Goal: Task Accomplishment & Management: Manage account settings

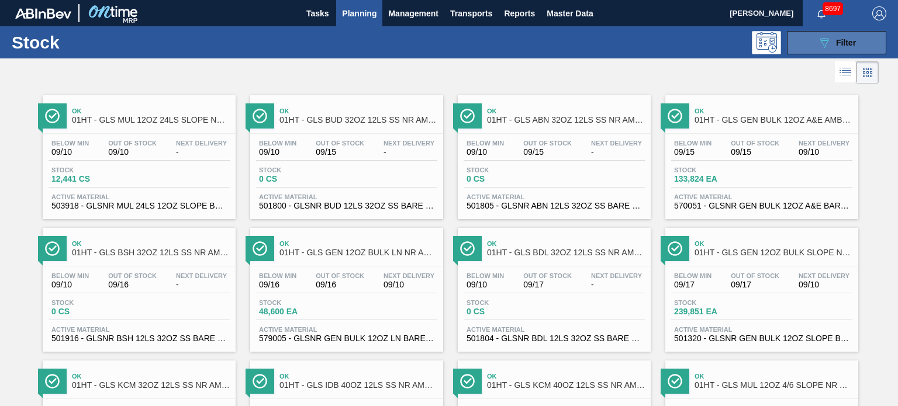
click at [825, 49] on icon "089F7B8B-B2A5-4AFE-B5C0-19BA573D28AC" at bounding box center [824, 43] width 14 height 14
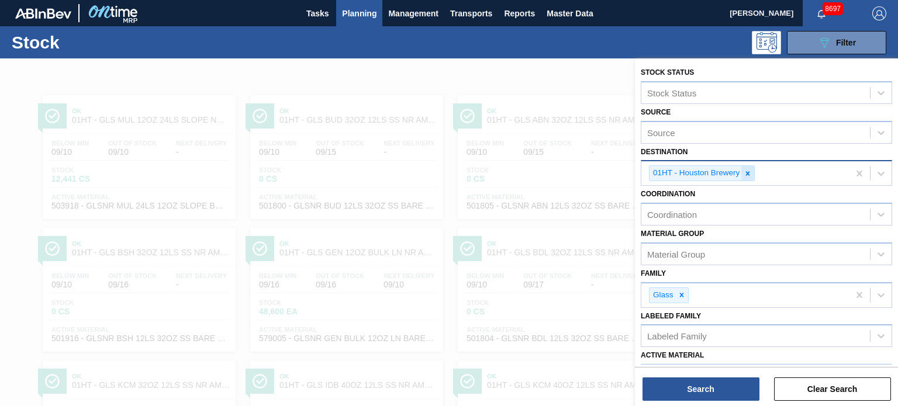
click at [749, 175] on icon at bounding box center [748, 174] width 8 height 8
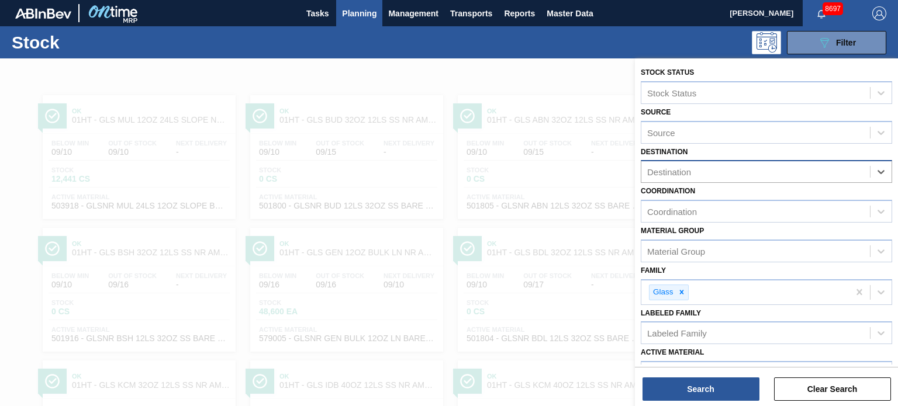
click at [779, 168] on div "Destination" at bounding box center [755, 172] width 229 height 17
type input "ho"
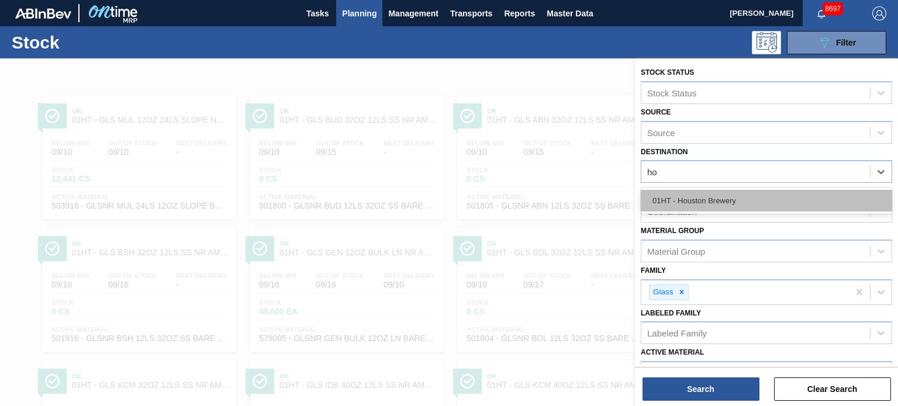
click at [733, 198] on div "01HT - Houston Brewery" at bounding box center [766, 201] width 251 height 22
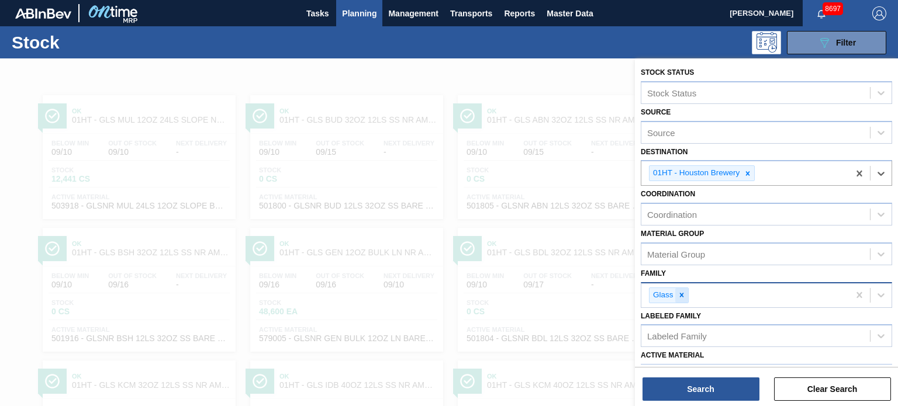
click at [685, 294] on icon at bounding box center [682, 295] width 8 height 8
type input "g"
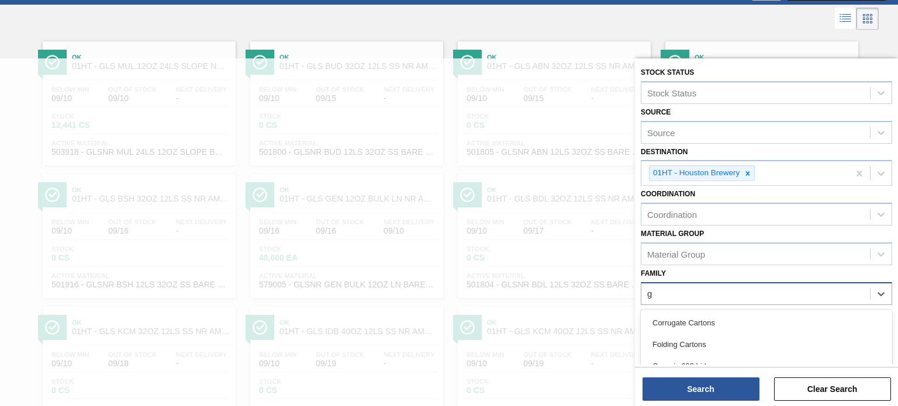
scroll to position [61, 0]
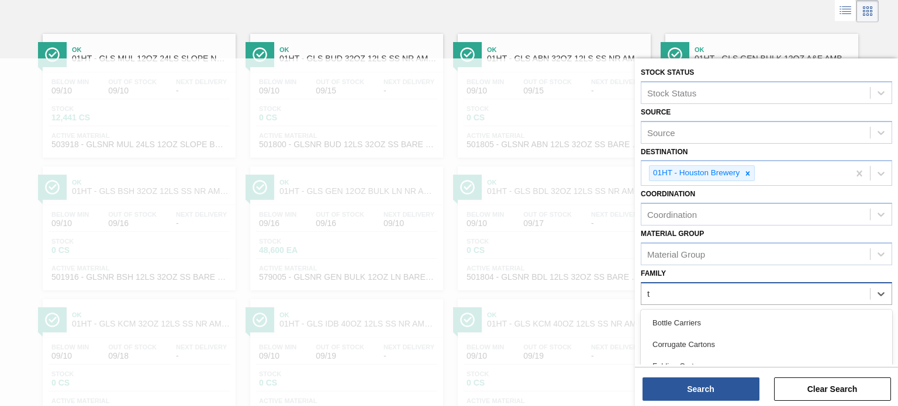
type input "tr"
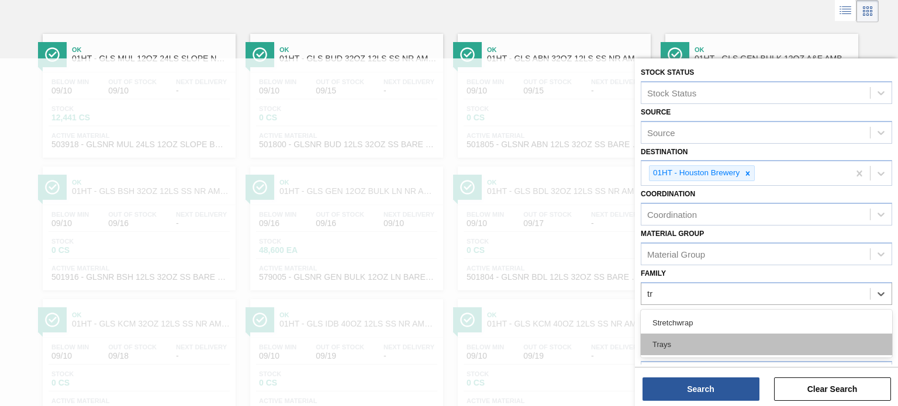
click at [669, 334] on div "Trays" at bounding box center [766, 345] width 251 height 22
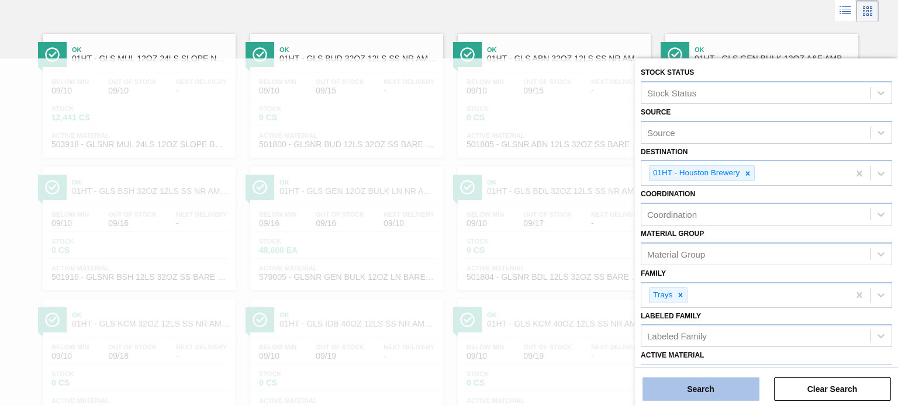
click at [713, 381] on button "Search" at bounding box center [700, 389] width 117 height 23
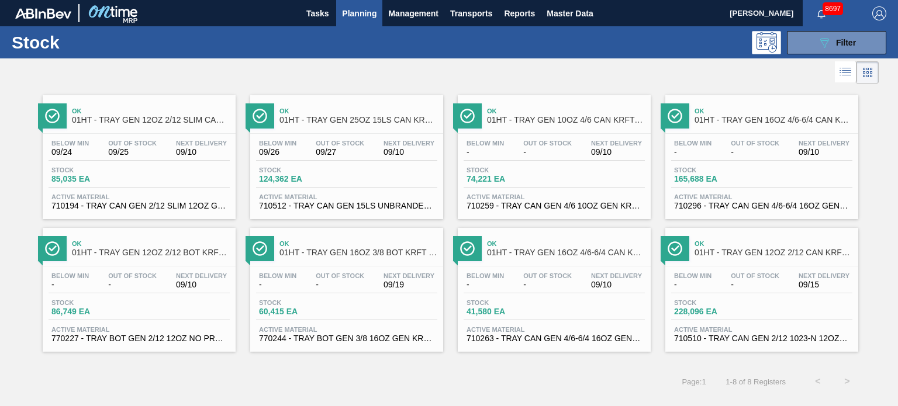
click at [132, 117] on span "01HT - TRAY GEN 12OZ 2/12 SLIM CAN KRFT 1724-C" at bounding box center [151, 120] width 158 height 9
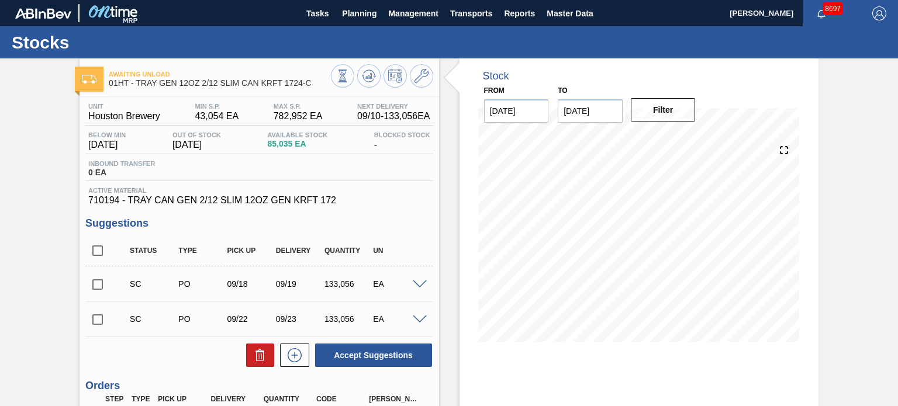
click at [419, 91] on div "Awaiting Unload 01HT - TRAY GEN 12OZ 2/12 SLIM CAN KRFT 1724-C Unit Houston Bre…" at bounding box center [259, 297] width 359 height 479
click at [419, 85] on button at bounding box center [421, 75] width 23 height 23
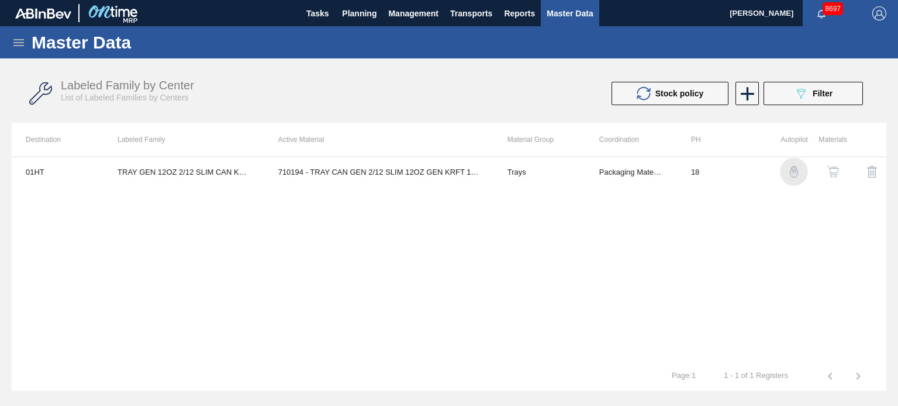
click at [796, 176] on img "button" at bounding box center [794, 172] width 12 height 12
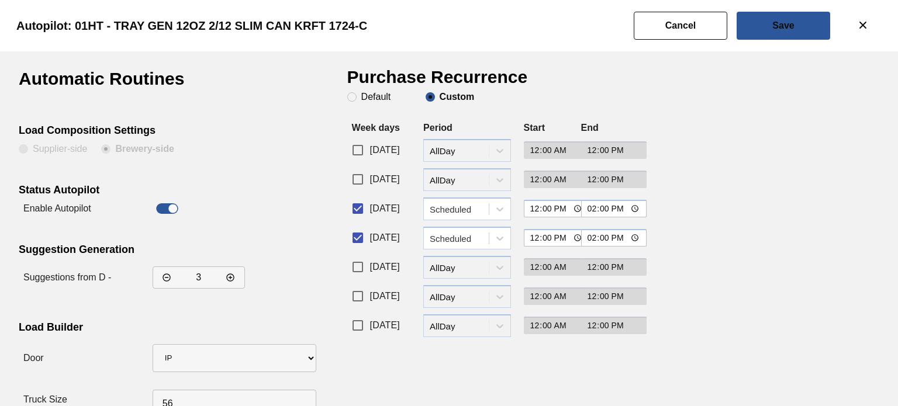
scroll to position [35, 0]
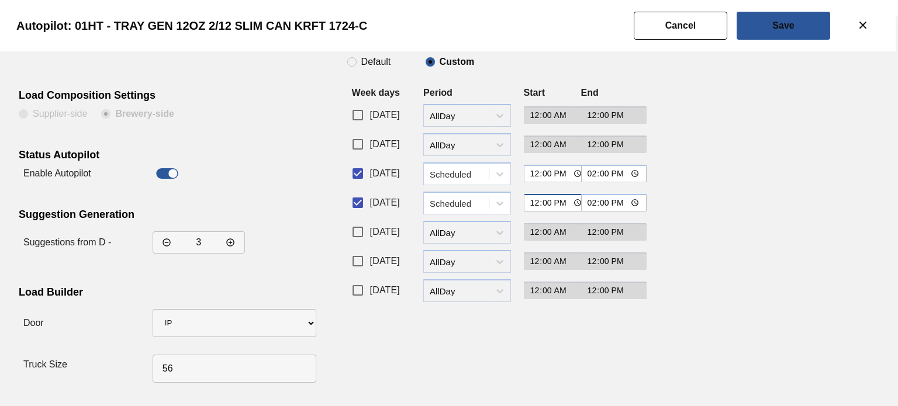
click at [535, 204] on input "12:00" at bounding box center [557, 203] width 66 height 18
type input "13:30"
click at [773, 32] on button "Save" at bounding box center [784, 26] width 94 height 28
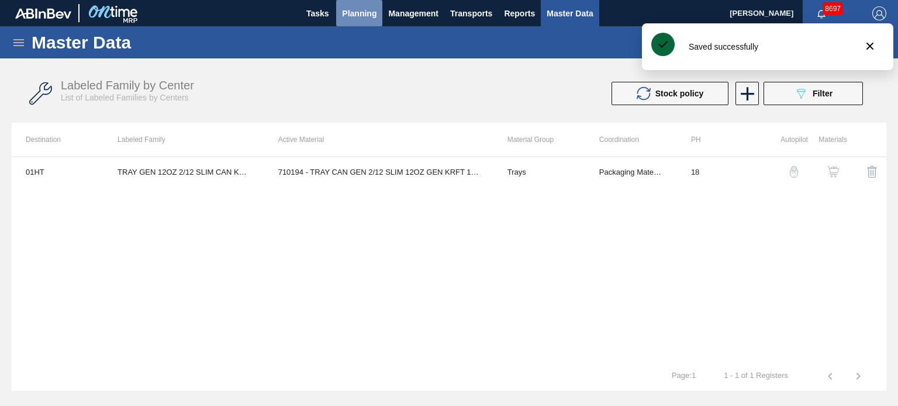
click at [363, 8] on span "Planning" at bounding box center [359, 13] width 34 height 14
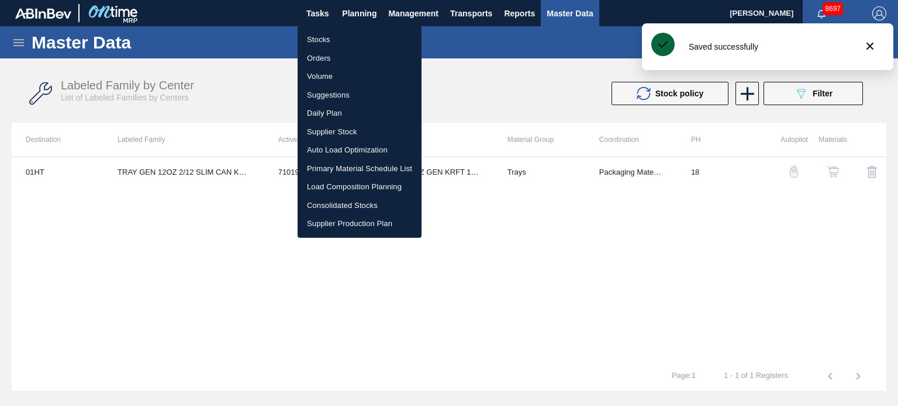
click at [318, 43] on li "Stocks" at bounding box center [360, 39] width 124 height 19
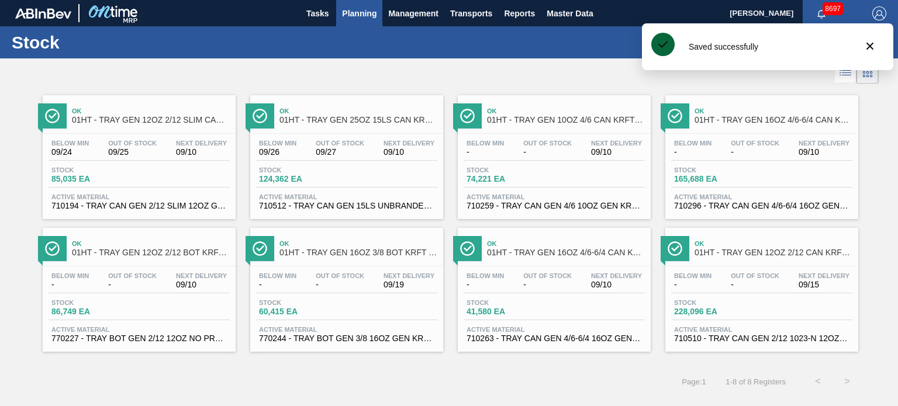
click at [316, 122] on span "01HT - TRAY GEN 25OZ 15LS CAN KRFT 1590-J" at bounding box center [358, 120] width 158 height 9
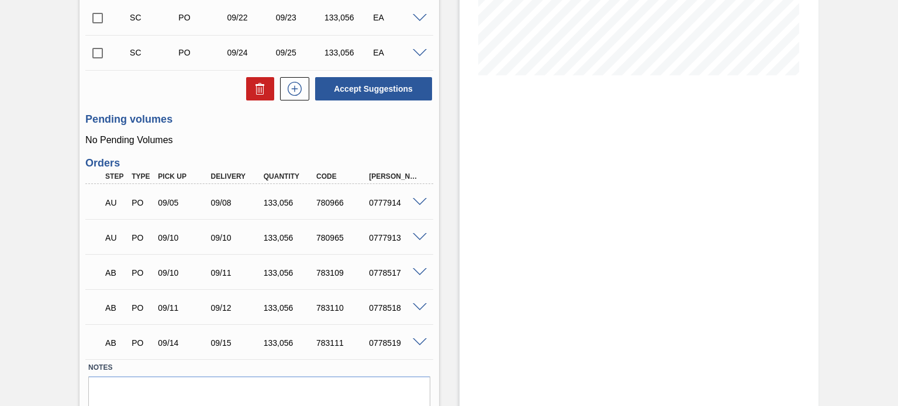
scroll to position [315, 0]
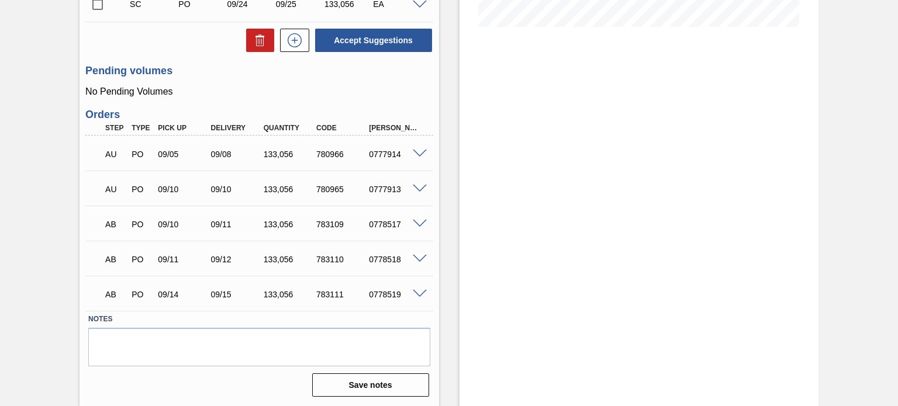
click at [418, 293] on span at bounding box center [420, 294] width 14 height 9
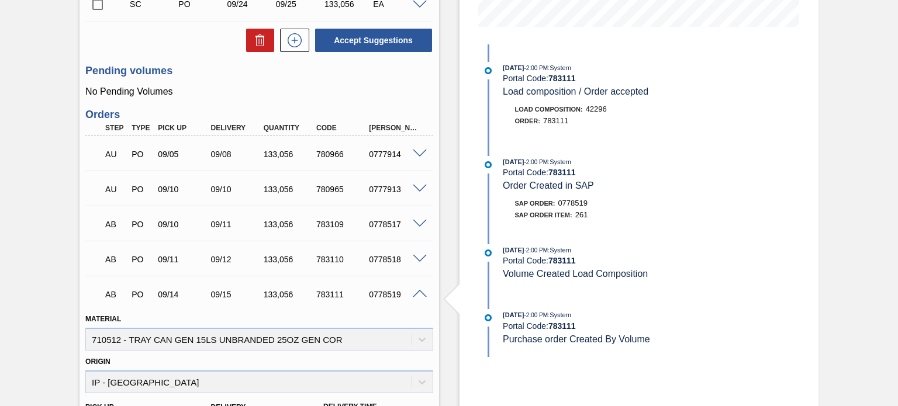
click at [418, 293] on span at bounding box center [420, 294] width 14 height 9
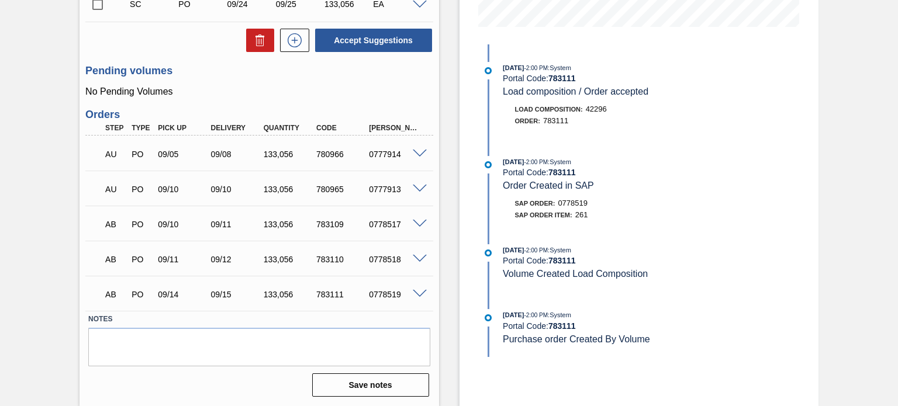
click at [416, 260] on span at bounding box center [420, 259] width 14 height 9
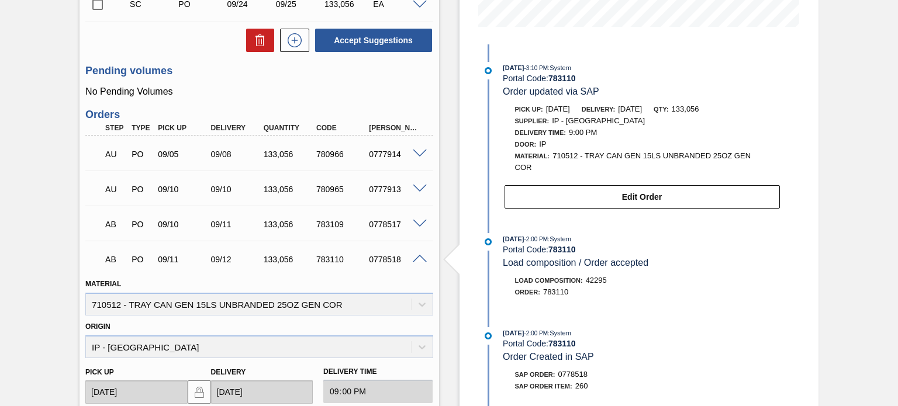
click at [417, 260] on span at bounding box center [420, 259] width 14 height 9
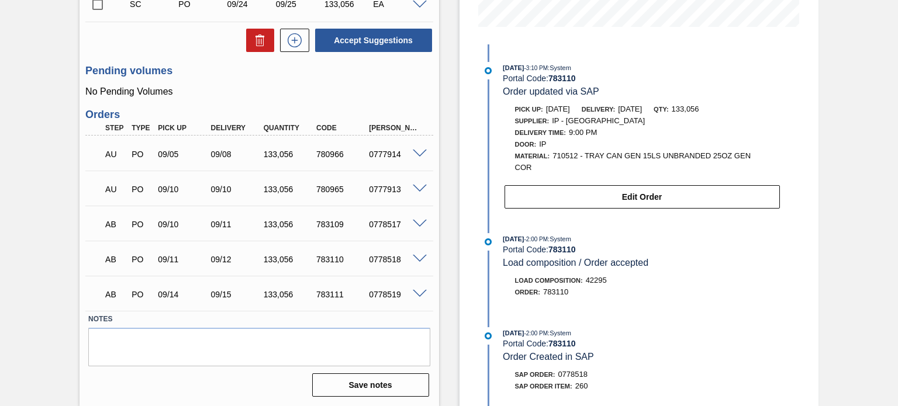
scroll to position [0, 0]
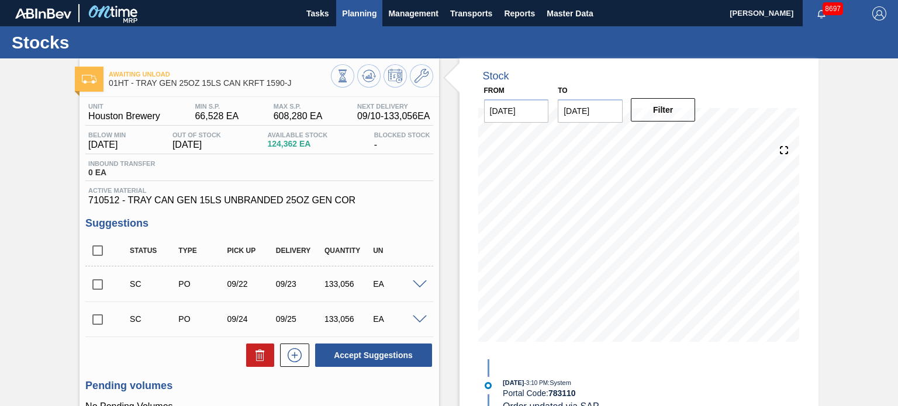
click at [371, 15] on span "Planning" at bounding box center [359, 13] width 34 height 14
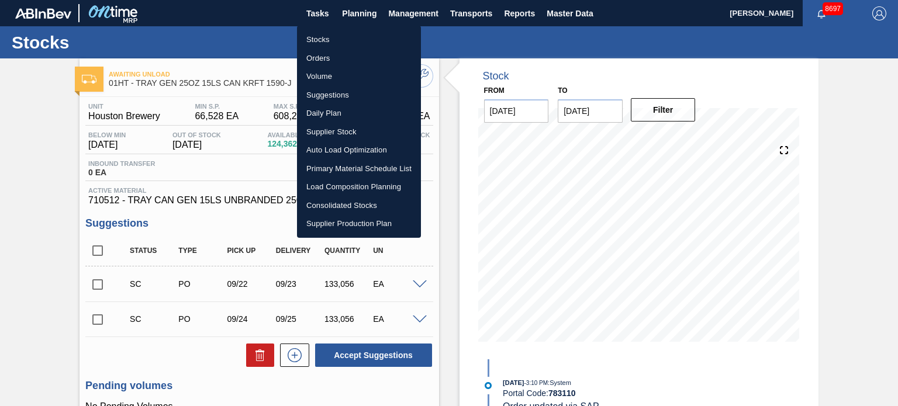
click at [336, 41] on li "Stocks" at bounding box center [359, 39] width 124 height 19
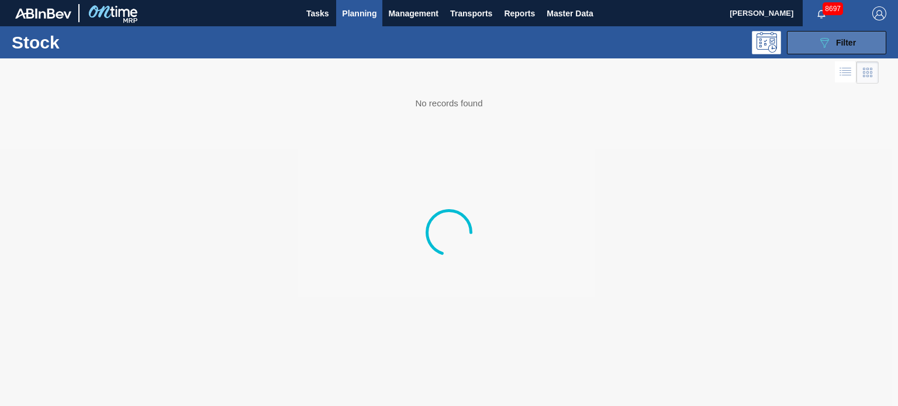
click at [841, 40] on span "Filter" at bounding box center [846, 42] width 20 height 9
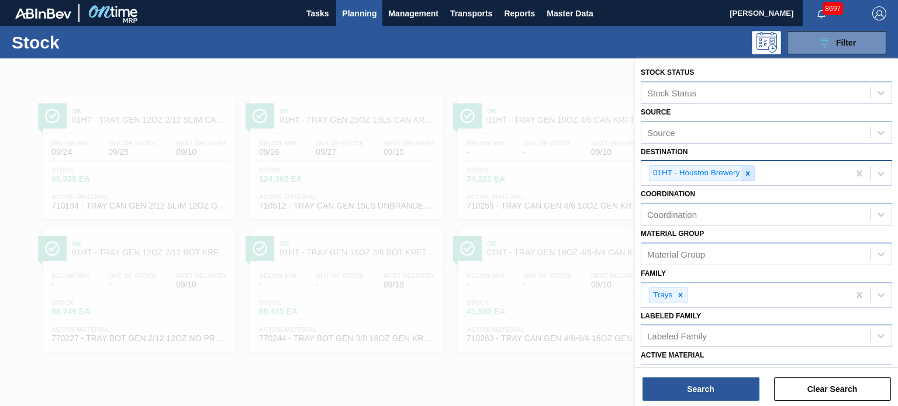
click at [747, 177] on div at bounding box center [747, 173] width 13 height 15
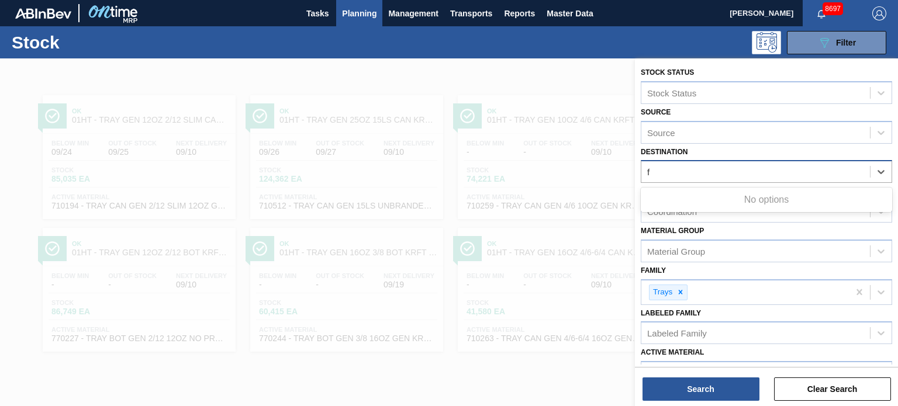
type input "fa"
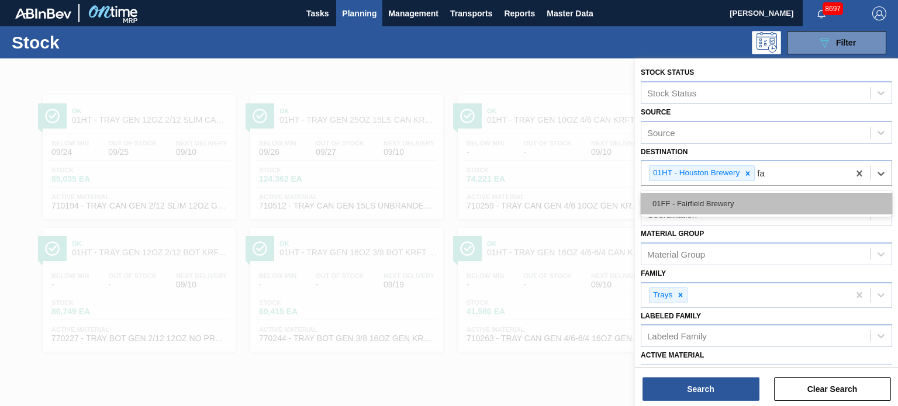
click at [716, 198] on div "01FF - Fairfield Brewery" at bounding box center [766, 204] width 251 height 22
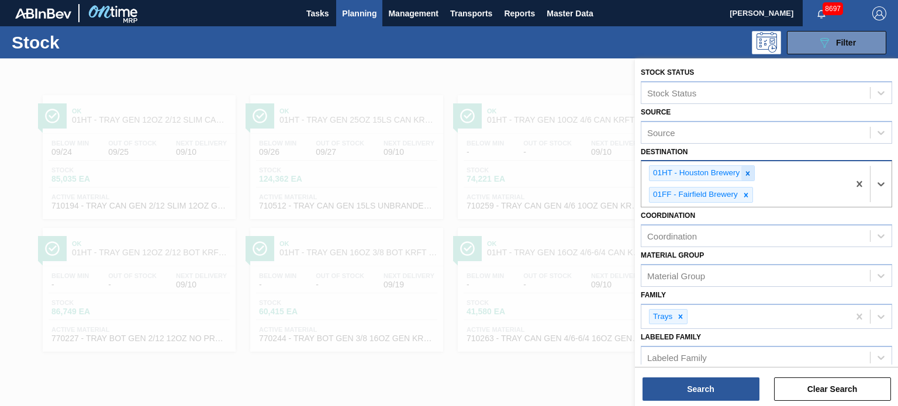
click at [748, 175] on icon at bounding box center [748, 174] width 8 height 8
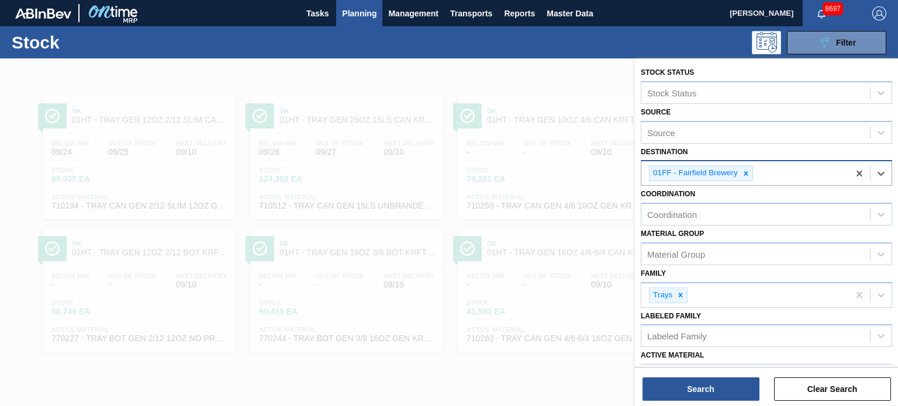
click at [694, 376] on div "Search Clear Search" at bounding box center [766, 383] width 263 height 33
click at [685, 382] on button "Search" at bounding box center [700, 389] width 117 height 23
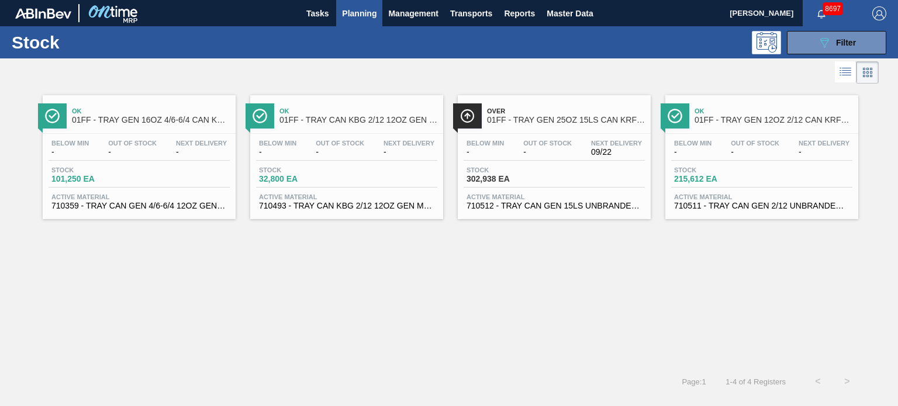
click at [120, 104] on div "Ok 01FF - TRAY GEN 16OZ 4/6-6/4 CAN KRFT 1986-D" at bounding box center [151, 116] width 158 height 26
click at [550, 126] on div "Over 01FF - TRAY GEN 25OZ 15LS CAN KRFT 1590-J" at bounding box center [566, 116] width 158 height 26
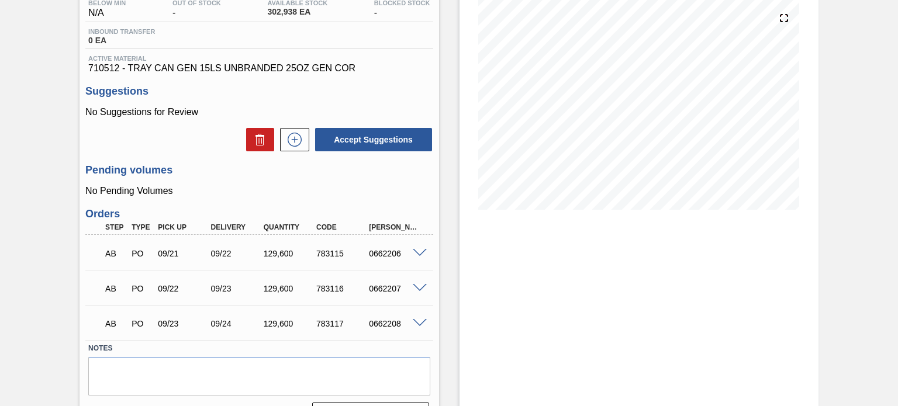
scroll to position [161, 0]
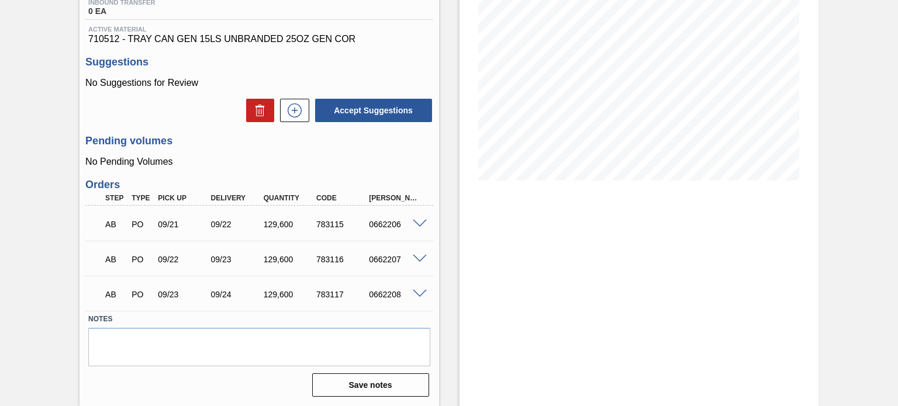
click at [419, 292] on span at bounding box center [420, 294] width 14 height 9
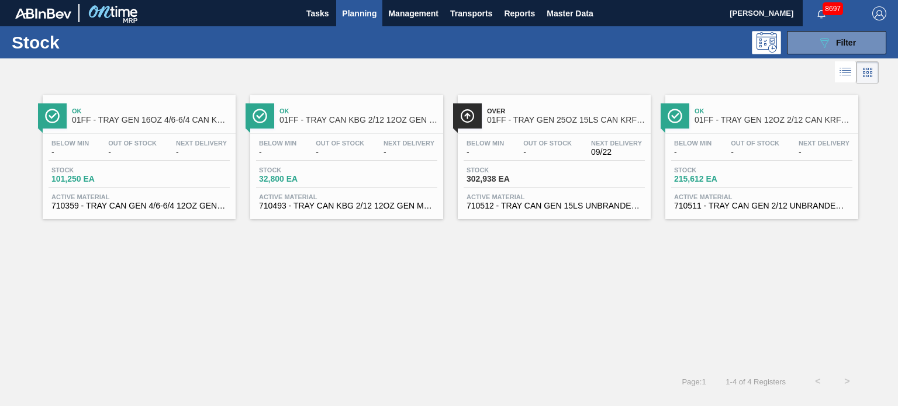
click at [721, 125] on div "Ok 01FF - TRAY GEN 12OZ 2/12 CAN KRFT 1023-L" at bounding box center [774, 116] width 158 height 26
click at [575, 120] on span "01FF - TRAY GEN 25OZ 15LS CAN KRFT 1590-J" at bounding box center [566, 120] width 158 height 9
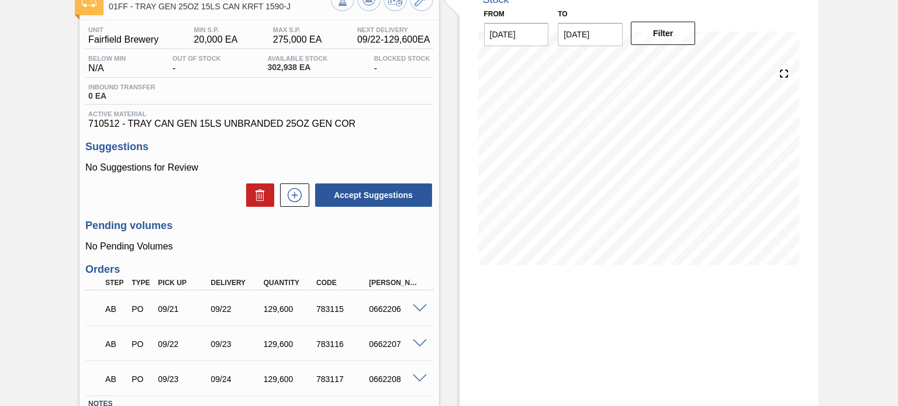
scroll to position [77, 0]
click at [607, 28] on input "[DATE]" at bounding box center [590, 34] width 65 height 23
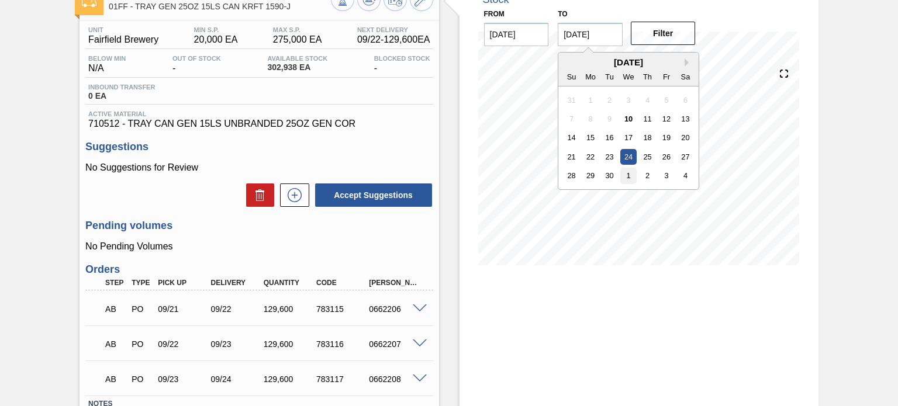
click at [633, 177] on div "1" at bounding box center [629, 176] width 16 height 16
type input "10/01/2025"
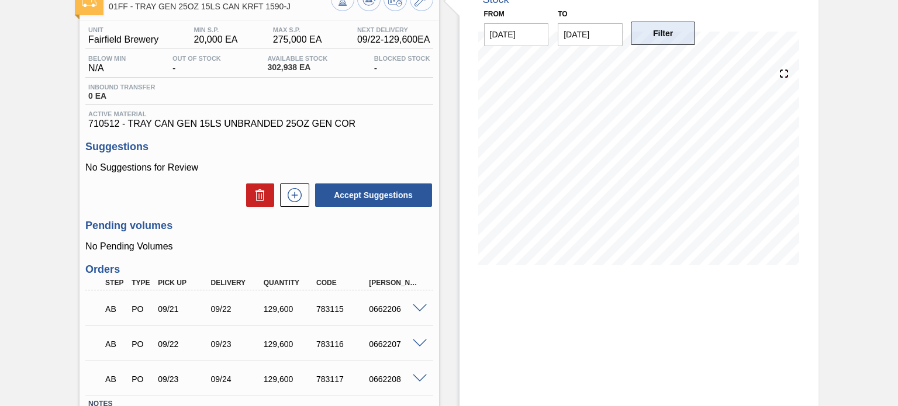
click at [666, 36] on button "Filter" at bounding box center [663, 33] width 65 height 23
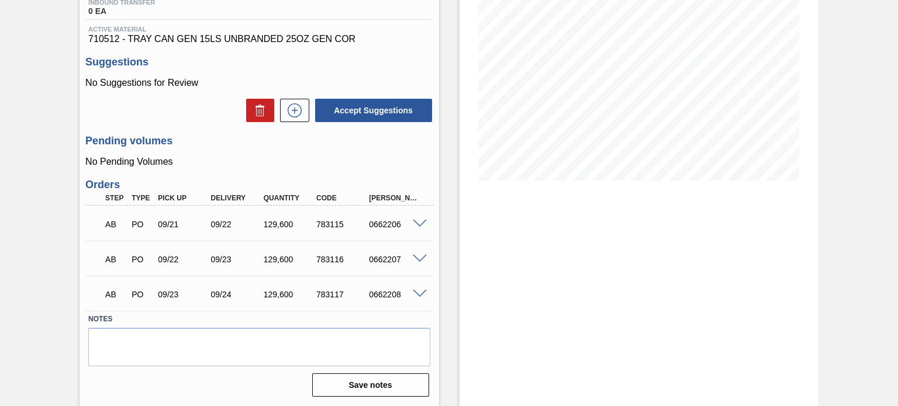
click at [421, 294] on span at bounding box center [420, 294] width 14 height 9
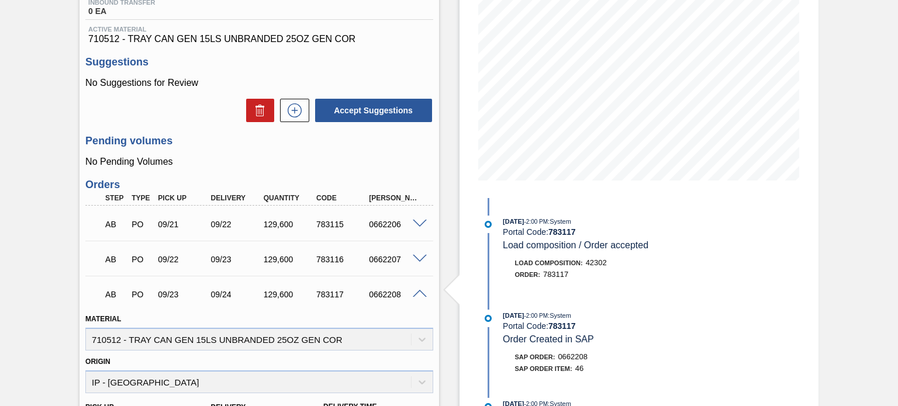
click at [417, 225] on span at bounding box center [420, 224] width 14 height 9
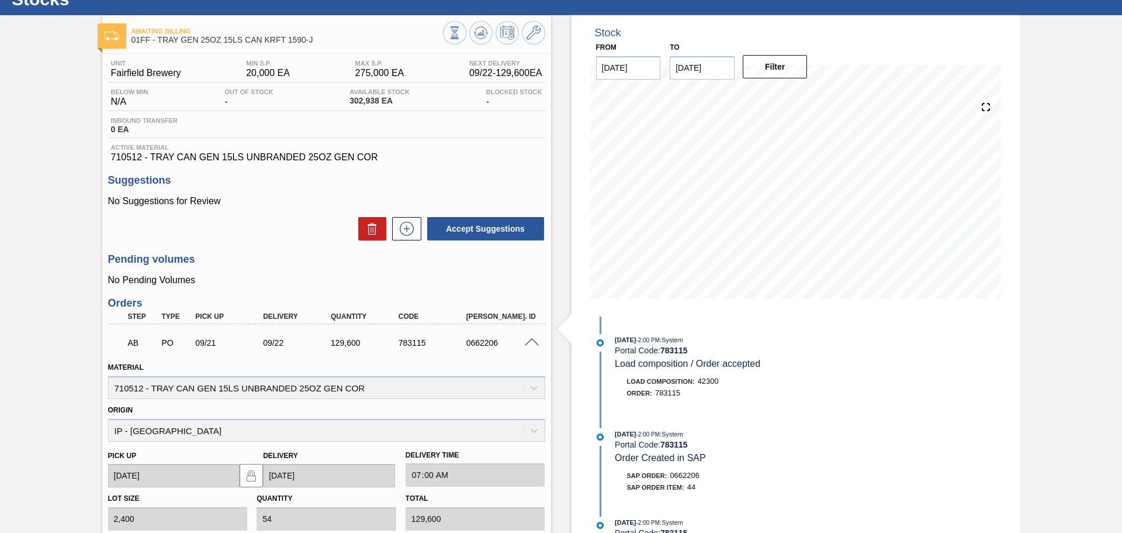
scroll to position [0, 0]
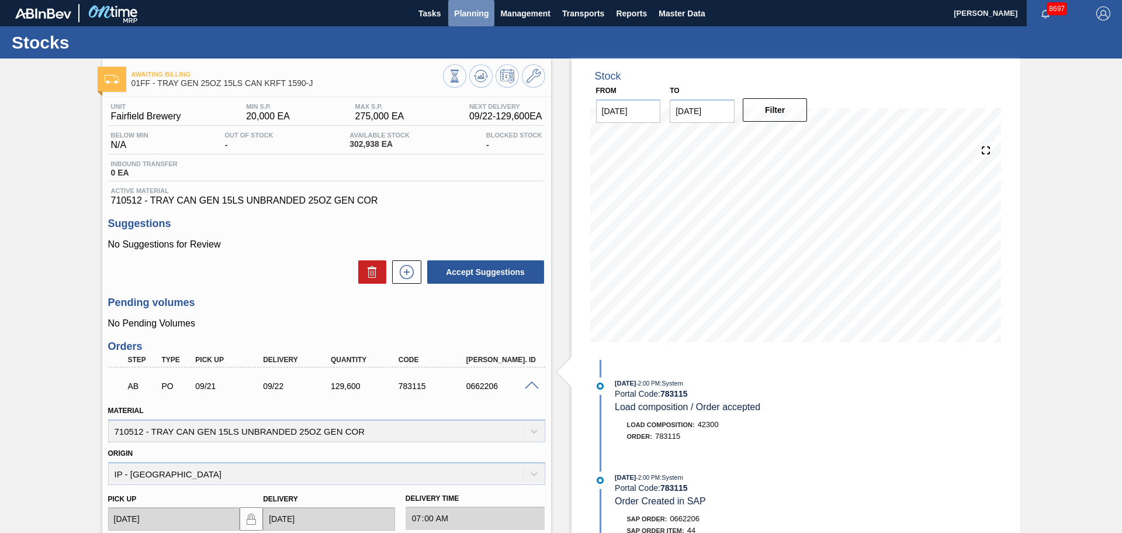
click at [476, 22] on button "Planning" at bounding box center [471, 13] width 46 height 26
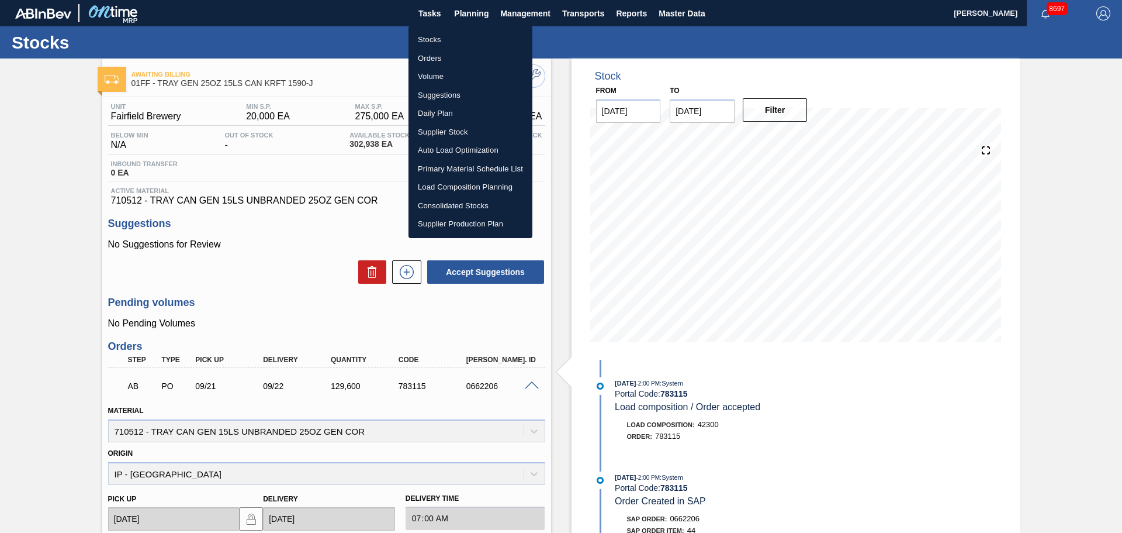
click at [431, 43] on li "Stocks" at bounding box center [471, 39] width 124 height 19
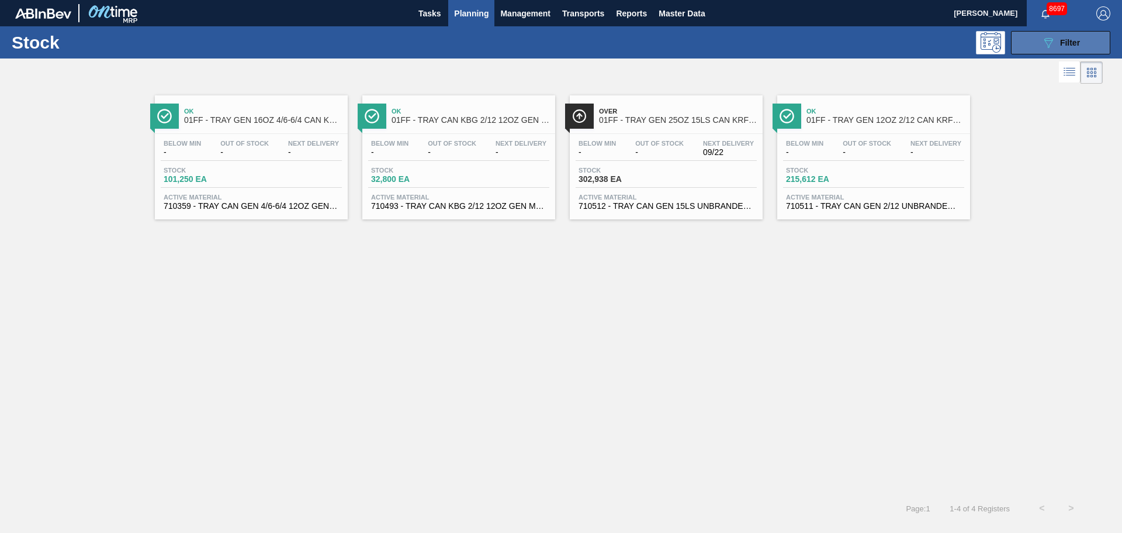
click at [897, 49] on div "089F7B8B-B2A5-4AFE-B5C0-19BA573D28AC Filter" at bounding box center [1061, 43] width 39 height 14
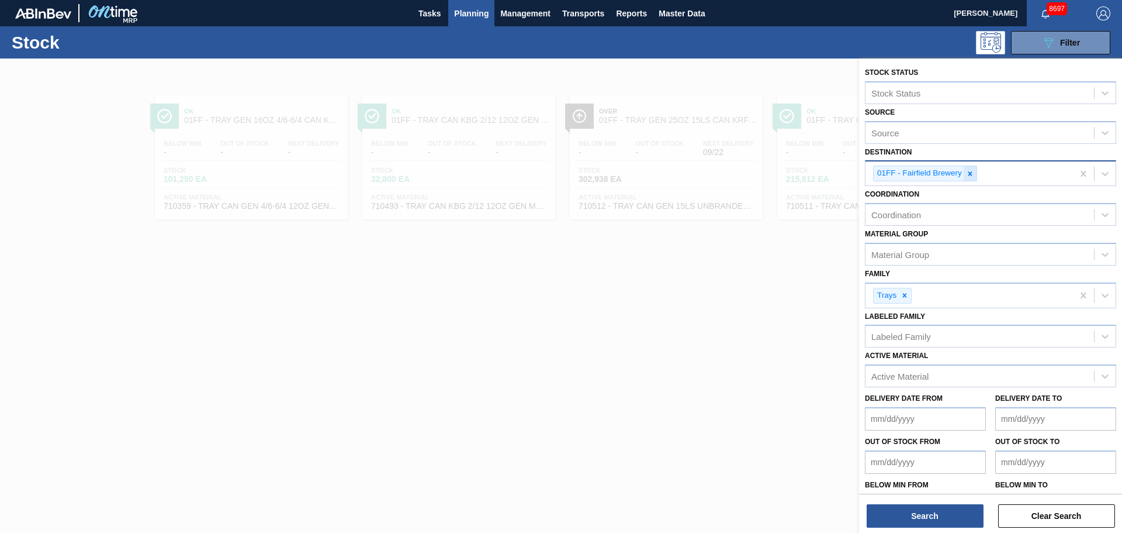
click at [897, 175] on icon at bounding box center [970, 174] width 8 height 8
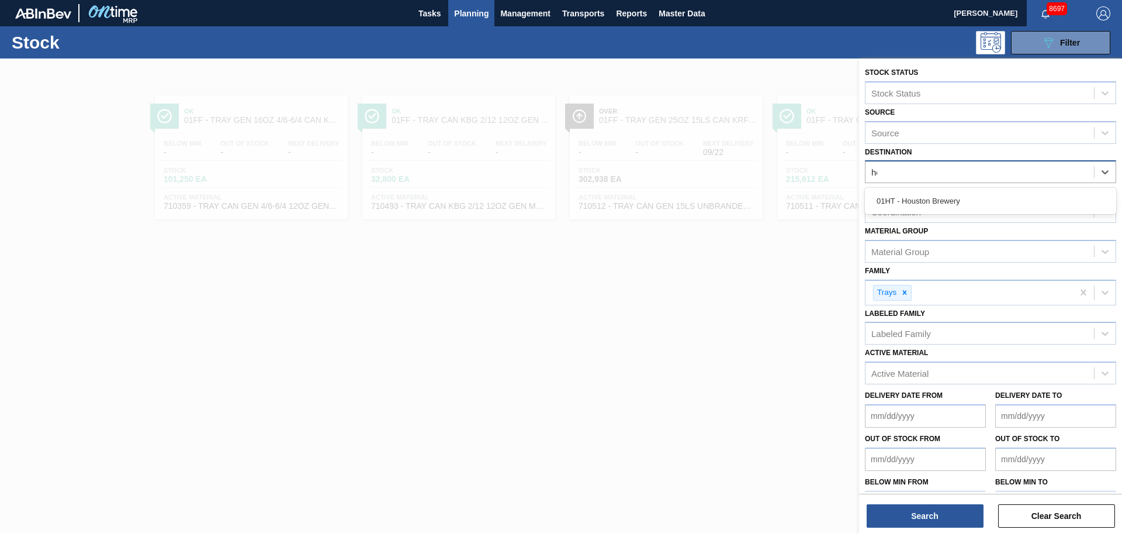
type input "hou"
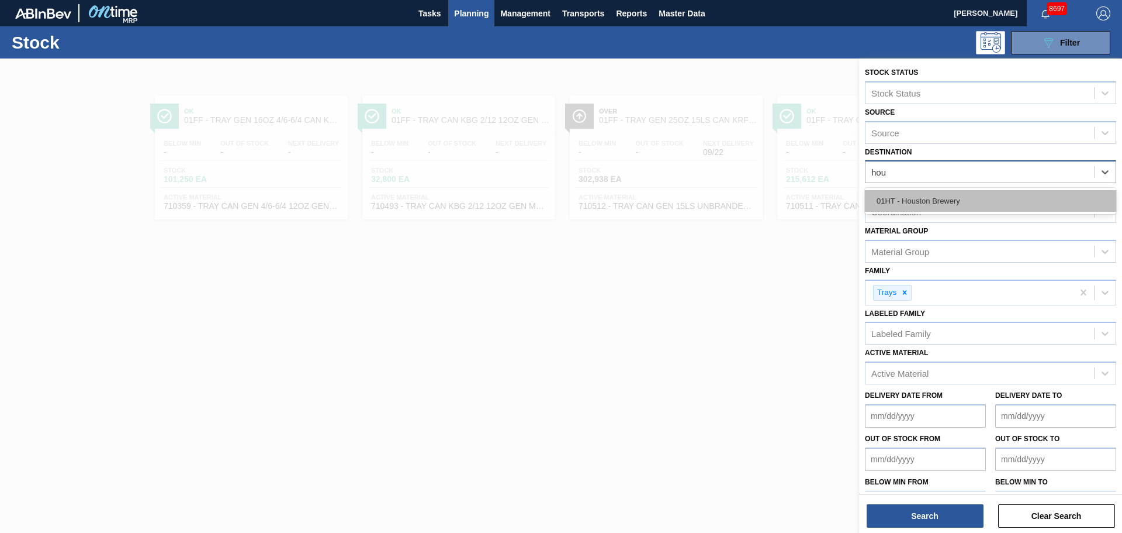
click at [897, 202] on div "01HT - Houston Brewery" at bounding box center [990, 201] width 251 height 22
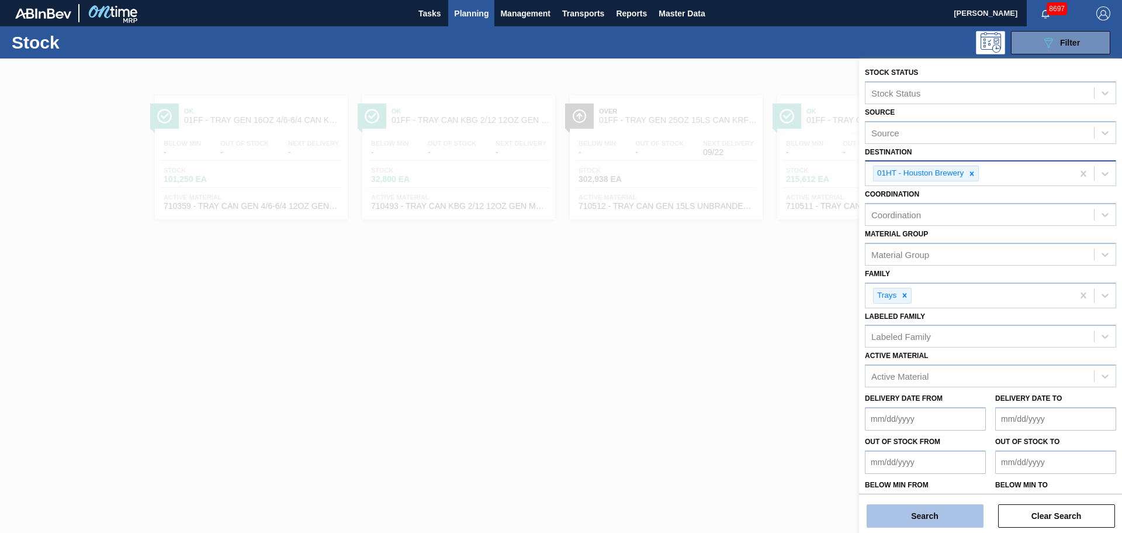
click at [897, 406] on button "Search" at bounding box center [925, 515] width 117 height 23
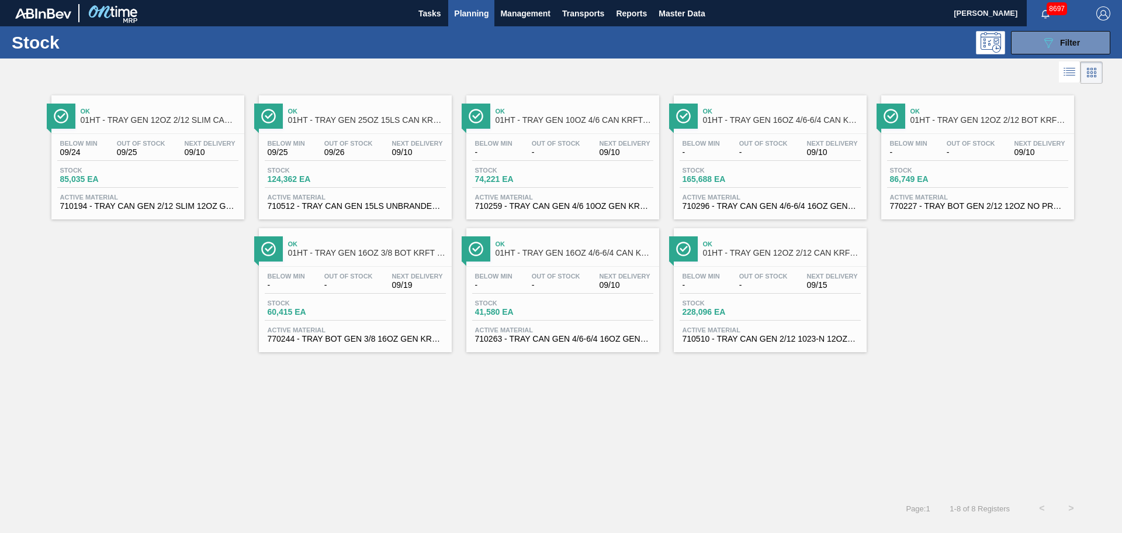
click at [168, 125] on div "Ok 01HT - TRAY GEN 12OZ 2/12 SLIM CAN KRFT 1724-C" at bounding box center [160, 116] width 158 height 26
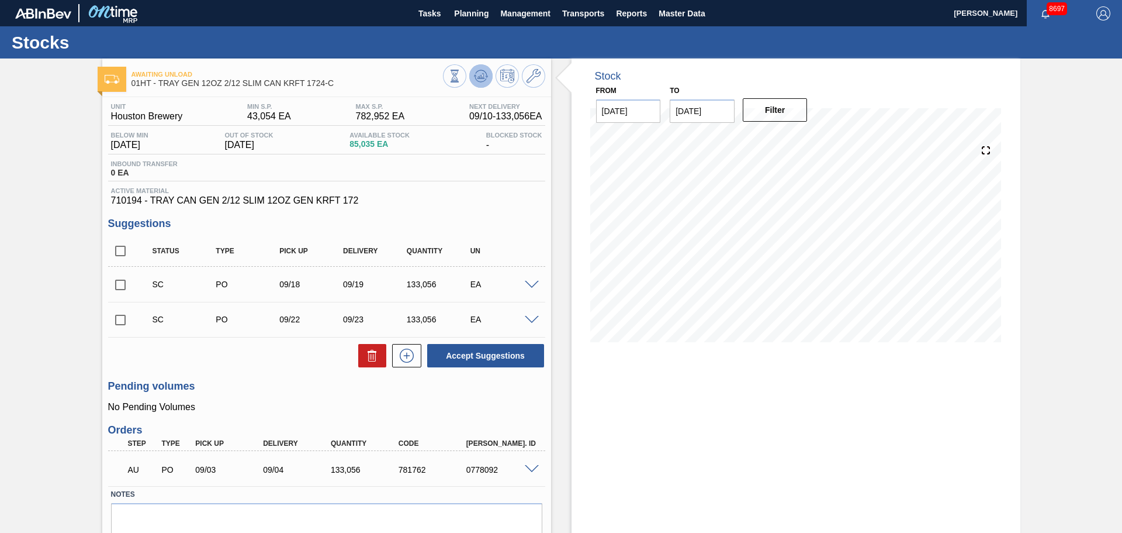
click at [480, 75] on icon at bounding box center [481, 75] width 8 height 5
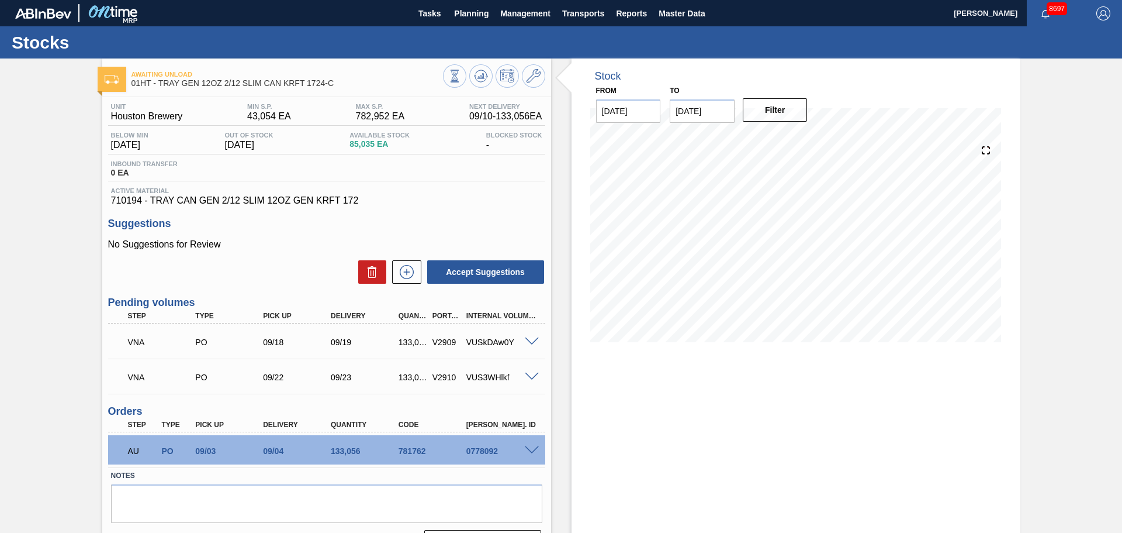
click at [546, 343] on div "Unit Houston Brewery MIN S.P. 43,054 EA MAX S.P. 782,952 EA Next Delivery 09/10…" at bounding box center [326, 327] width 449 height 460
click at [537, 341] on span at bounding box center [532, 341] width 14 height 9
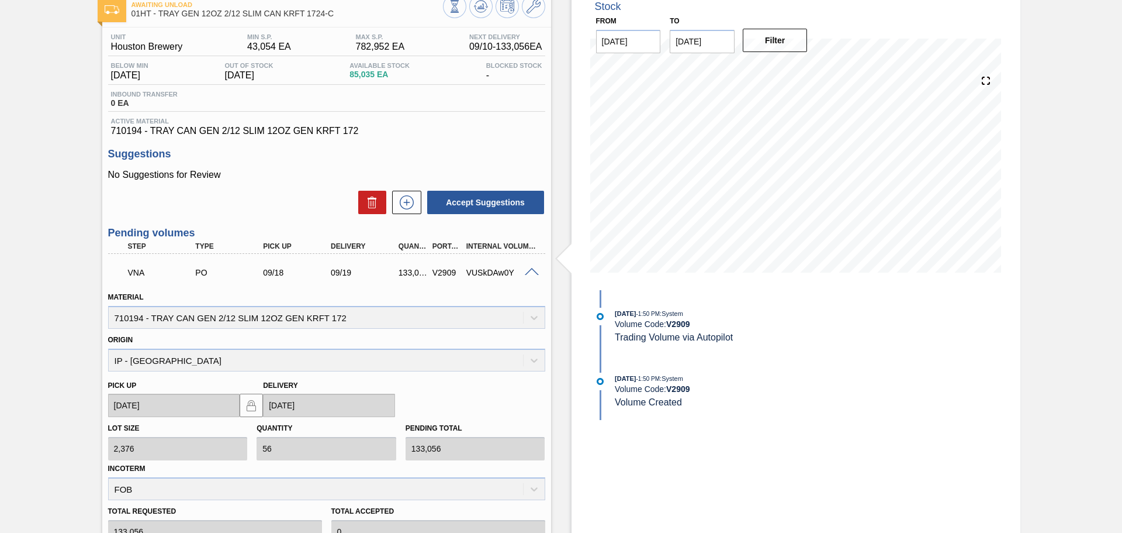
scroll to position [117, 0]
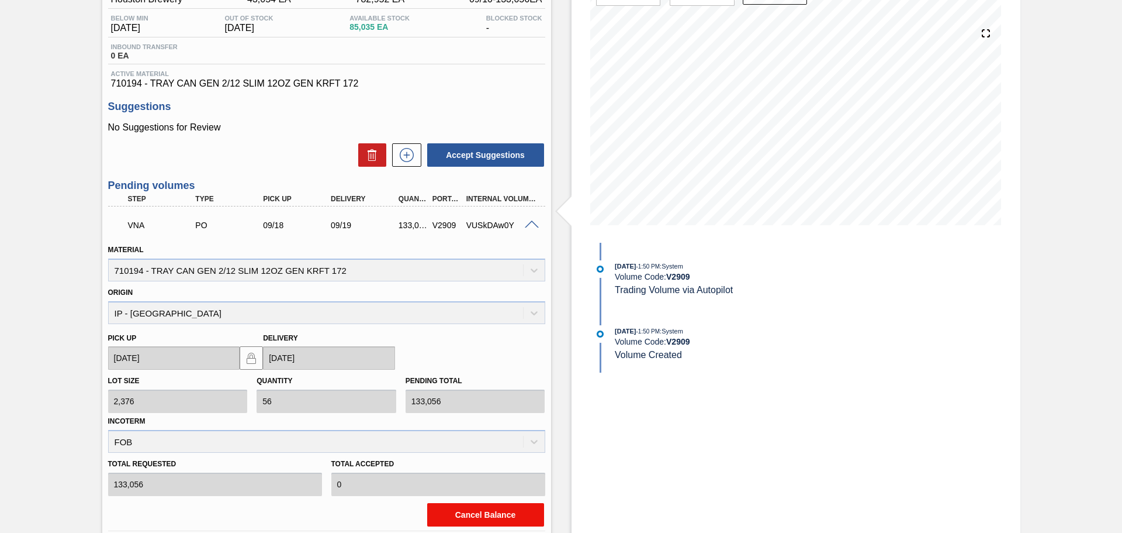
click at [460, 406] on button "Cancel Balance" at bounding box center [485, 514] width 117 height 23
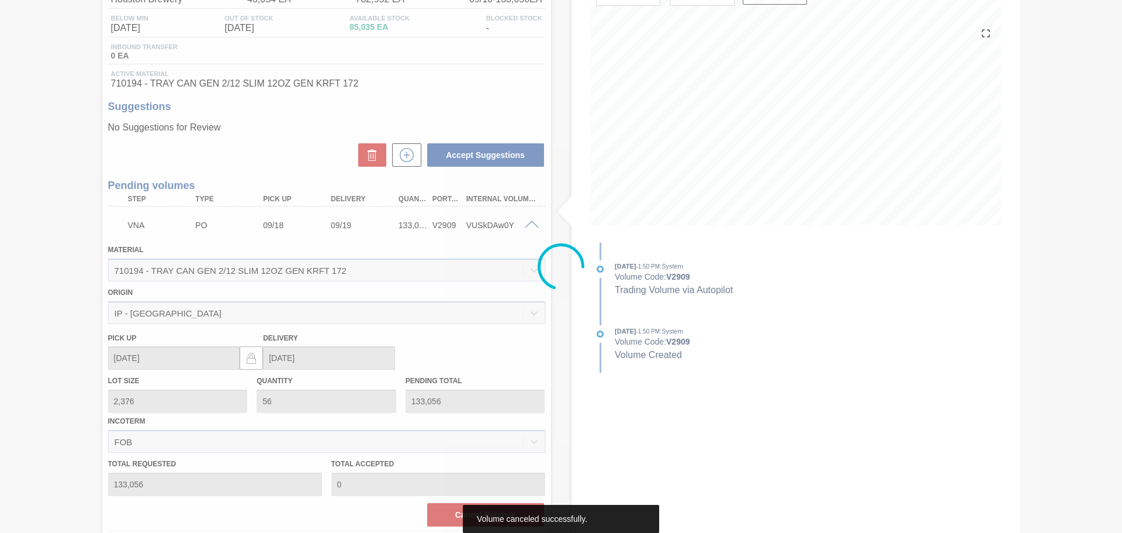
scroll to position [0, 0]
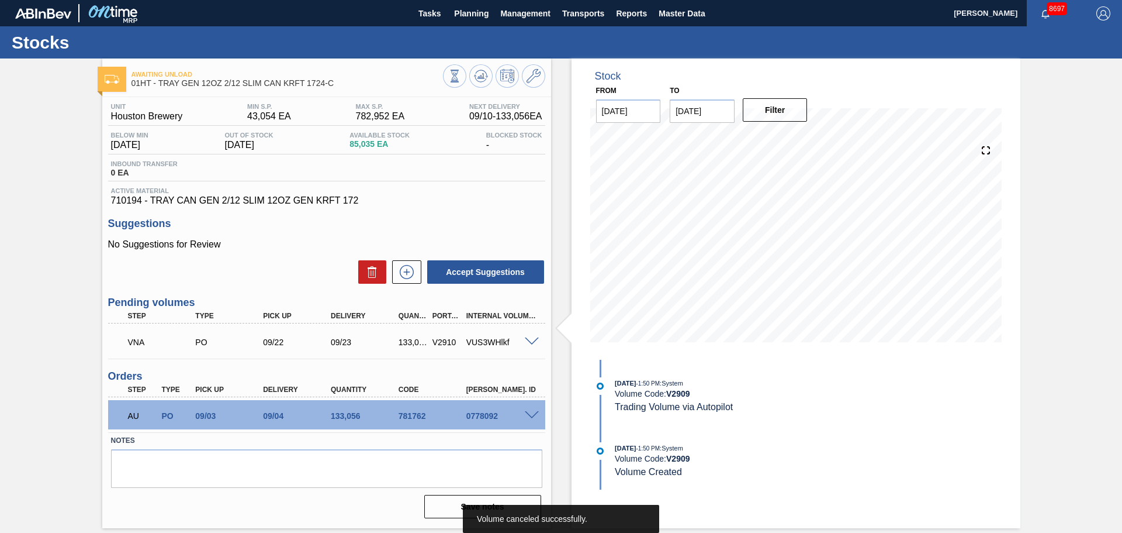
click at [535, 338] on span at bounding box center [532, 341] width 14 height 9
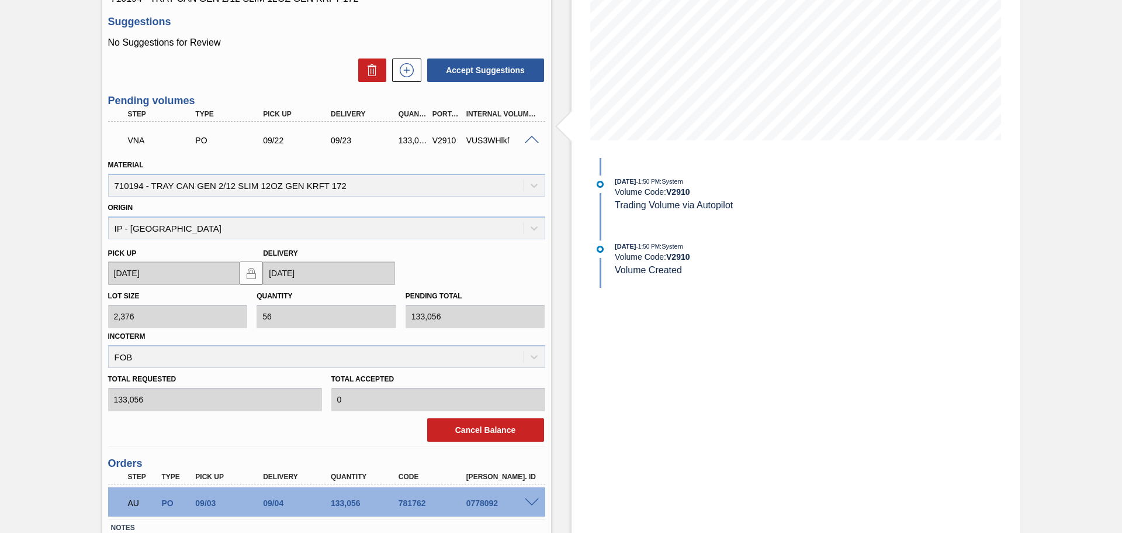
scroll to position [284, 0]
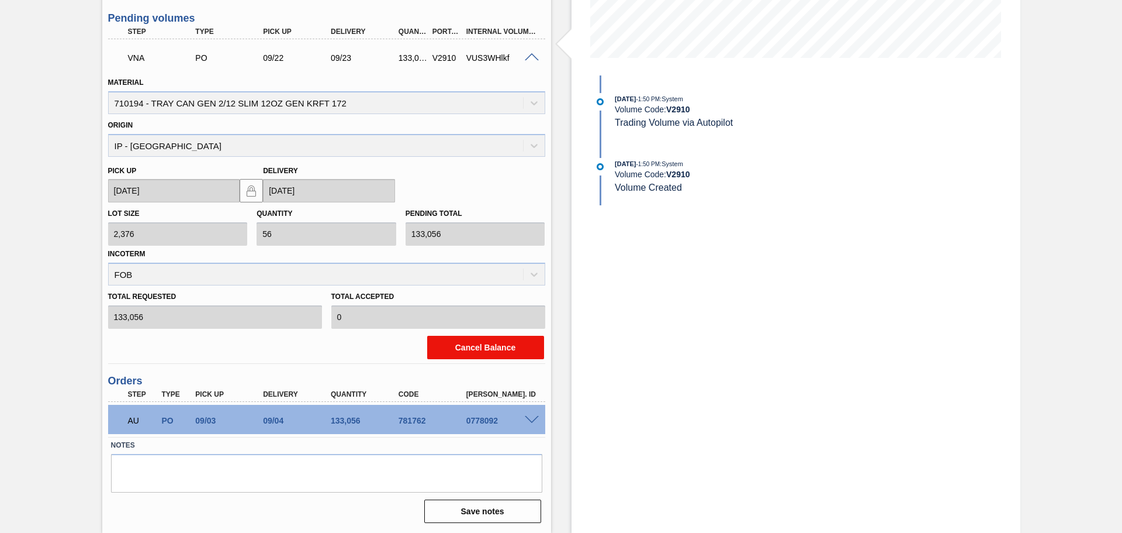
click at [508, 348] on button "Cancel Balance" at bounding box center [485, 347] width 117 height 23
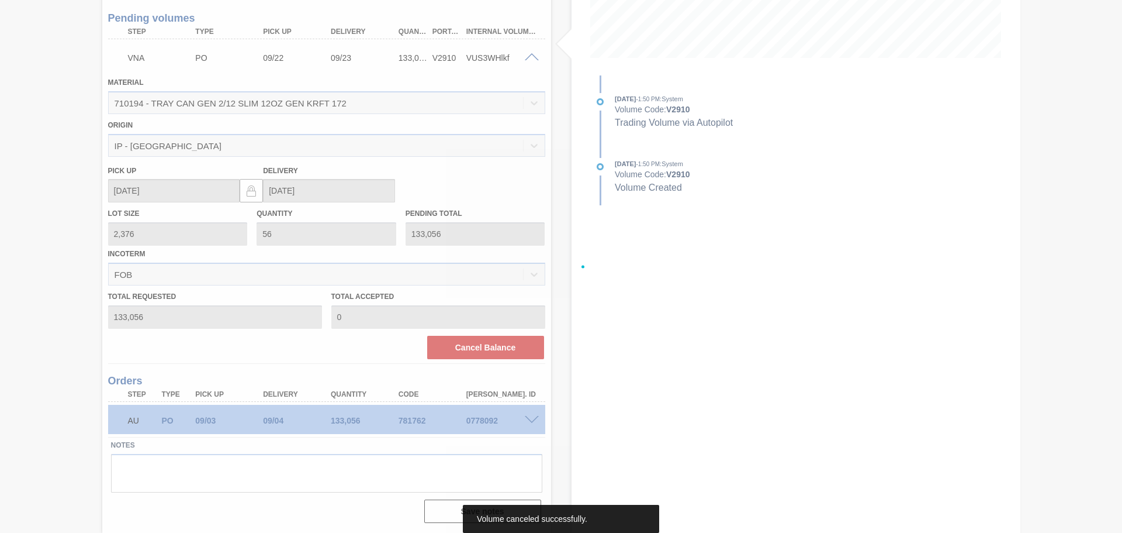
scroll to position [0, 0]
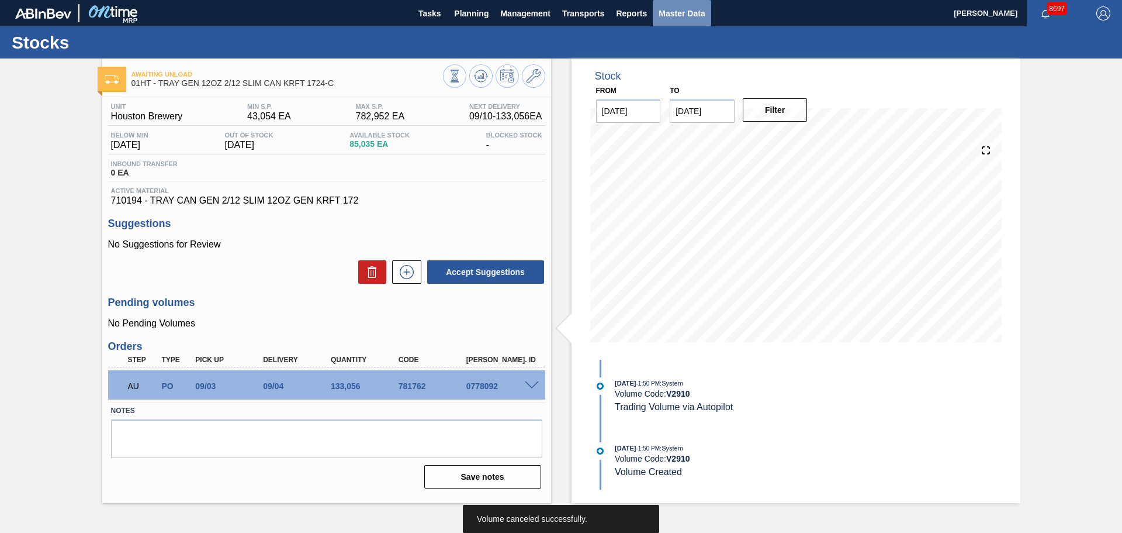
click at [673, 11] on span "Master Data" at bounding box center [682, 13] width 46 height 14
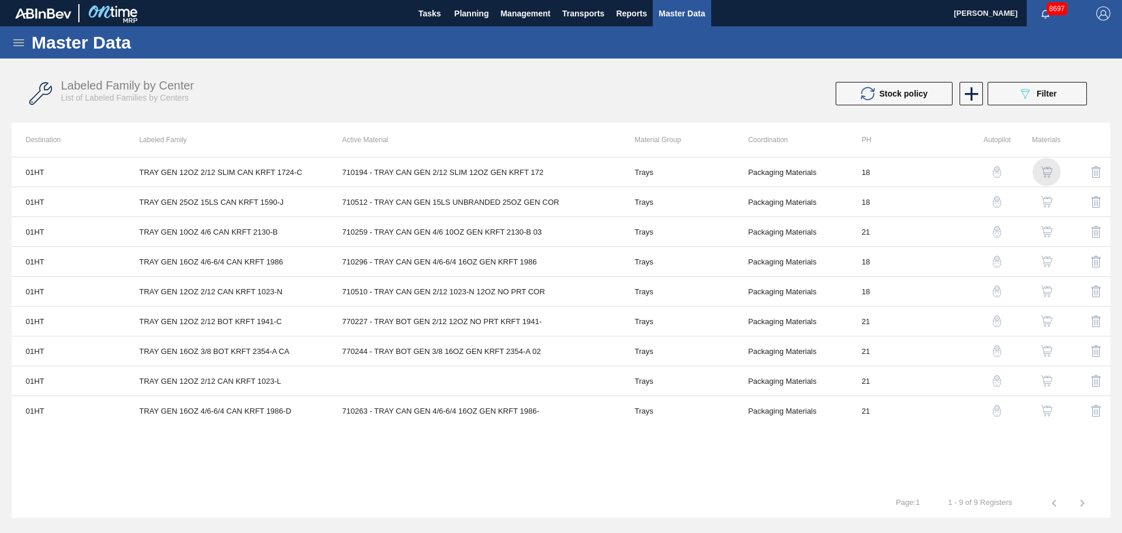
click at [897, 171] on img "button" at bounding box center [1047, 172] width 12 height 12
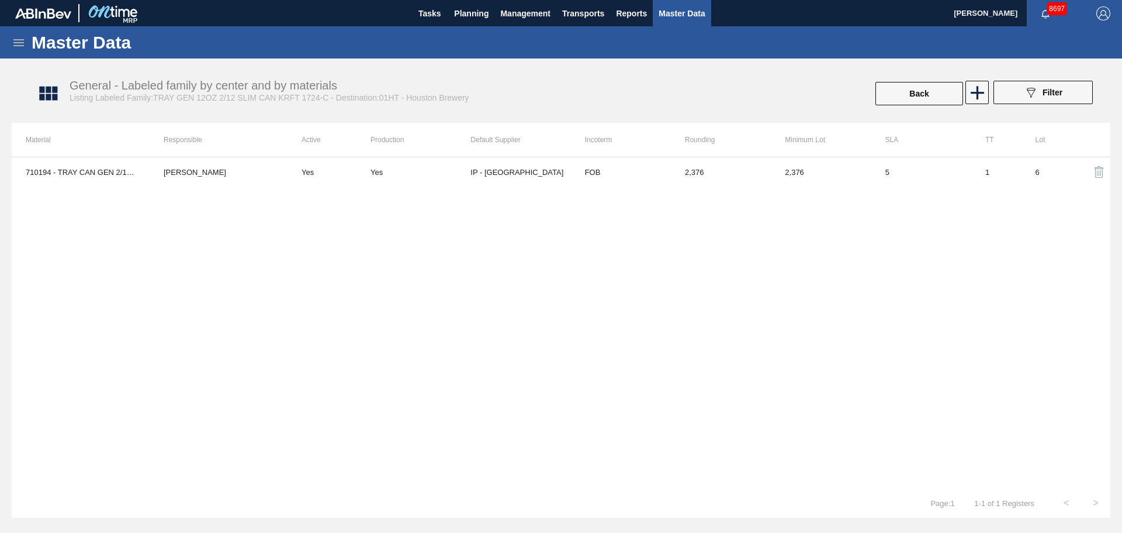
click at [517, 175] on td "IP - [GEOGRAPHIC_DATA]" at bounding box center [521, 171] width 100 height 29
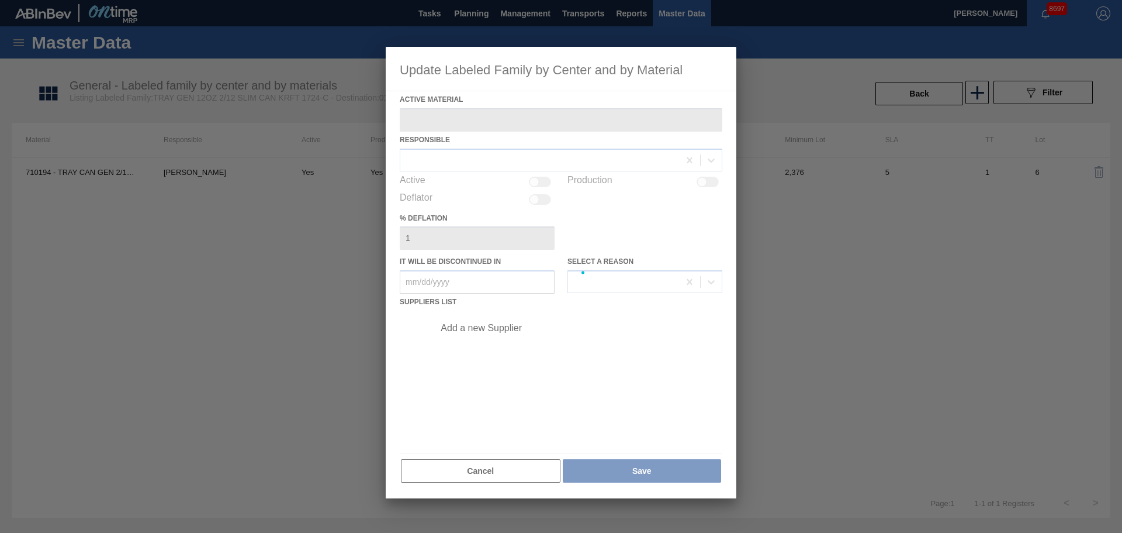
type Material "710194 - TRAY CAN GEN 2/12 SLIM 12OZ GEN KRFT 172"
checkbox input "true"
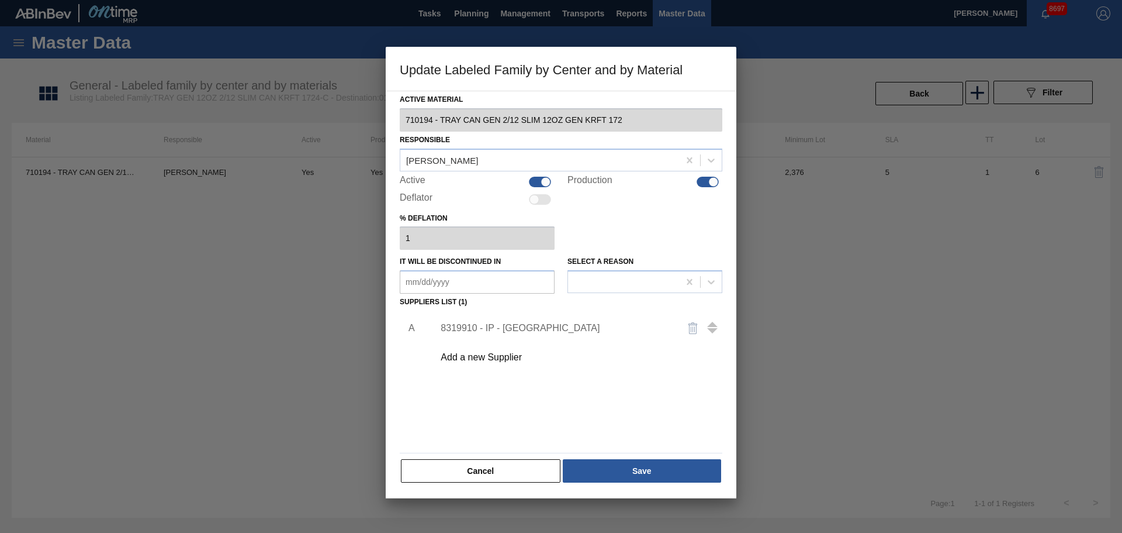
click at [476, 329] on div "8319910 - IP - San Antonio" at bounding box center [555, 328] width 229 height 11
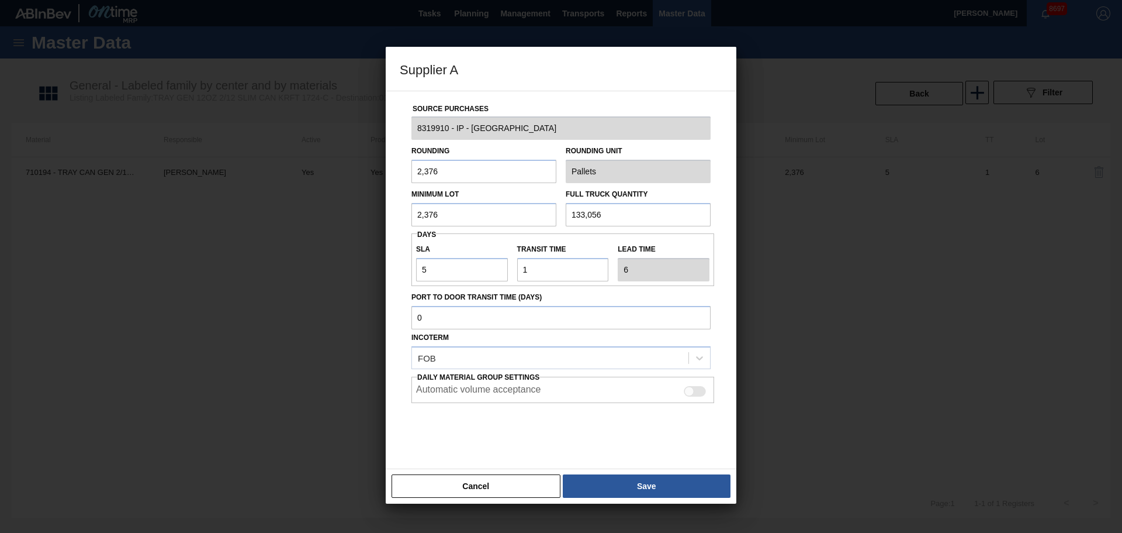
click at [704, 387] on div "Automatic volume acceptance" at bounding box center [562, 391] width 293 height 14
click at [698, 392] on div at bounding box center [695, 391] width 22 height 11
checkbox input "true"
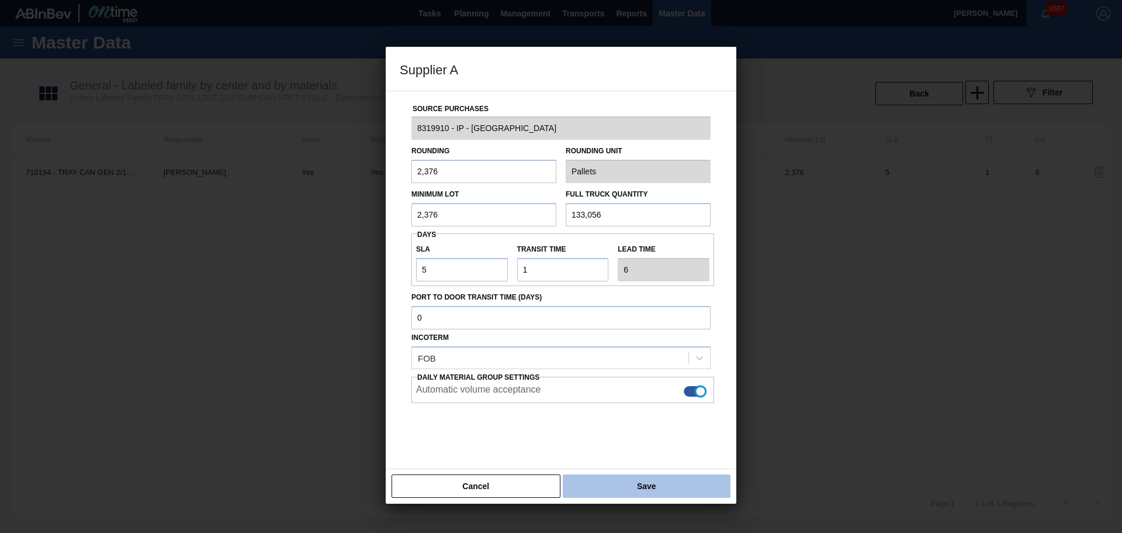
click at [640, 406] on button "Save" at bounding box center [647, 485] width 168 height 23
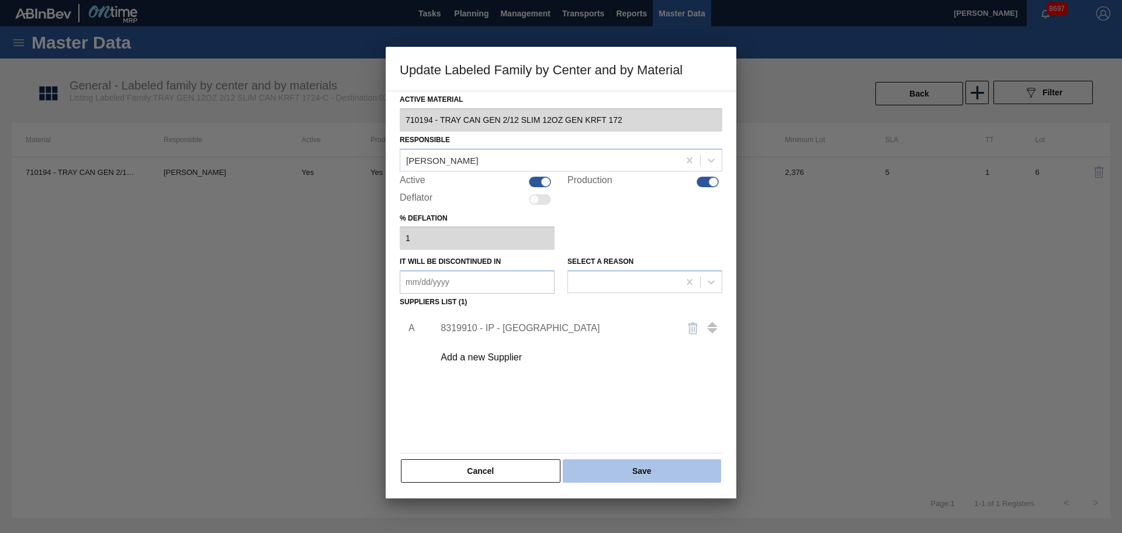
click at [639, 406] on button "Save" at bounding box center [642, 470] width 158 height 23
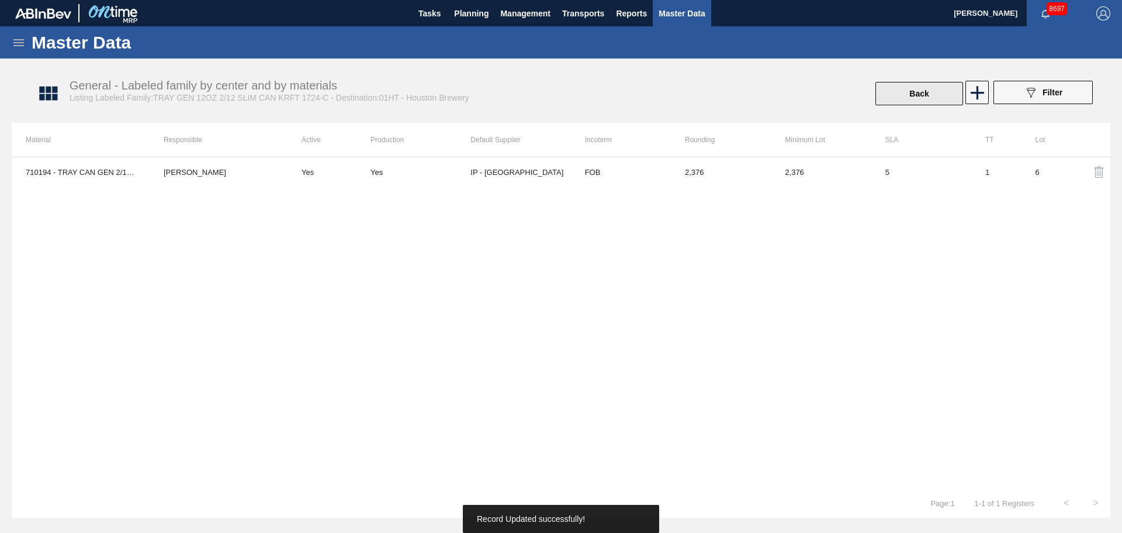
click at [897, 94] on button "Back" at bounding box center [920, 93] width 88 height 23
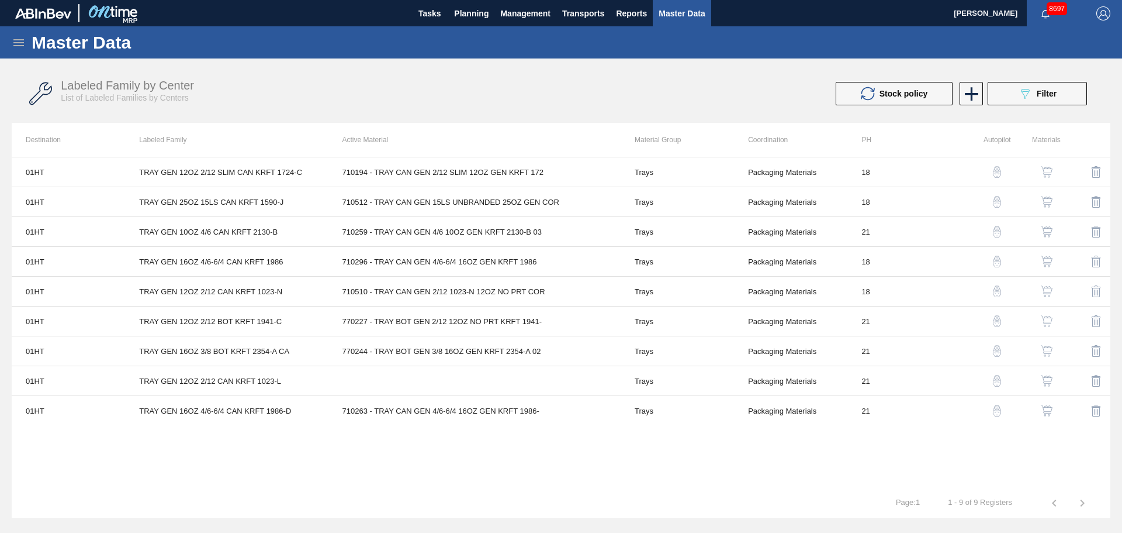
click at [897, 201] on img "button" at bounding box center [1047, 202] width 12 height 12
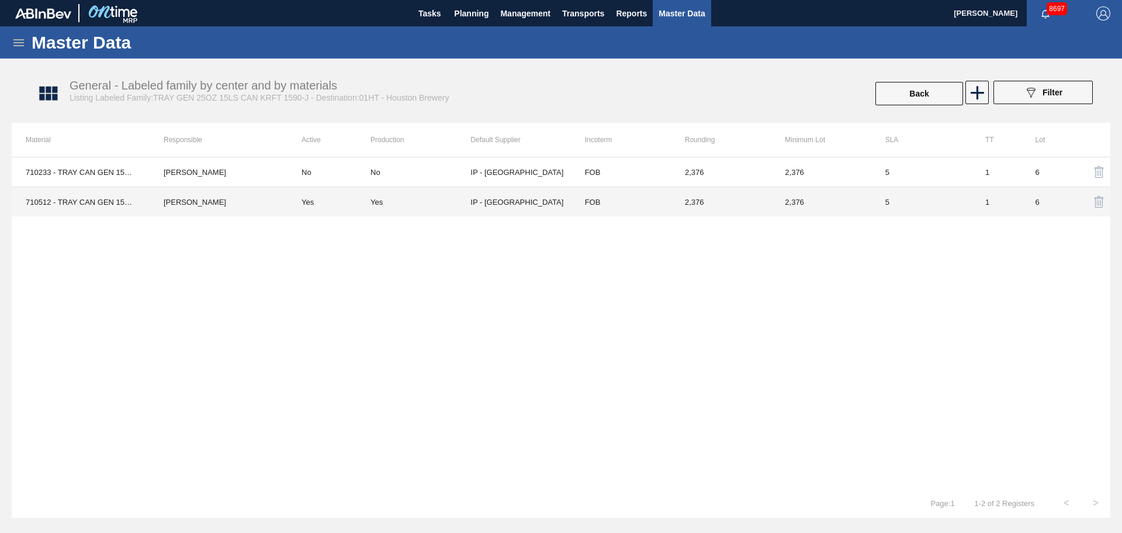
click at [370, 199] on td "Yes" at bounding box center [329, 202] width 83 height 30
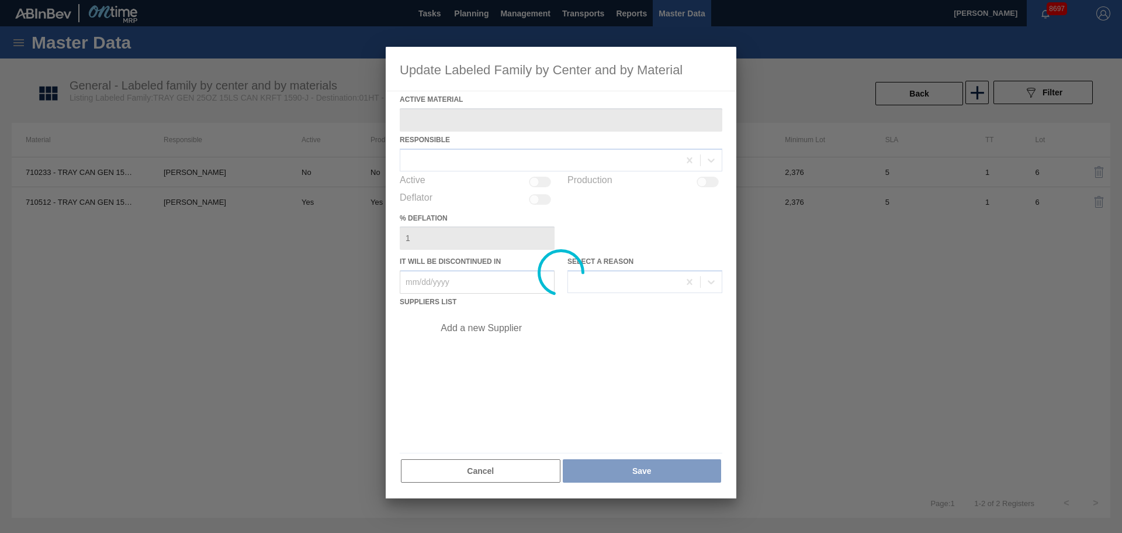
type Material "710512 - TRAY CAN GEN 15LS UNBRANDED 25OZ GEN COR"
checkbox input "true"
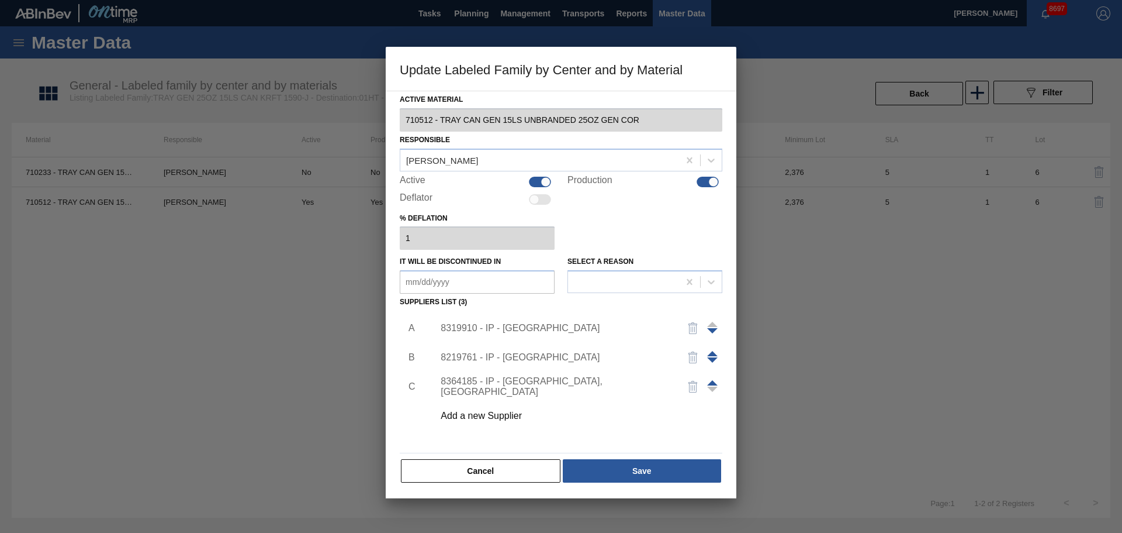
click at [533, 322] on div "8319910 - IP - San Antonio" at bounding box center [574, 327] width 295 height 29
click at [533, 326] on div "8319910 - IP - San Antonio" at bounding box center [555, 328] width 229 height 11
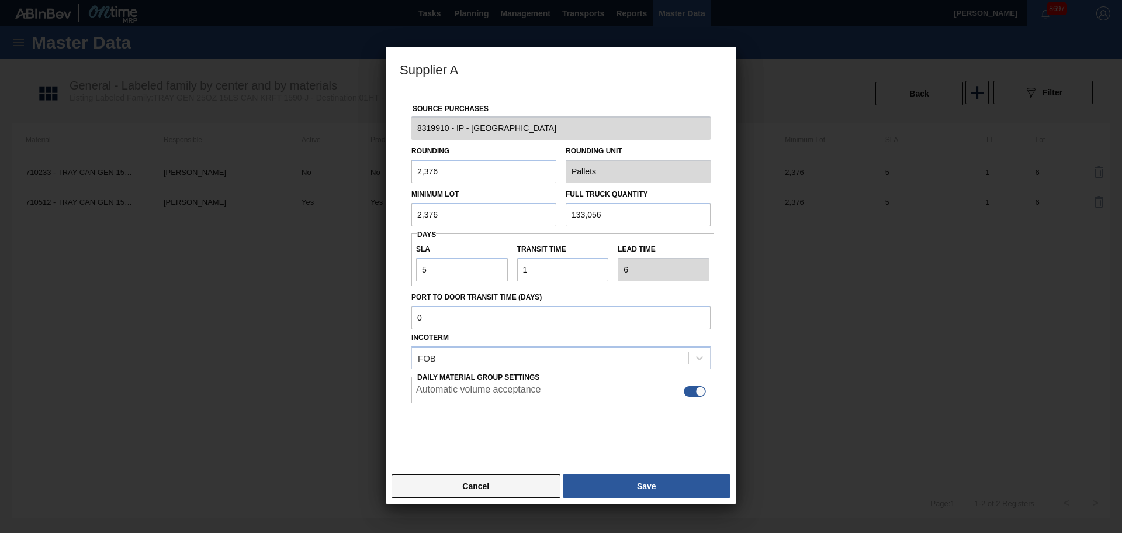
click at [520, 406] on button "Cancel" at bounding box center [476, 485] width 169 height 23
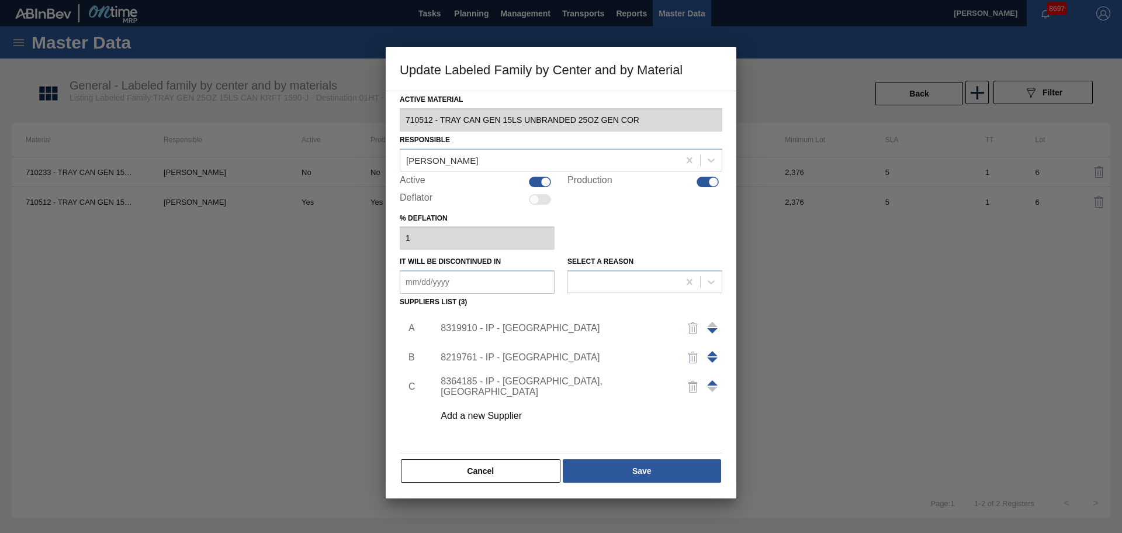
click at [497, 354] on div "8219761 - IP - Carrollton" at bounding box center [555, 357] width 229 height 11
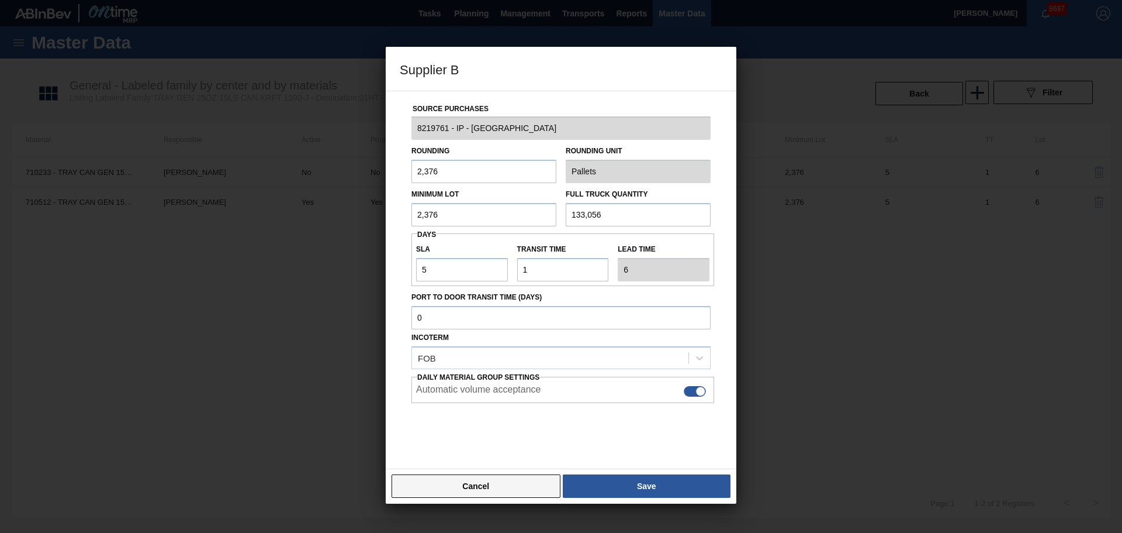
click at [502, 406] on button "Cancel" at bounding box center [476, 485] width 169 height 23
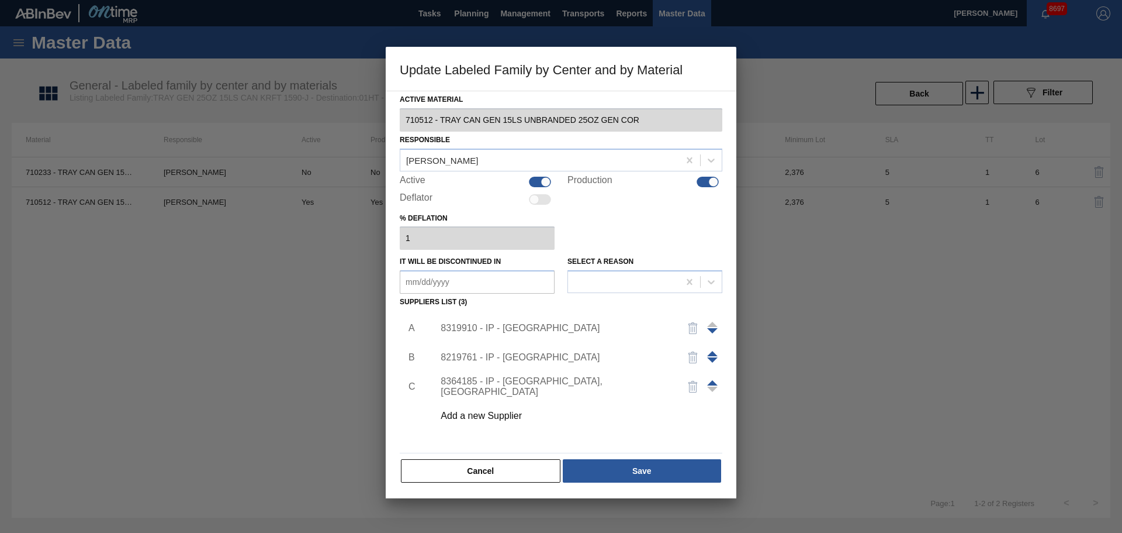
click at [497, 385] on div "8364185 - IP - McAllen, TX" at bounding box center [555, 386] width 229 height 21
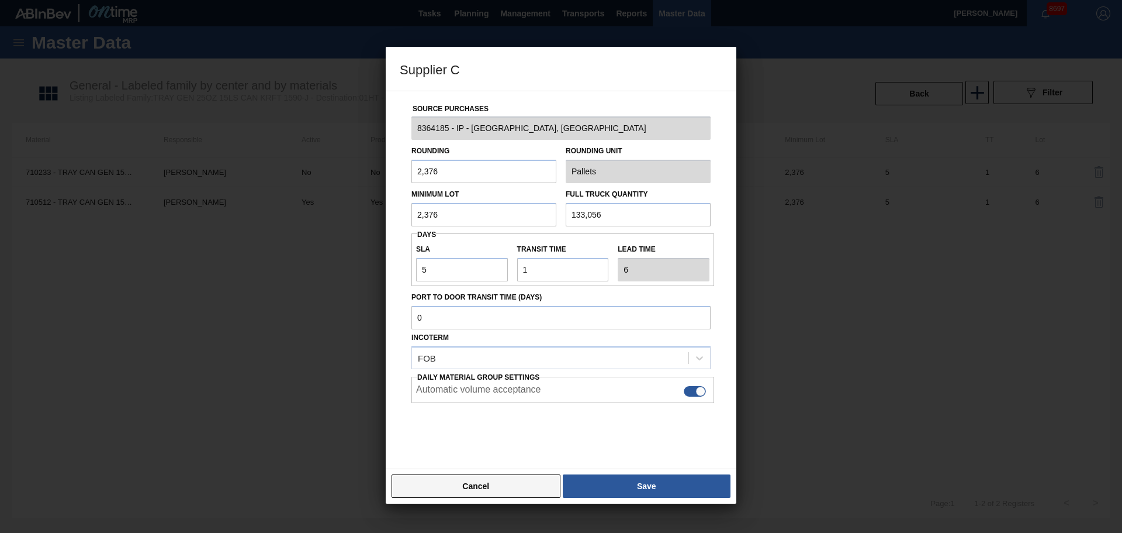
click at [512, 406] on button "Cancel" at bounding box center [476, 485] width 169 height 23
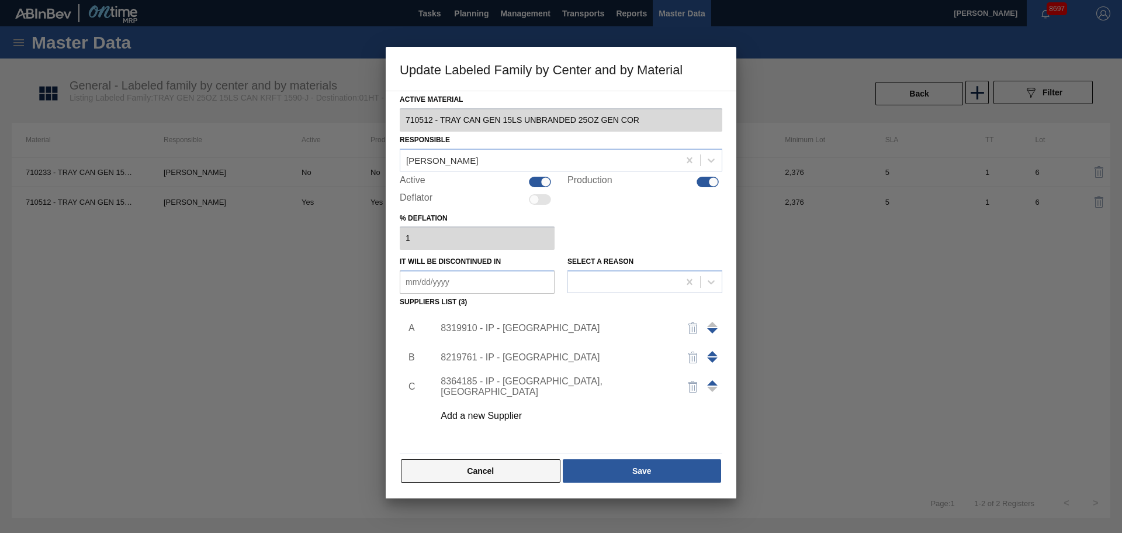
click at [516, 406] on button "Cancel" at bounding box center [481, 470] width 160 height 23
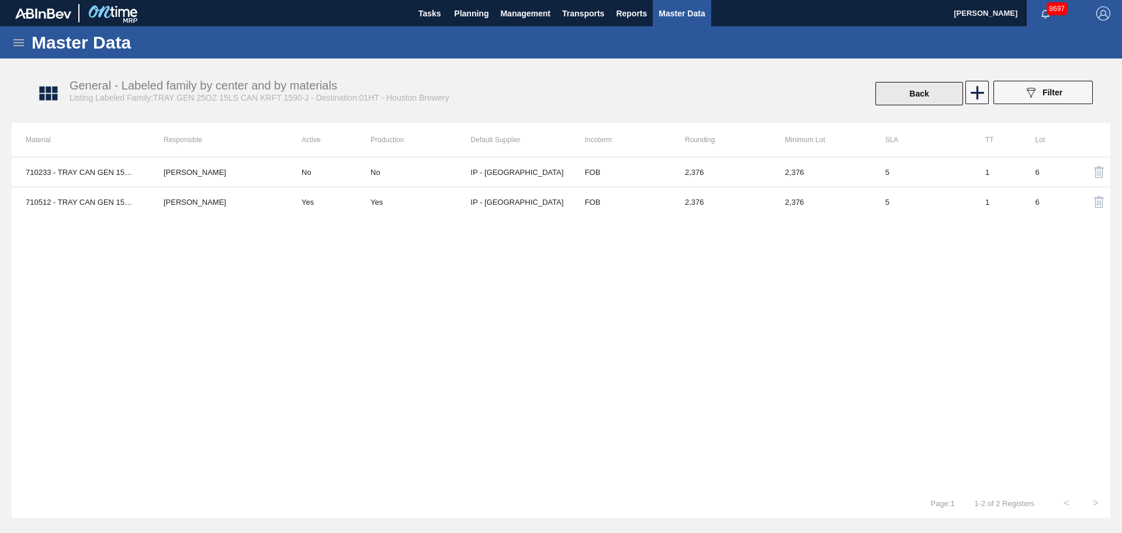
click at [897, 97] on button "Back" at bounding box center [920, 93] width 88 height 23
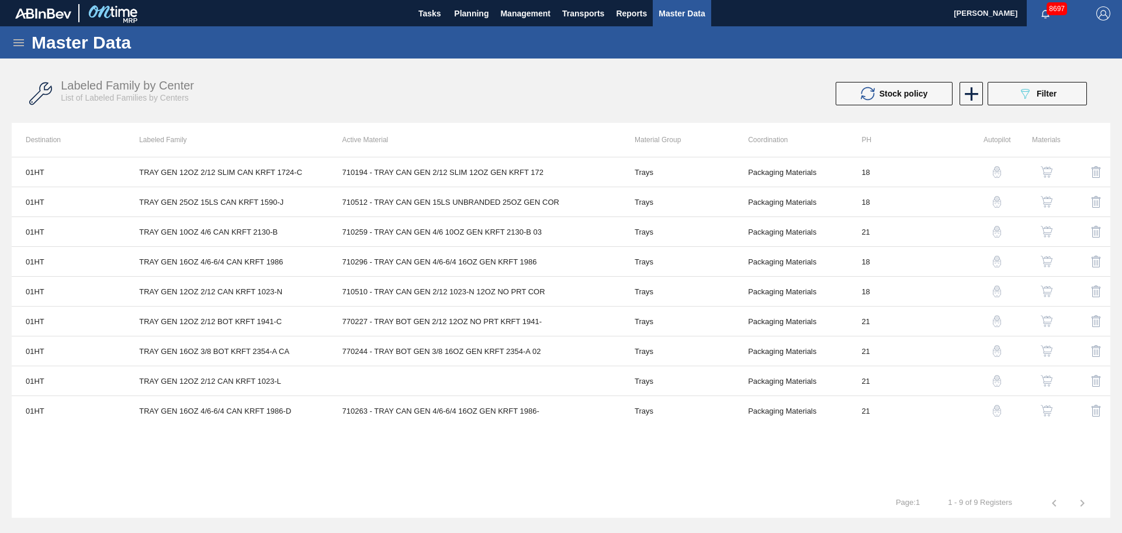
click at [897, 258] on img "button" at bounding box center [1047, 261] width 12 height 12
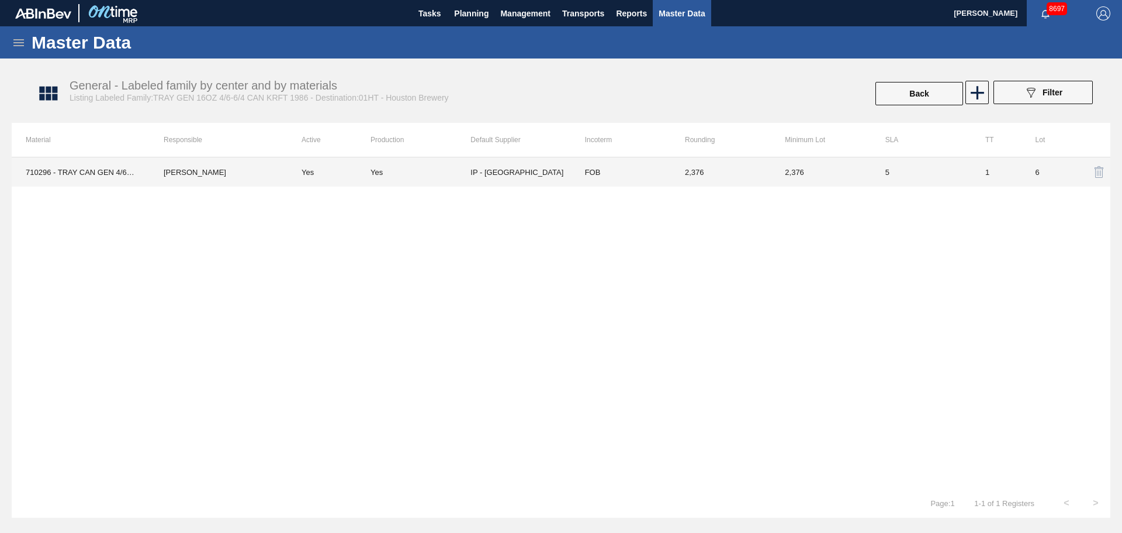
click at [382, 178] on td "Yes" at bounding box center [421, 171] width 100 height 29
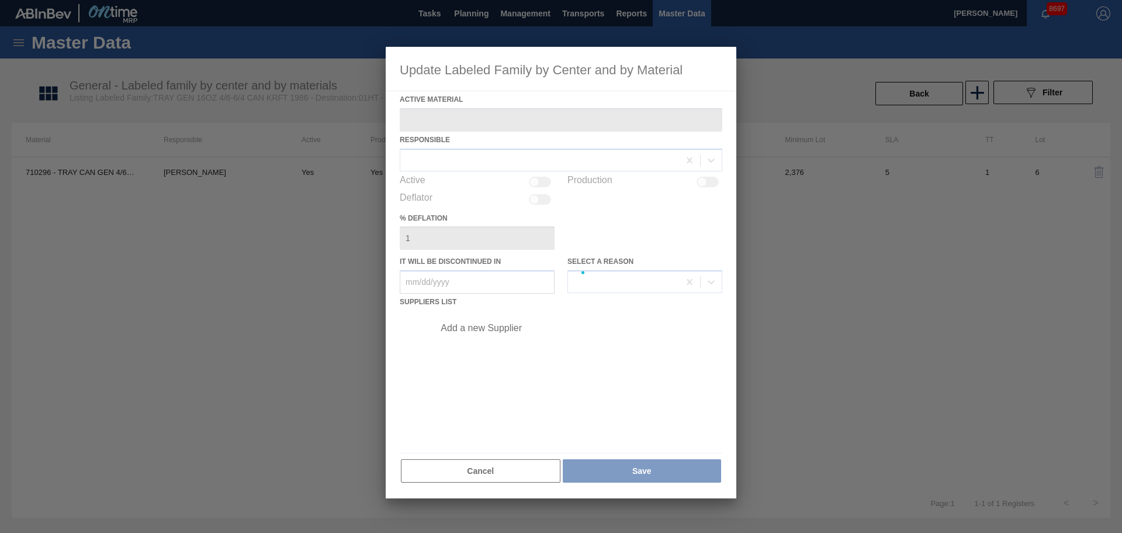
type Material "710296 - TRAY CAN GEN 4/6-6/4 16OZ GEN KRFT 1986"
checkbox input "true"
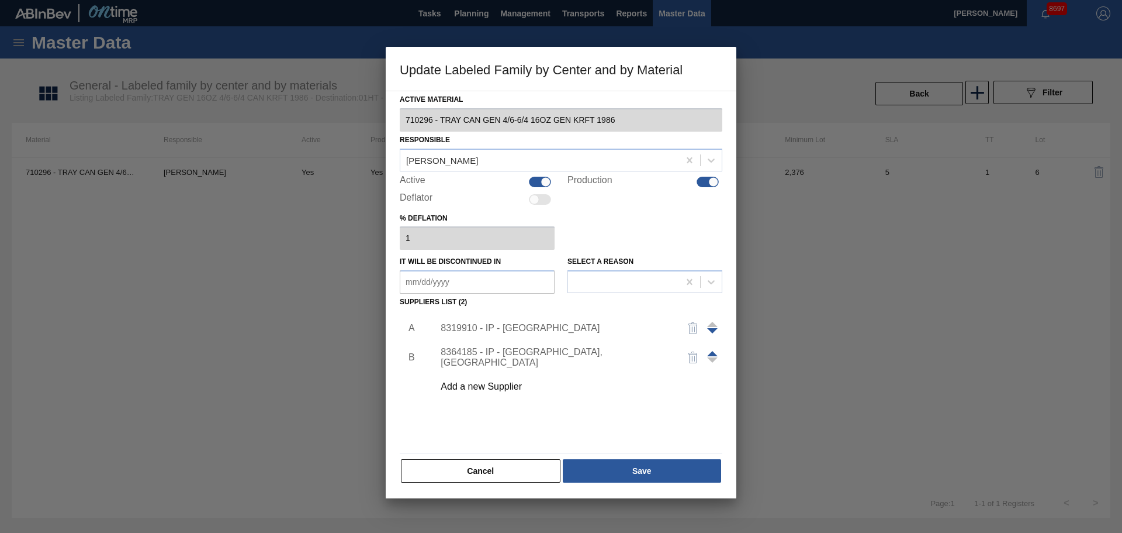
click at [515, 327] on div "8319910 - IP - San Antonio" at bounding box center [555, 328] width 229 height 11
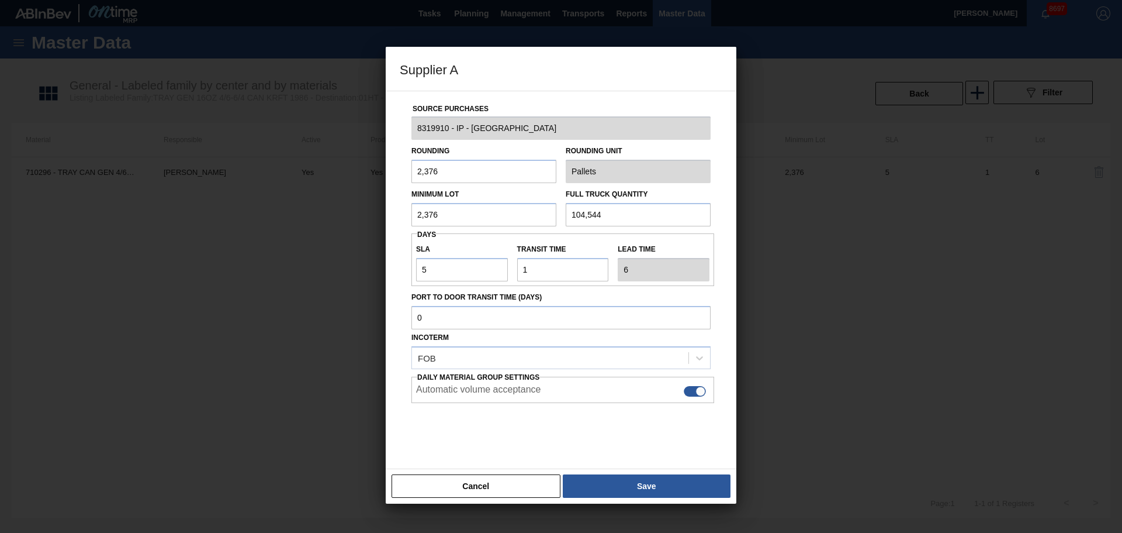
drag, startPoint x: 515, startPoint y: 488, endPoint x: 498, endPoint y: 396, distance: 93.9
click at [514, 406] on button "Cancel" at bounding box center [476, 485] width 169 height 23
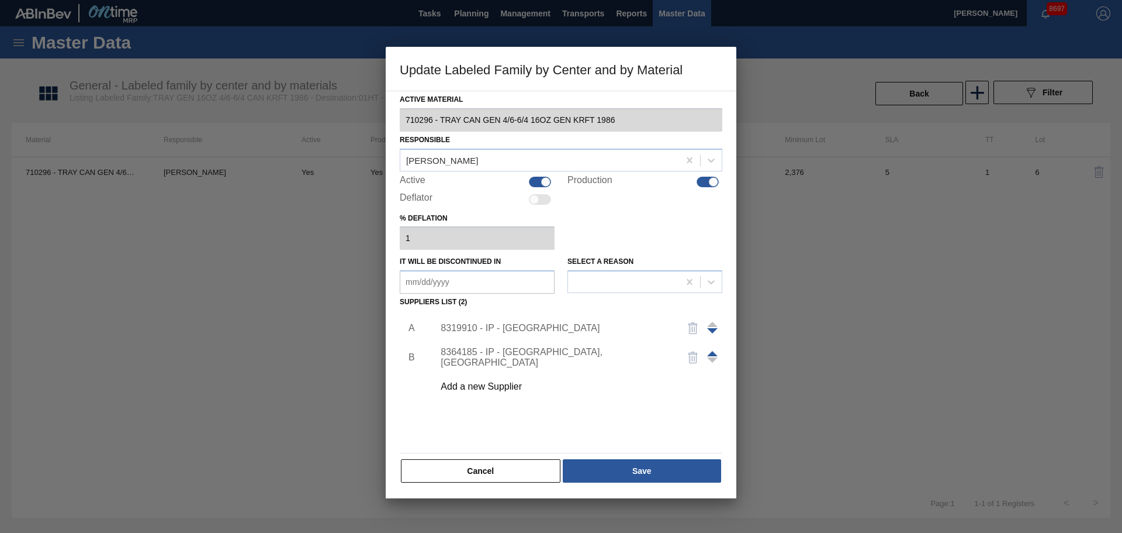
click at [502, 357] on div "8364185 - IP - McAllen, TX" at bounding box center [555, 357] width 229 height 21
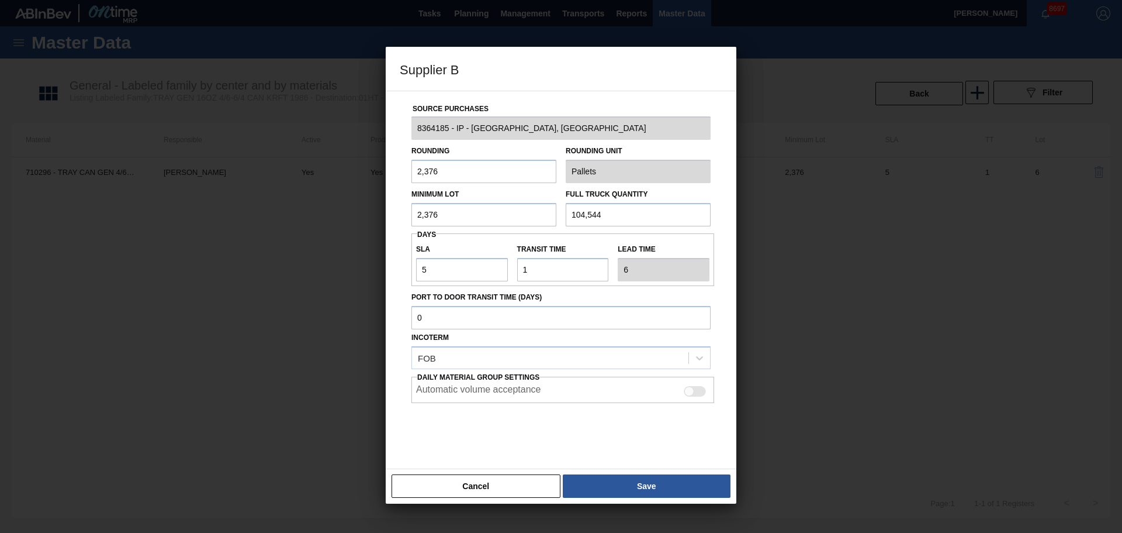
click at [696, 391] on div at bounding box center [695, 391] width 22 height 11
checkbox input "true"
click at [671, 406] on button "Save" at bounding box center [647, 485] width 168 height 23
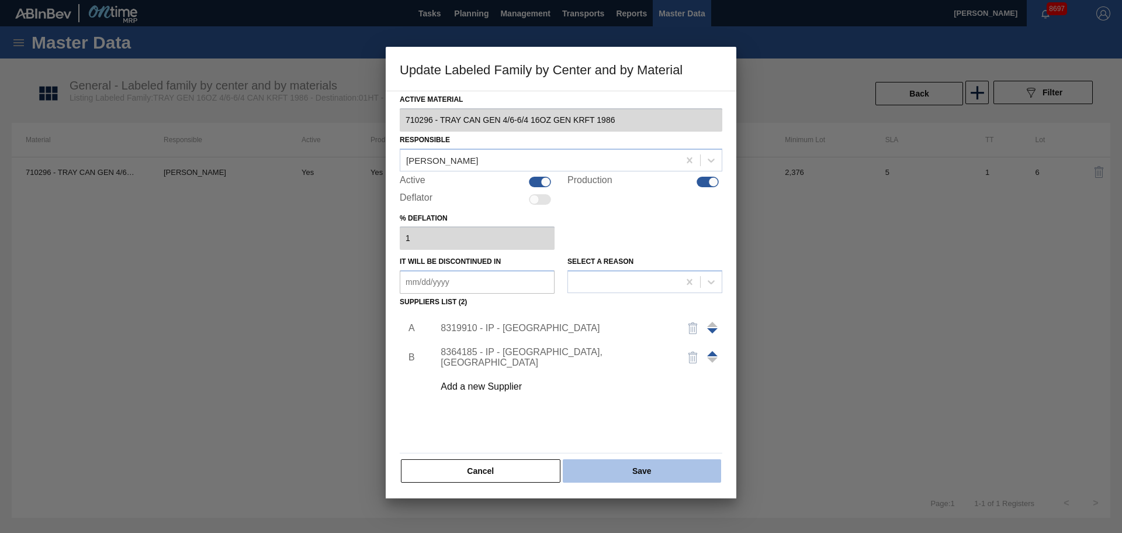
click at [657, 406] on button "Save" at bounding box center [642, 470] width 158 height 23
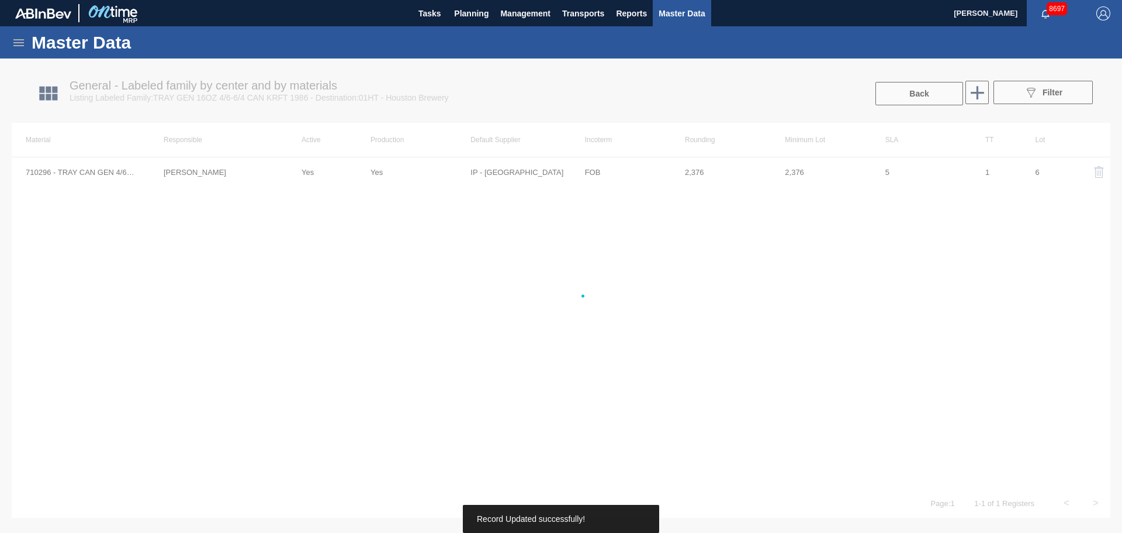
click at [509, 406] on div "710296 - TRAY CAN GEN 4/6-6/4 16OZ GEN KRFT 1986 Dionne Beck Yes Yes IP - San A…" at bounding box center [561, 322] width 1099 height 331
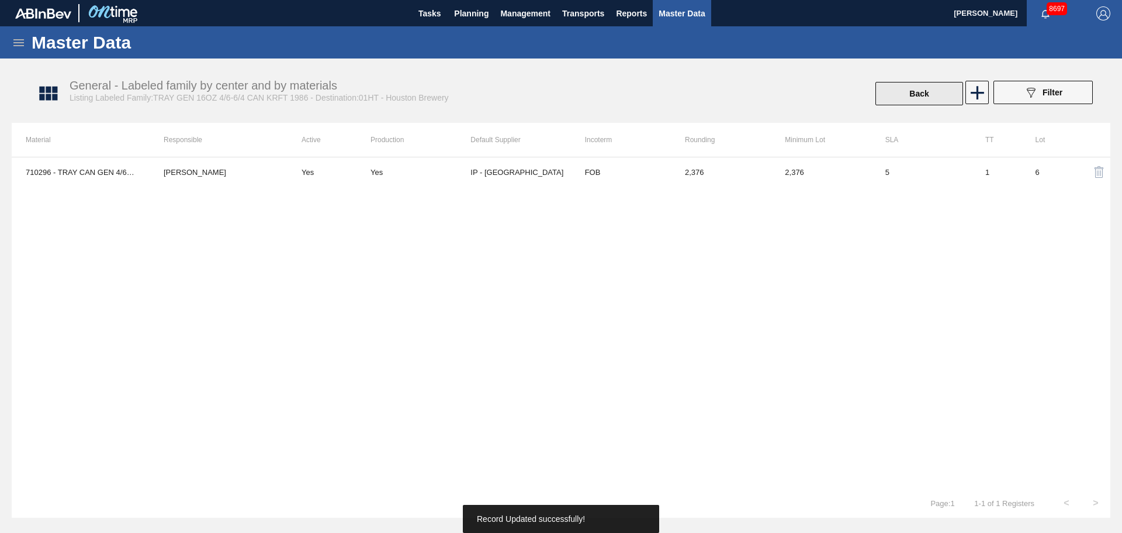
click at [897, 95] on button "Back" at bounding box center [920, 93] width 88 height 23
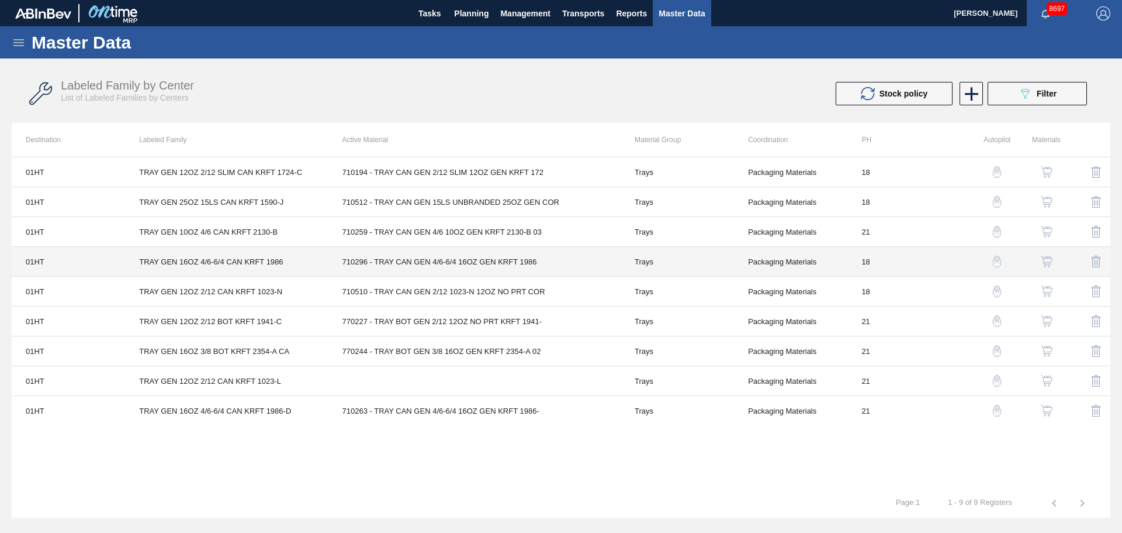
click at [459, 269] on td "710296 - TRAY CAN GEN 4/6-6/4 16OZ GEN KRFT 1986" at bounding box center [475, 262] width 292 height 30
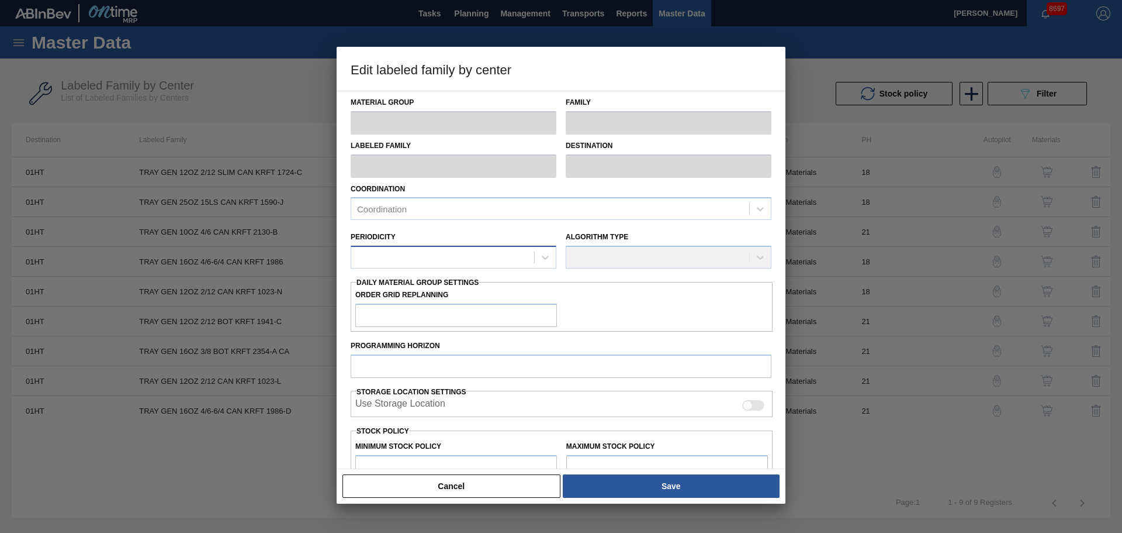
type input "Trays"
type input "TRAY GEN 16OZ 4/6-6/4 CAN KRFT 1986"
type input "01HT - Houston Brewery"
type input "0"
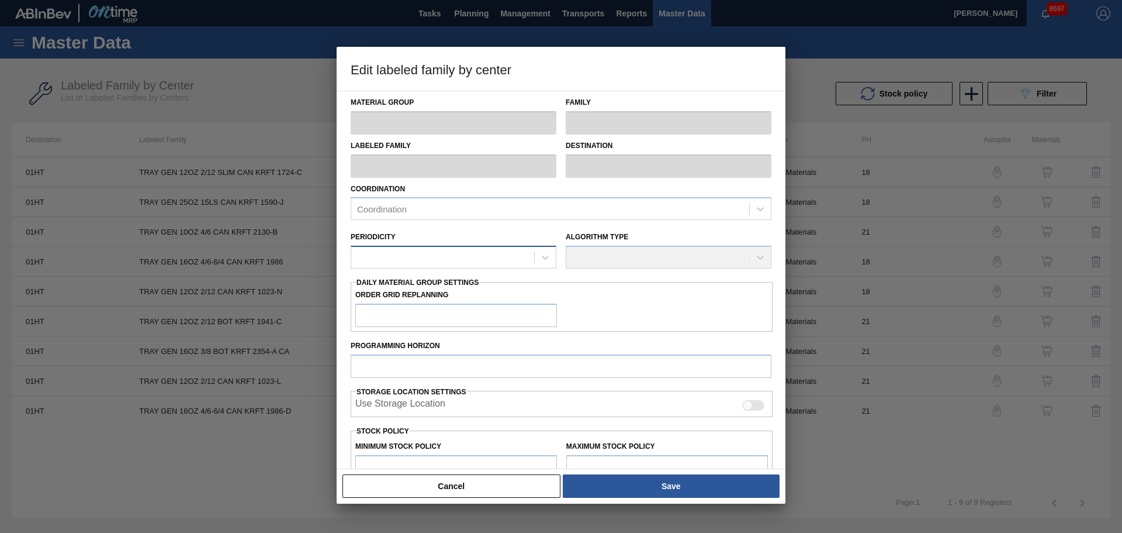
type input "18"
type input "104,544"
type input "560,289"
type input "11"
type input "154,676"
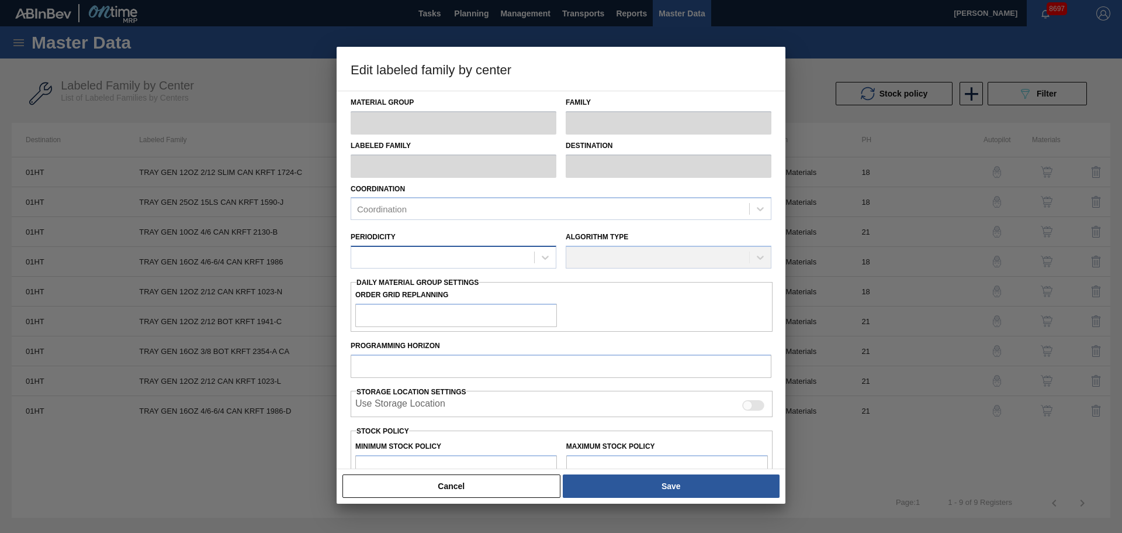
checkbox input "true"
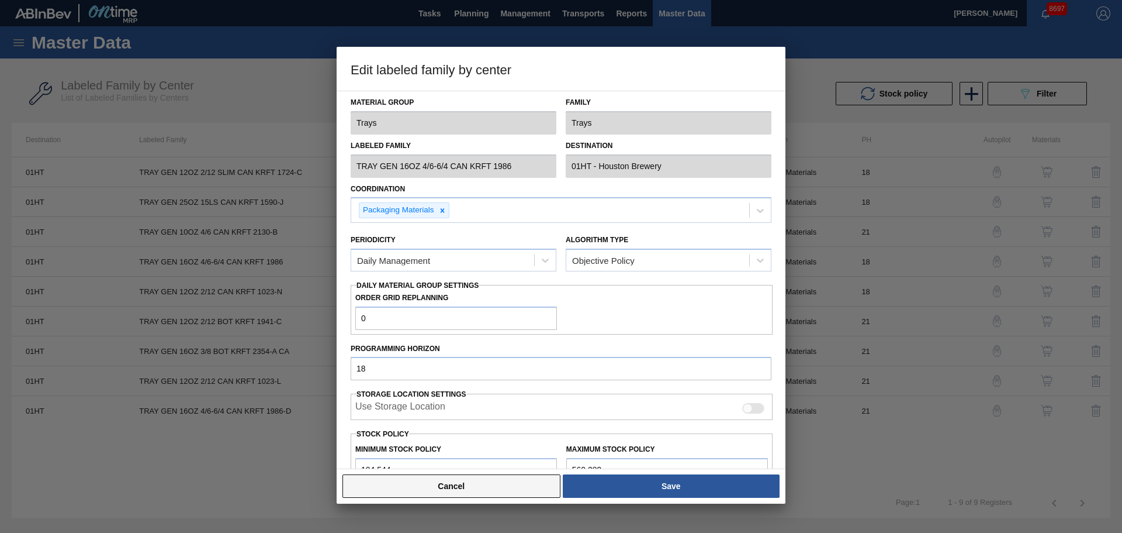
click at [478, 406] on button "Cancel" at bounding box center [452, 485] width 218 height 23
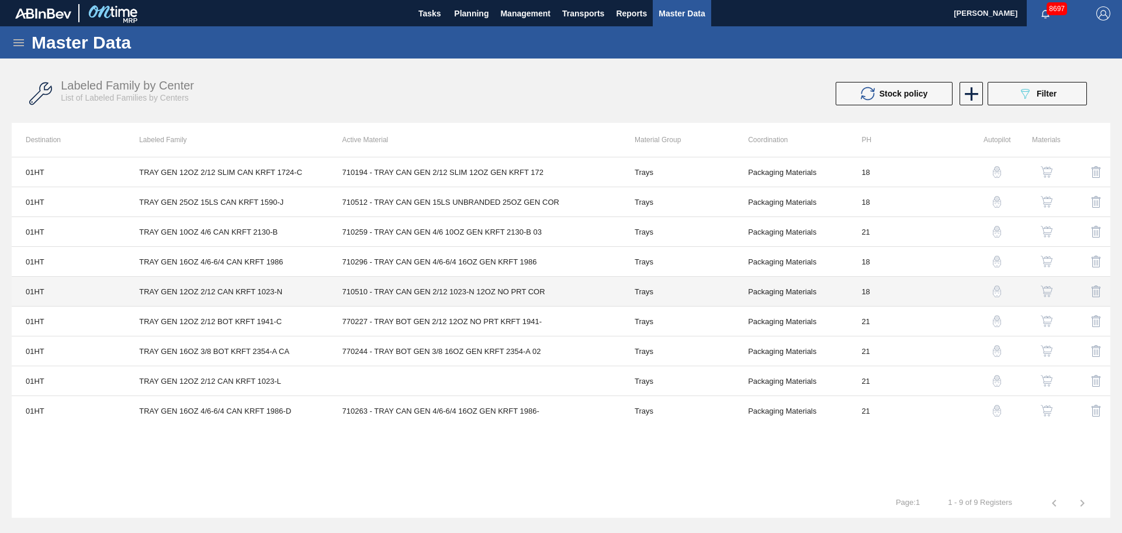
click at [408, 284] on td "710510 - TRAY CAN GEN 2/12 1023-N 12OZ NO PRT COR" at bounding box center [475, 292] width 292 height 30
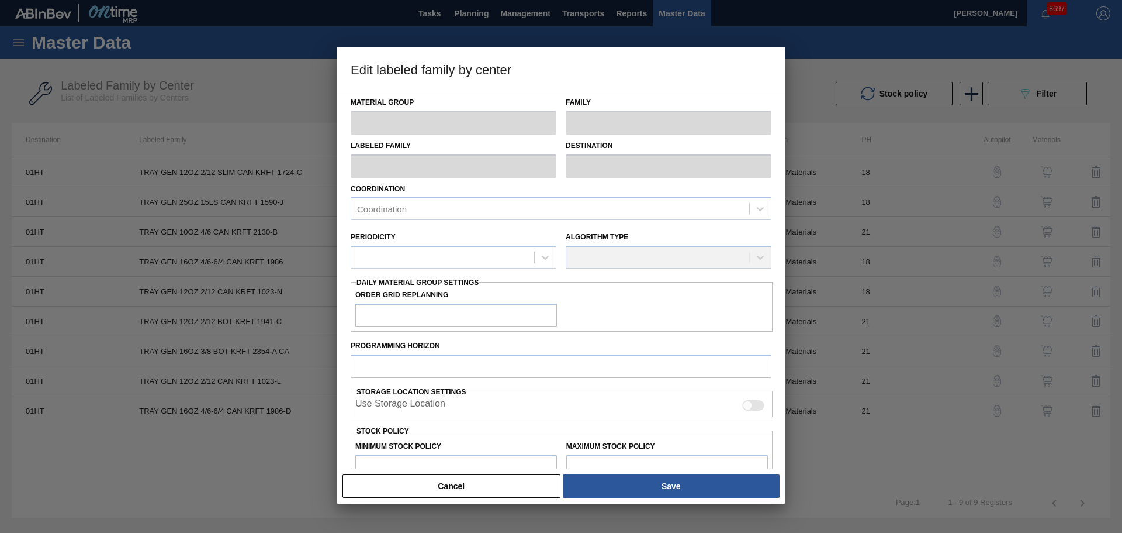
type input "Trays"
type input "TRAY GEN 12OZ 2/12 CAN KRFT 1023-N"
type input "01HT - Houston Brewery"
type input "18"
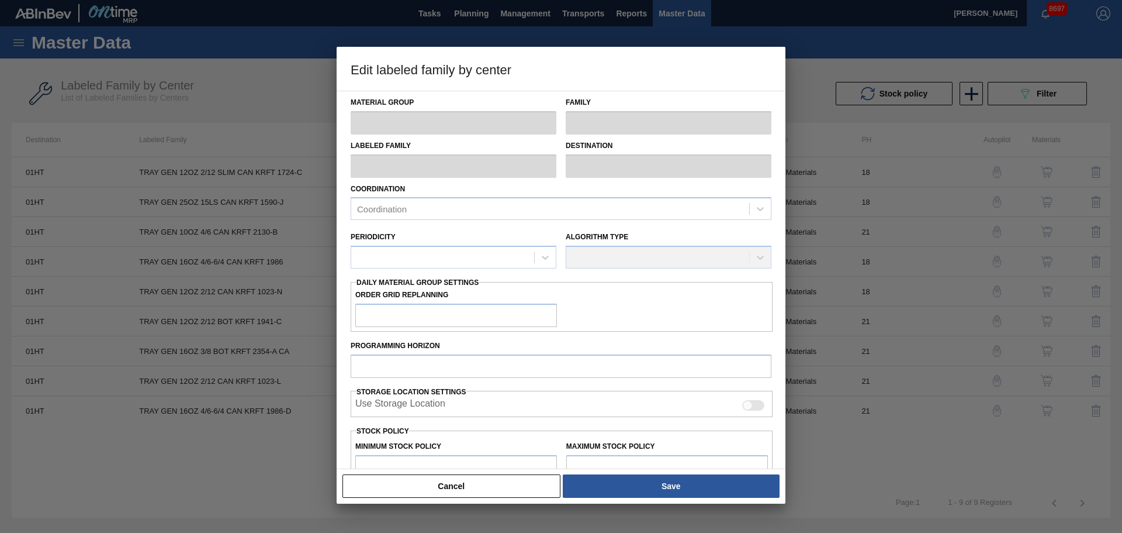
type input "47,500"
type input "588,748"
type input "20"
type input "155,750"
checkbox input "true"
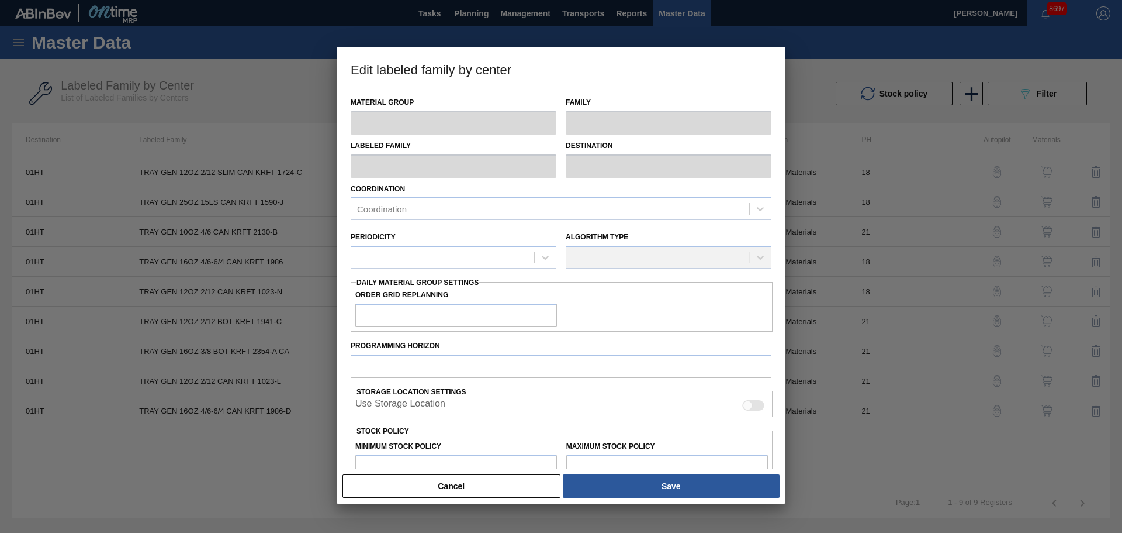
checkbox input "true"
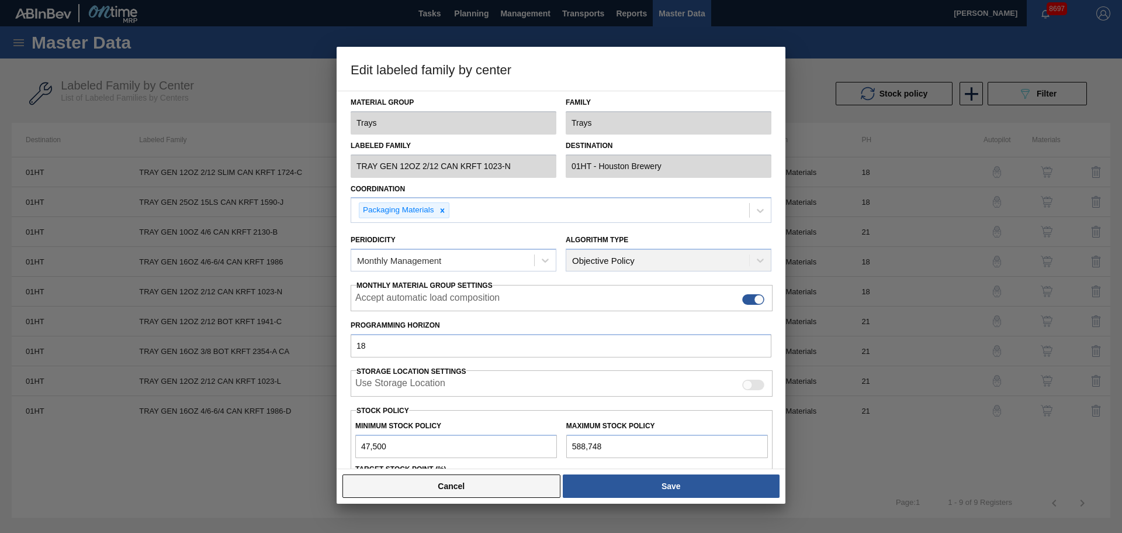
click at [485, 406] on button "Cancel" at bounding box center [452, 485] width 218 height 23
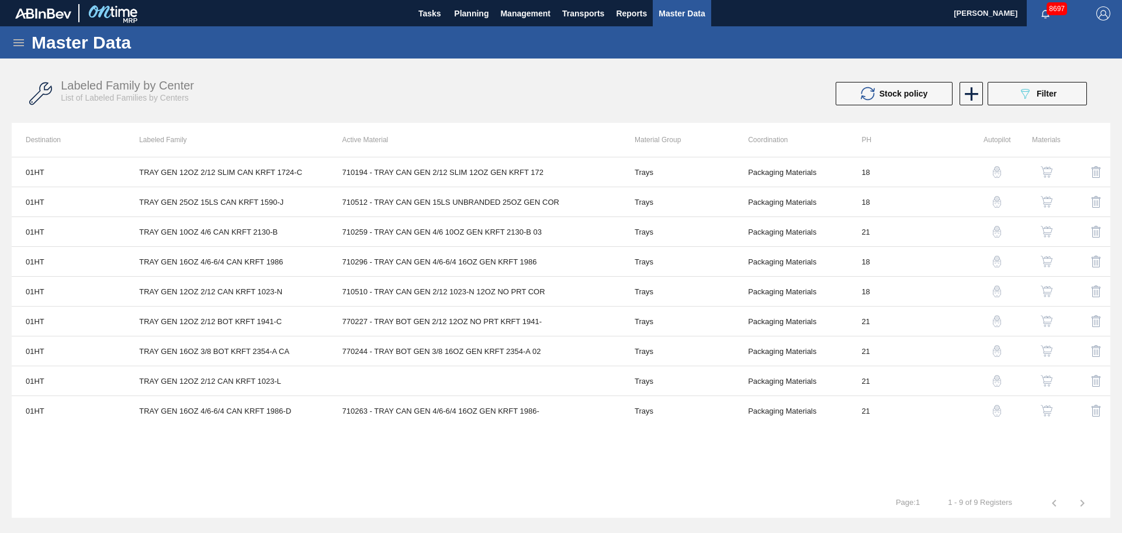
click at [897, 292] on img "button" at bounding box center [1047, 291] width 12 height 12
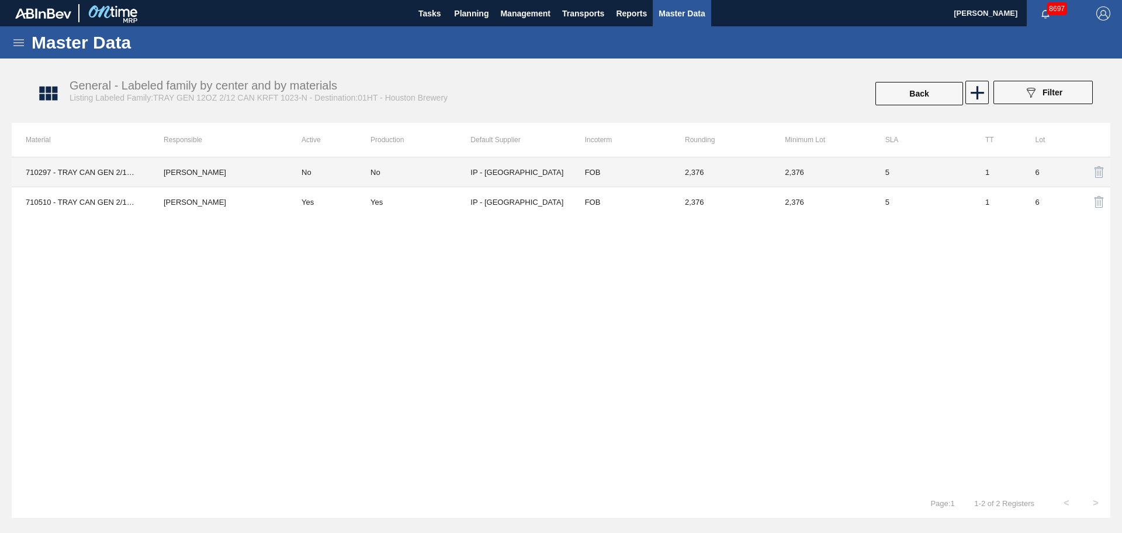
click at [367, 208] on td "Yes" at bounding box center [329, 202] width 83 height 30
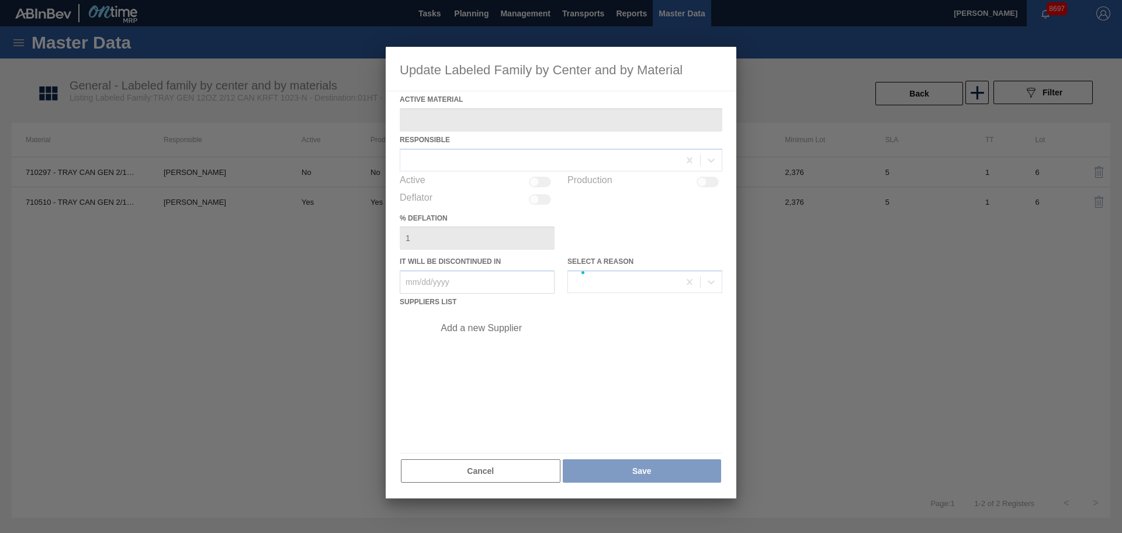
type Material "710510 - TRAY CAN GEN 2/12 1023-N 12OZ NO PRT COR"
checkbox input "true"
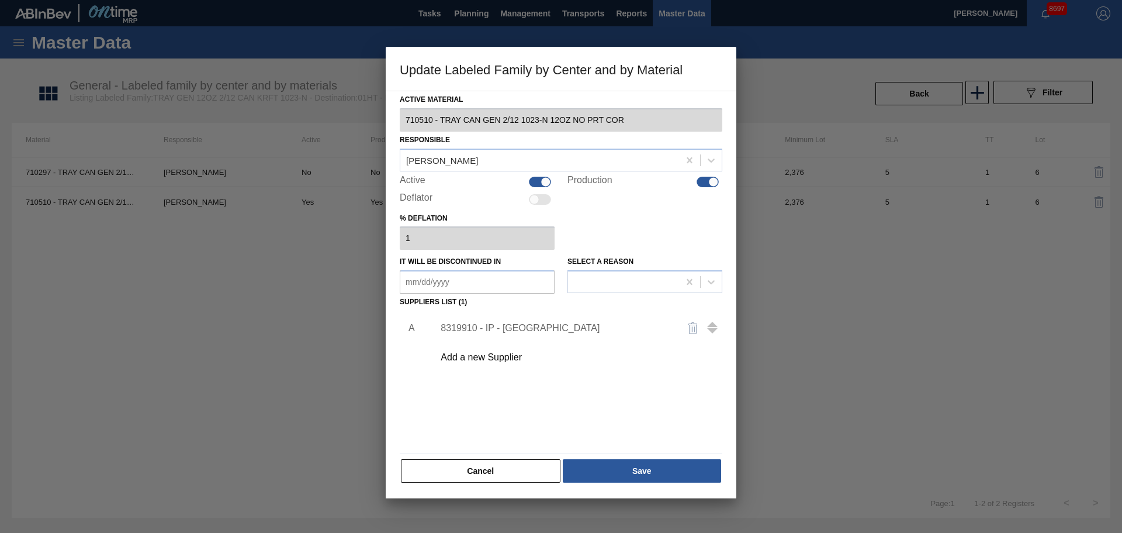
click at [512, 331] on div "8319910 - IP - San Antonio" at bounding box center [555, 328] width 229 height 11
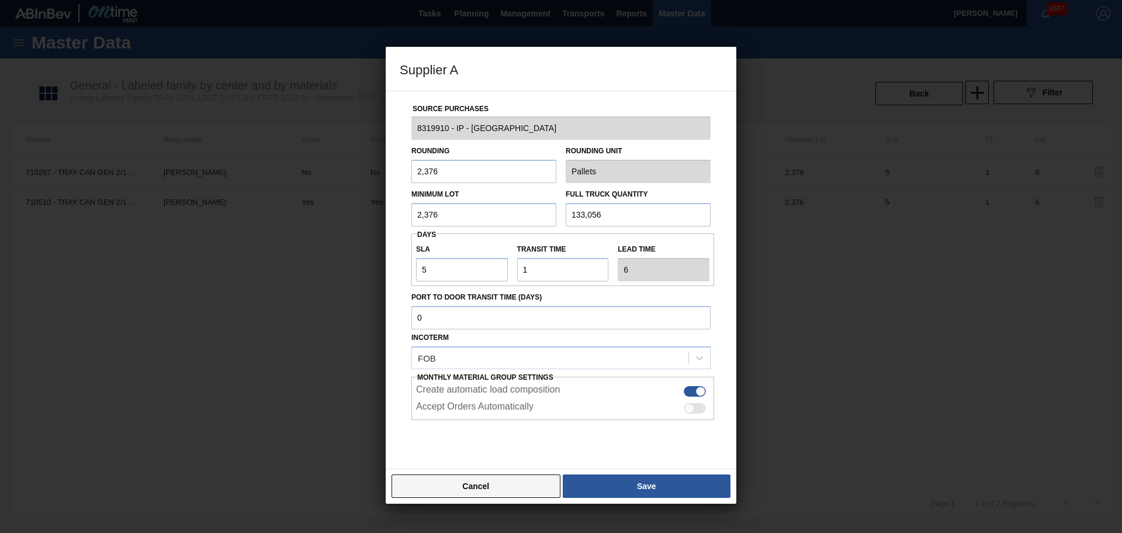
click at [479, 406] on button "Cancel" at bounding box center [476, 485] width 169 height 23
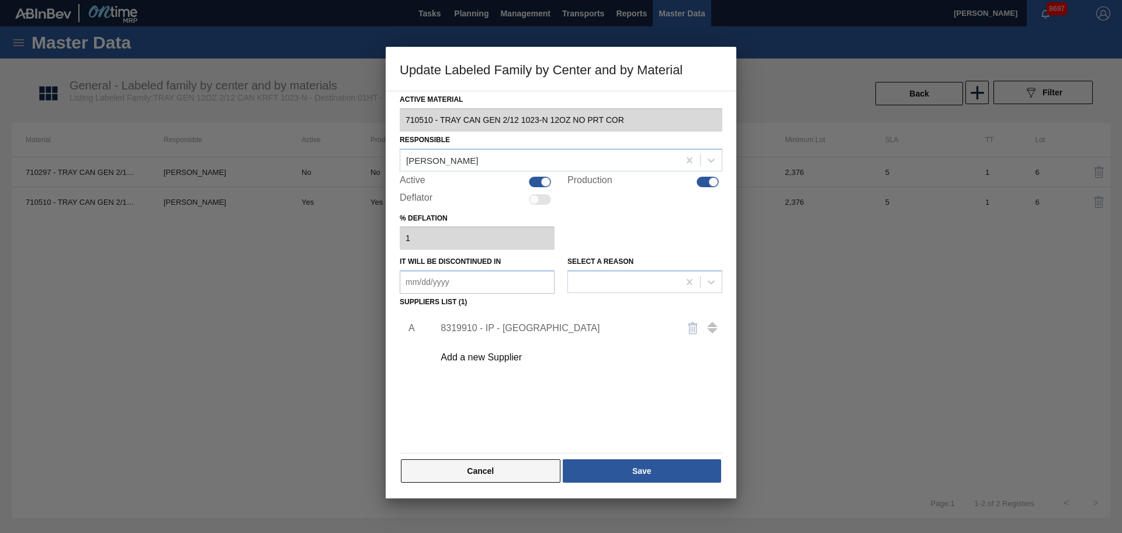
click at [497, 406] on button "Cancel" at bounding box center [481, 470] width 160 height 23
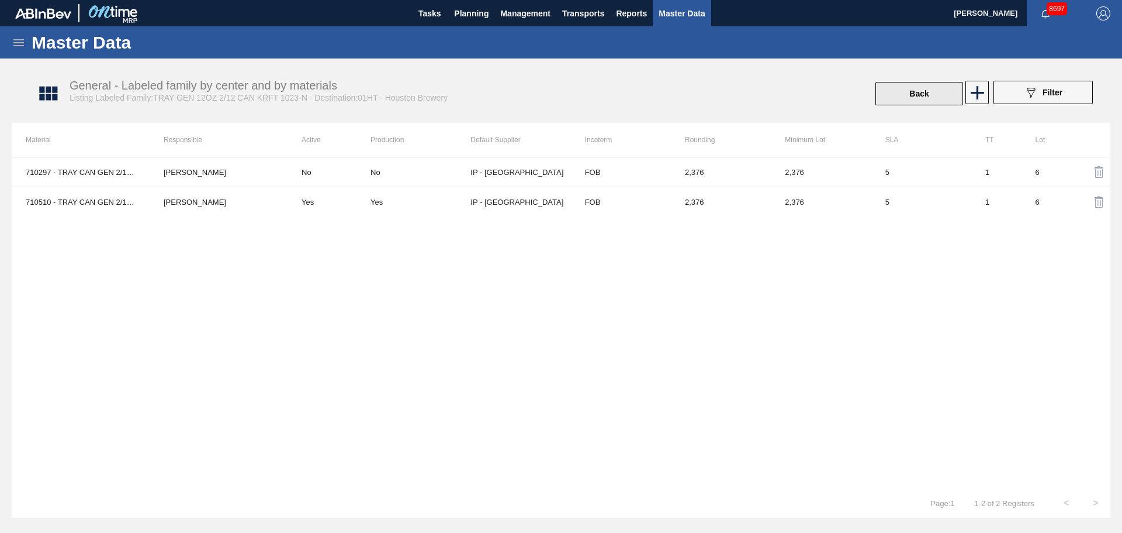
click at [897, 99] on button "Back" at bounding box center [920, 93] width 88 height 23
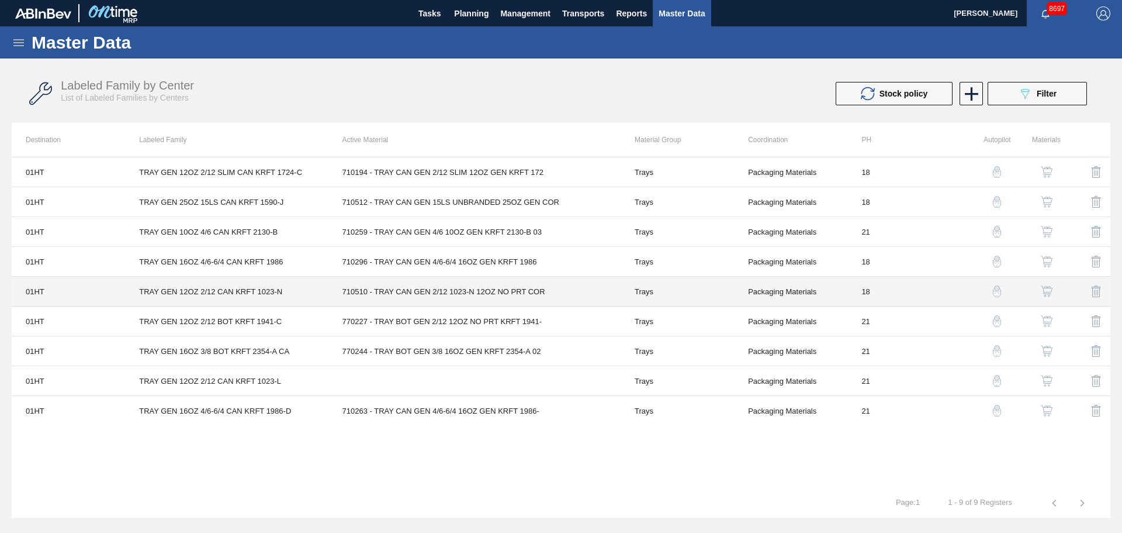
click at [493, 291] on td "710510 - TRAY CAN GEN 2/12 1023-N 12OZ NO PRT COR" at bounding box center [475, 292] width 292 height 30
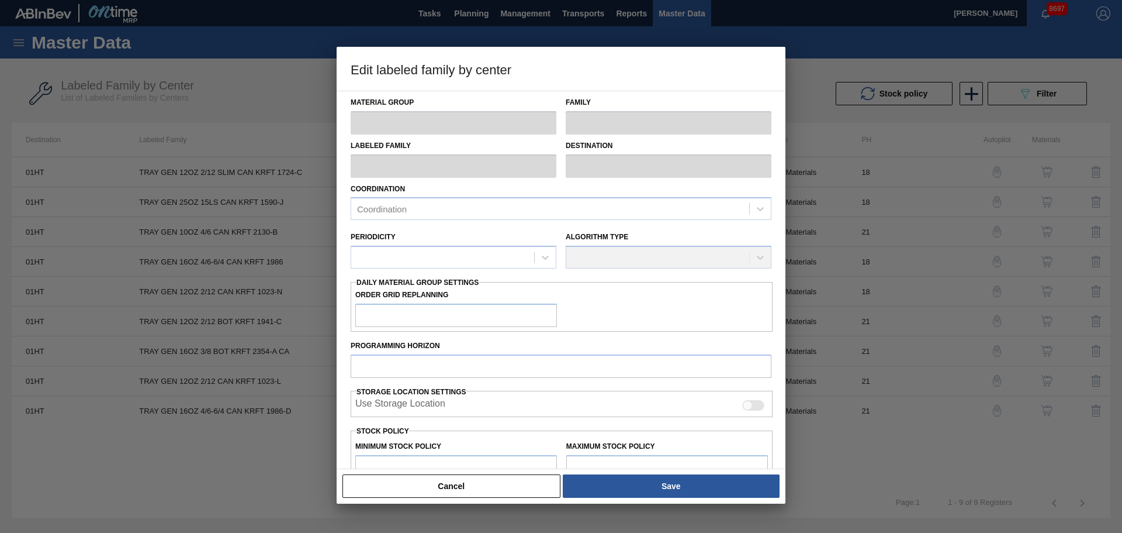
type input "Trays"
type input "TRAY GEN 12OZ 2/12 CAN KRFT 1023-N"
type input "01HT - Houston Brewery"
type input "18"
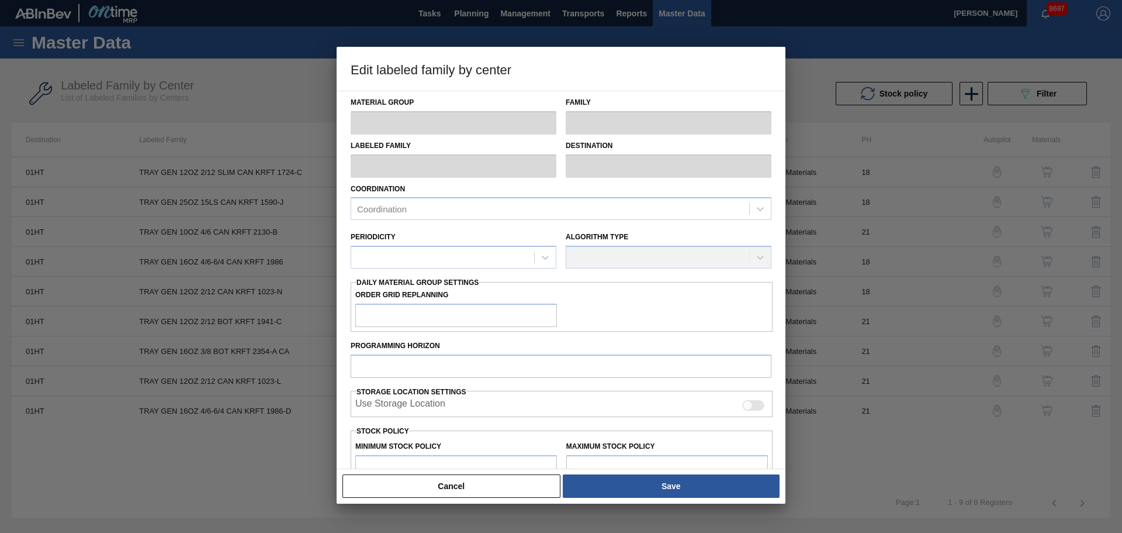
type input "47,500"
type input "588,748"
type input "20"
type input "155,750"
checkbox input "true"
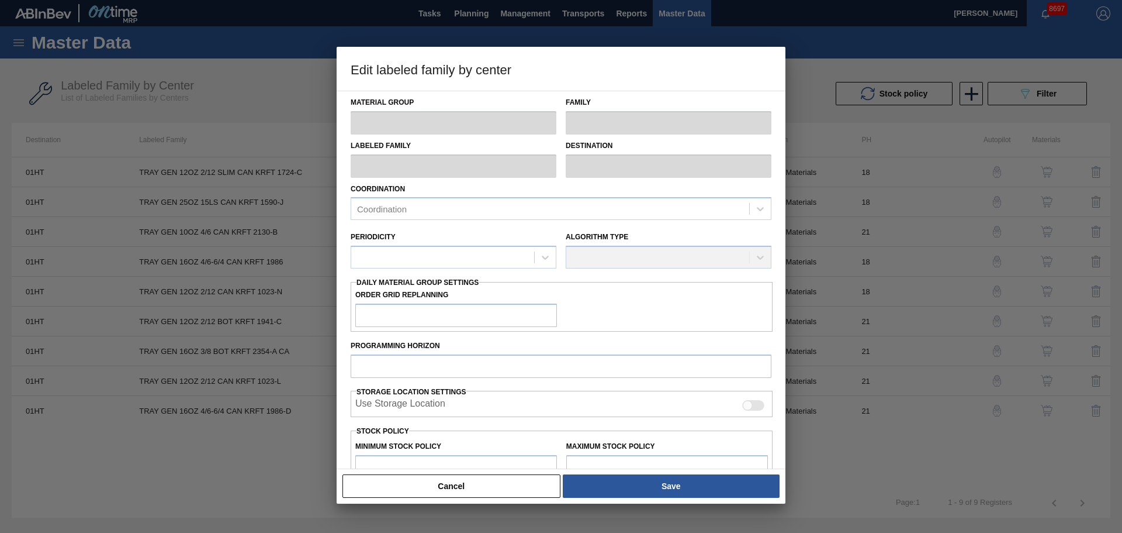
checkbox input "true"
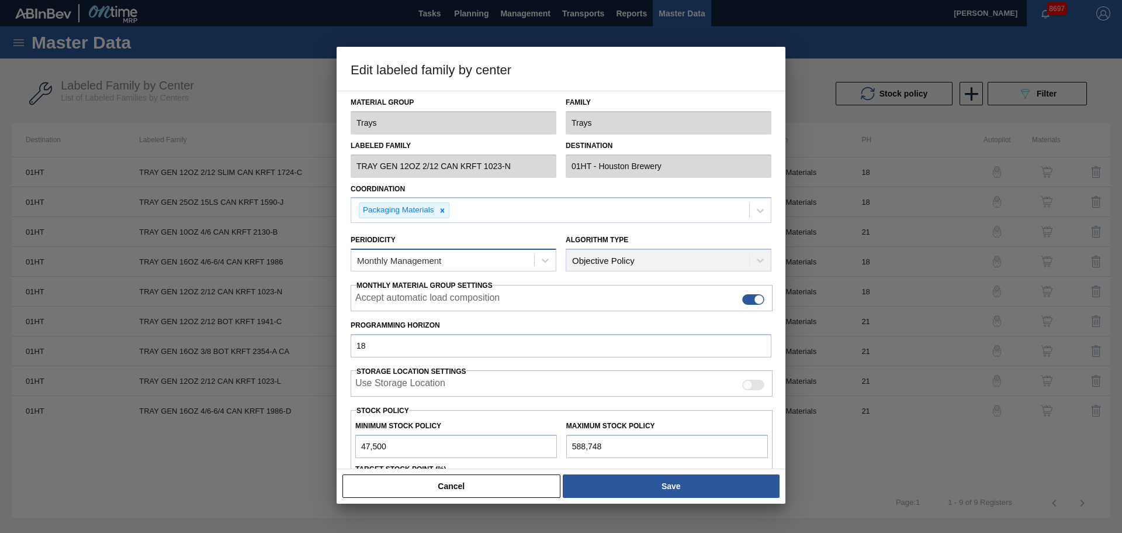
click at [442, 258] on div "Monthly Management" at bounding box center [442, 260] width 183 height 17
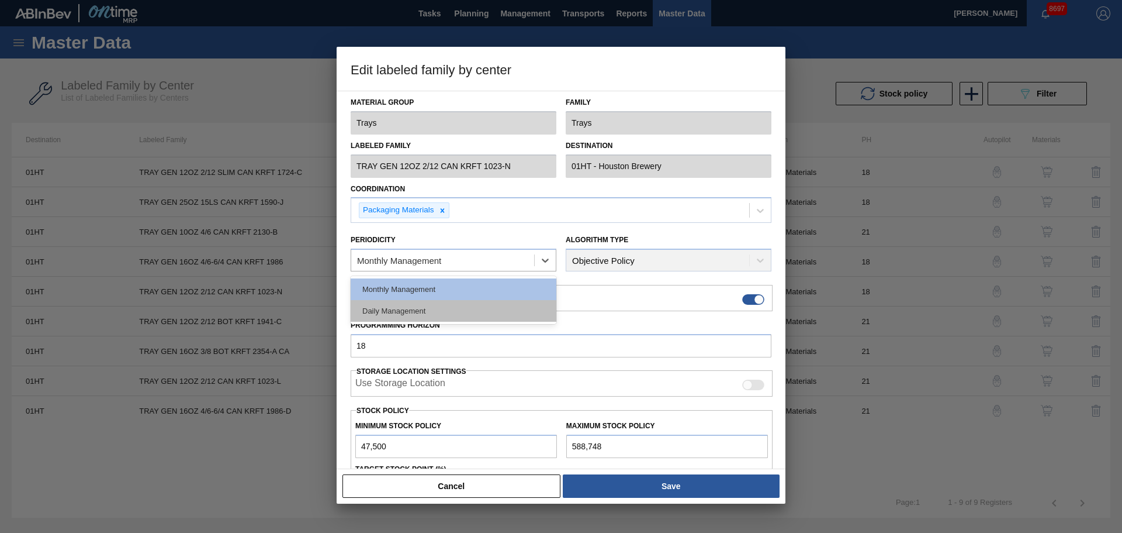
click at [431, 300] on div "Daily Management" at bounding box center [454, 311] width 206 height 22
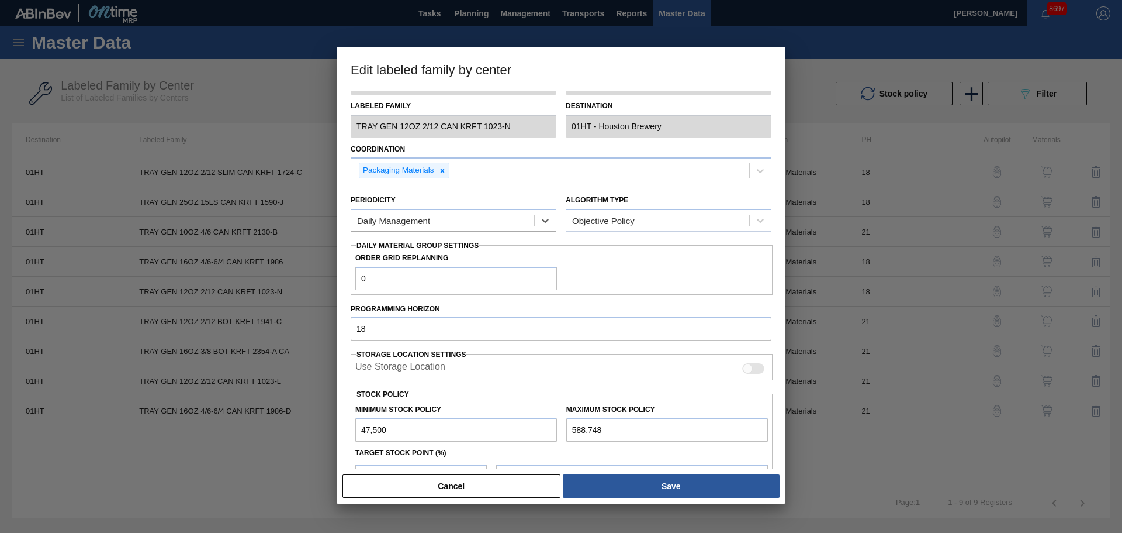
scroll to position [58, 0]
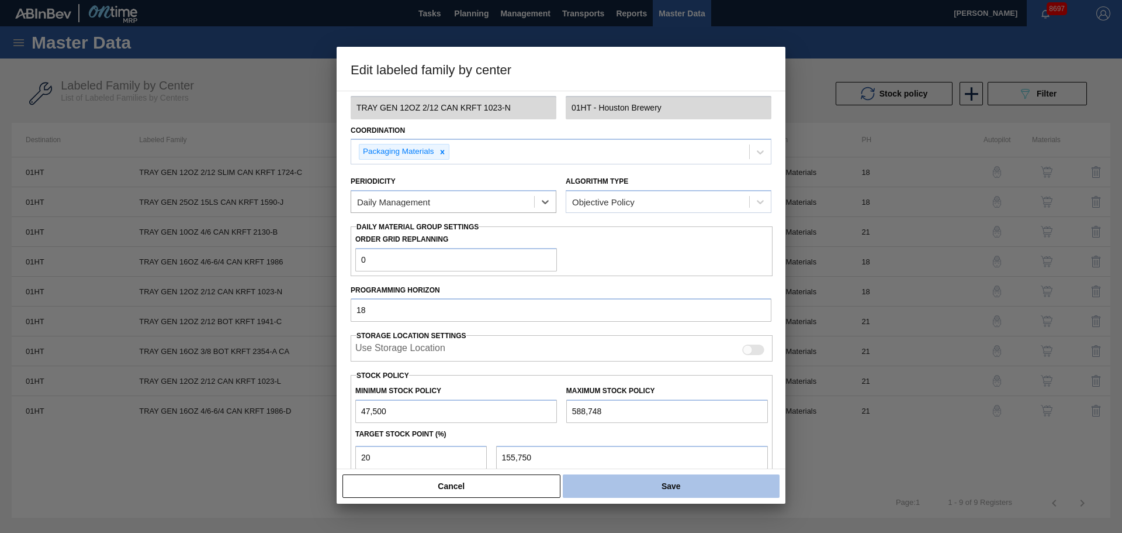
click at [646, 406] on button "Save" at bounding box center [671, 485] width 217 height 23
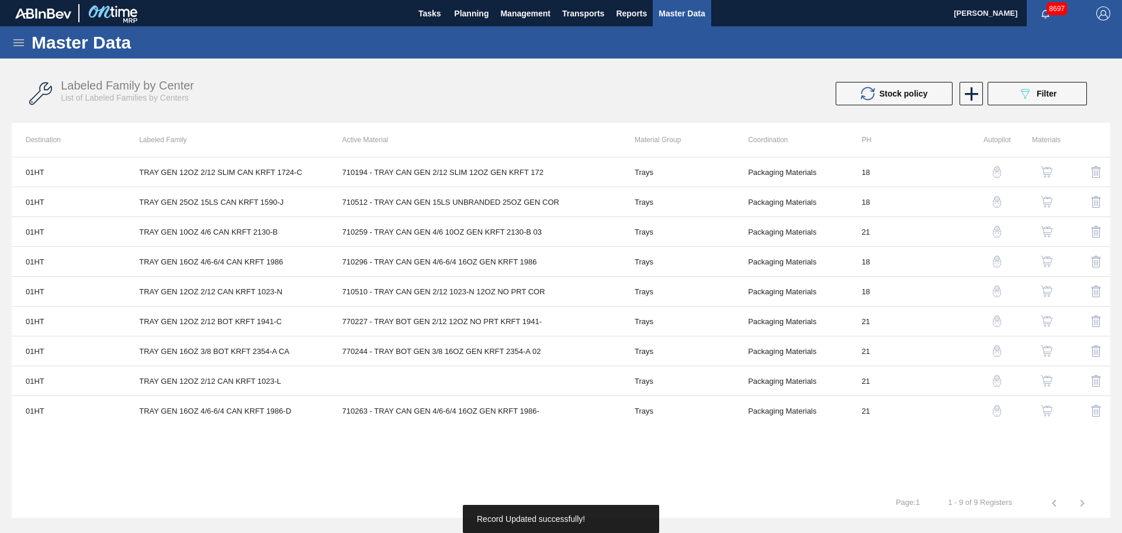
click at [897, 291] on img "button" at bounding box center [1047, 291] width 12 height 12
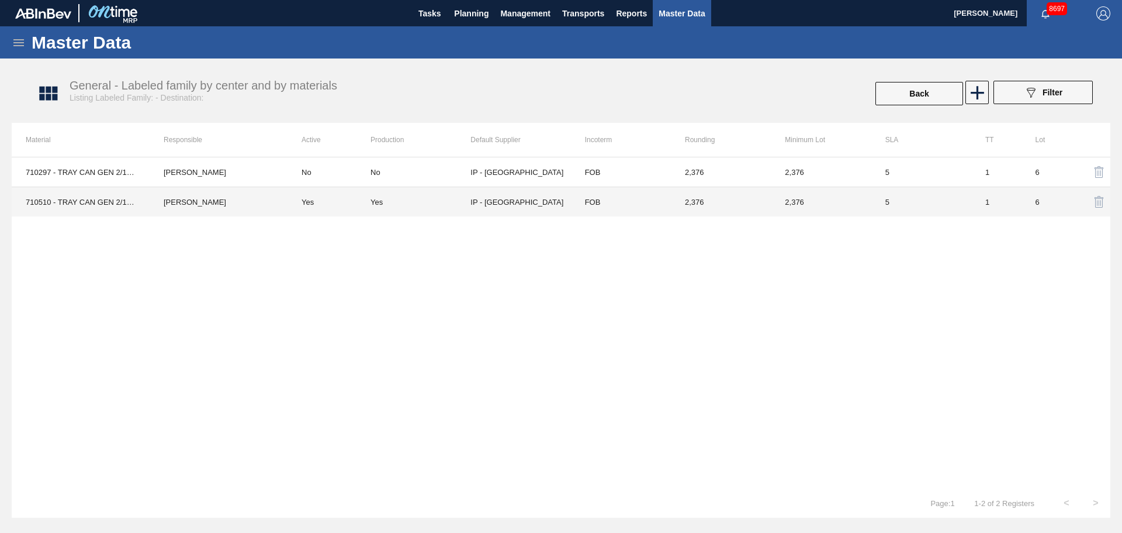
click at [393, 200] on div "Yes" at bounding box center [421, 202] width 100 height 9
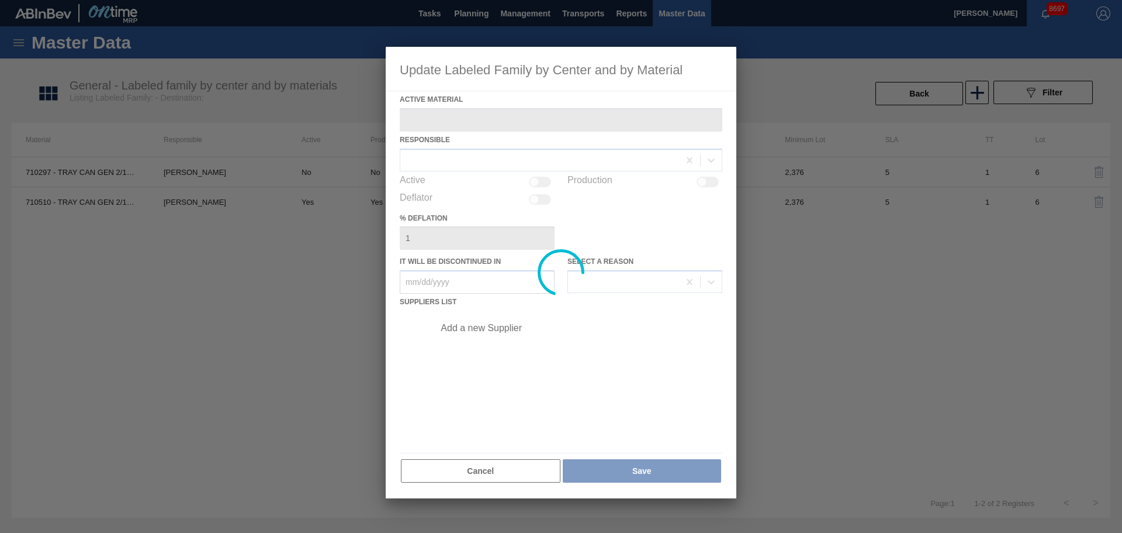
type Material "710510 - TRAY CAN GEN 2/12 1023-N 12OZ NO PRT COR"
checkbox input "true"
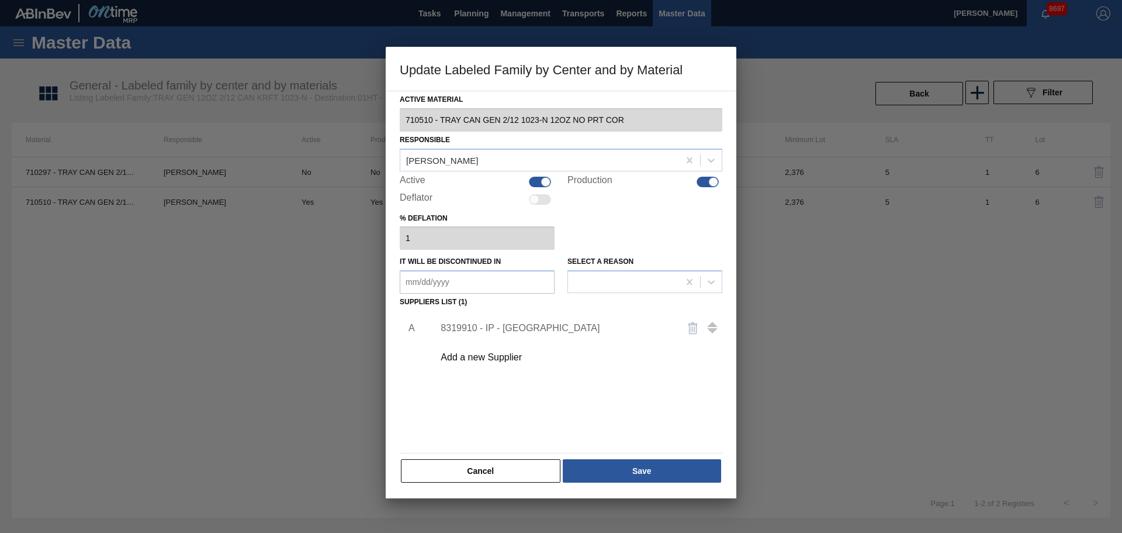
click at [495, 329] on div "8319910 - IP - San Antonio" at bounding box center [555, 328] width 229 height 11
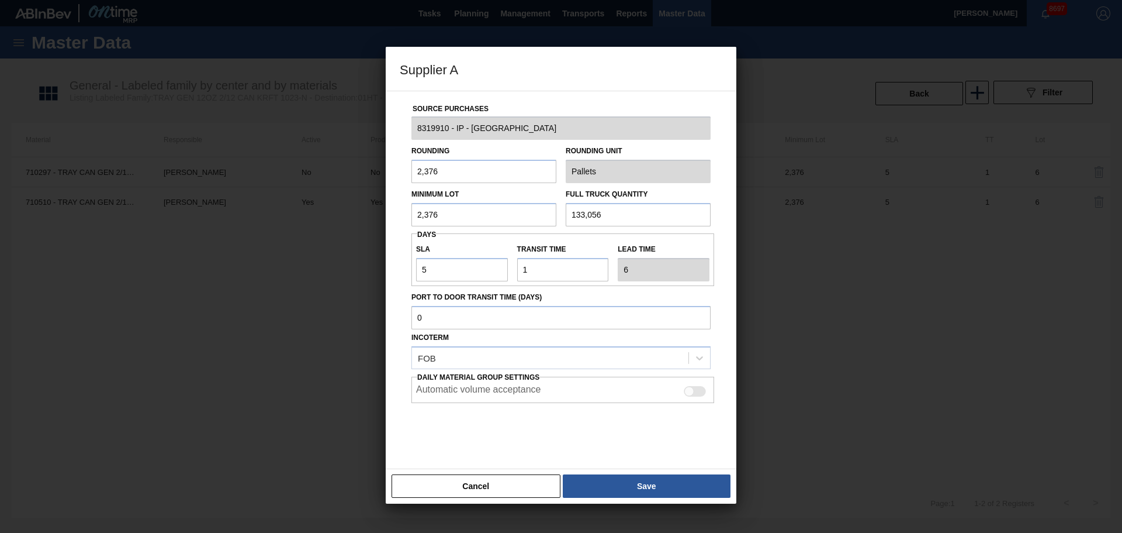
click at [694, 389] on div at bounding box center [695, 391] width 22 height 11
checkbox input "true"
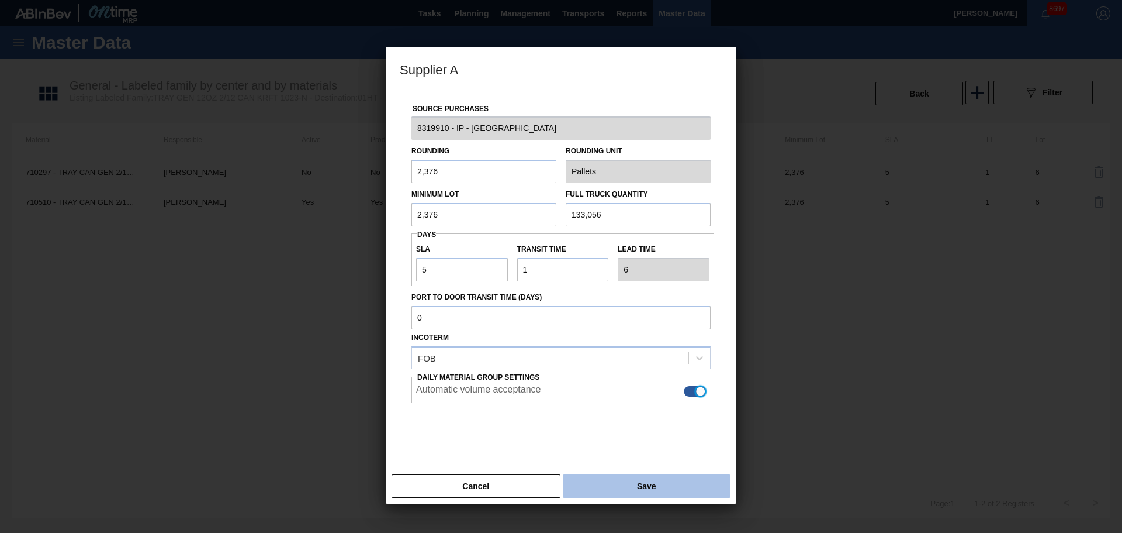
click at [665, 406] on button "Save" at bounding box center [647, 485] width 168 height 23
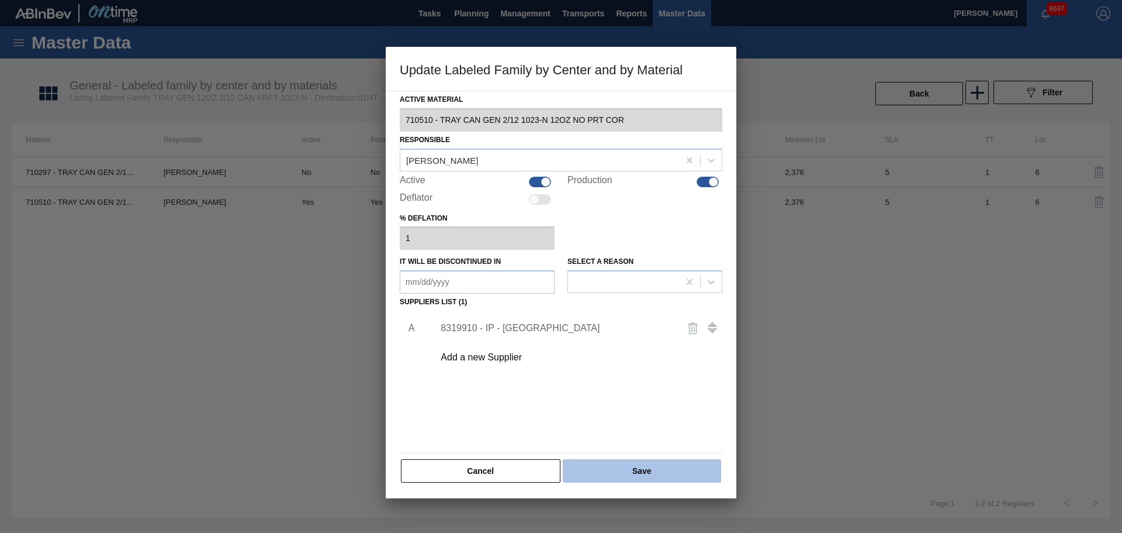
click at [665, 406] on button "Save" at bounding box center [642, 470] width 158 height 23
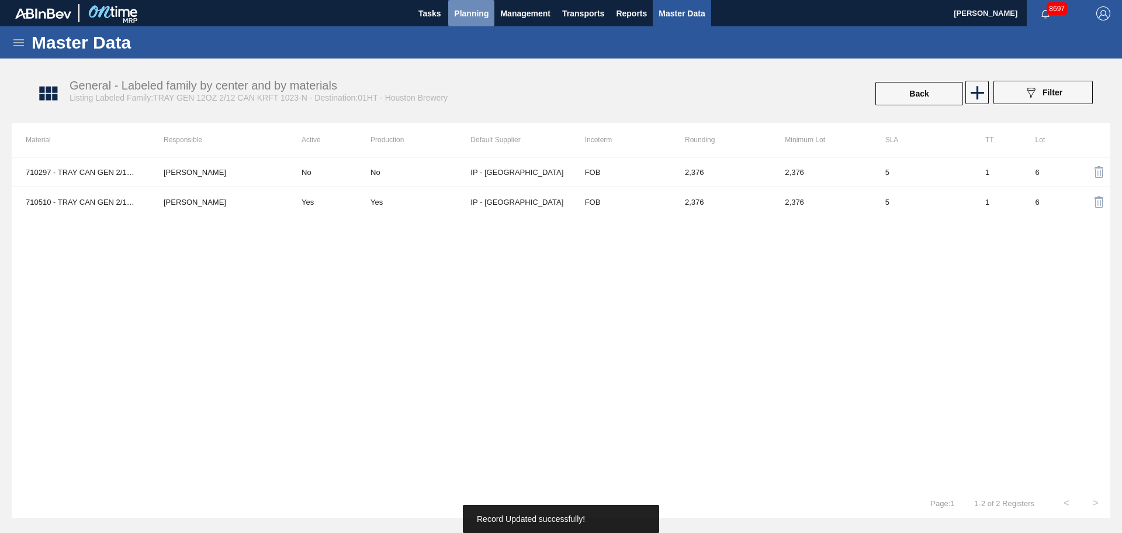
click at [473, 25] on button "Planning" at bounding box center [471, 13] width 46 height 26
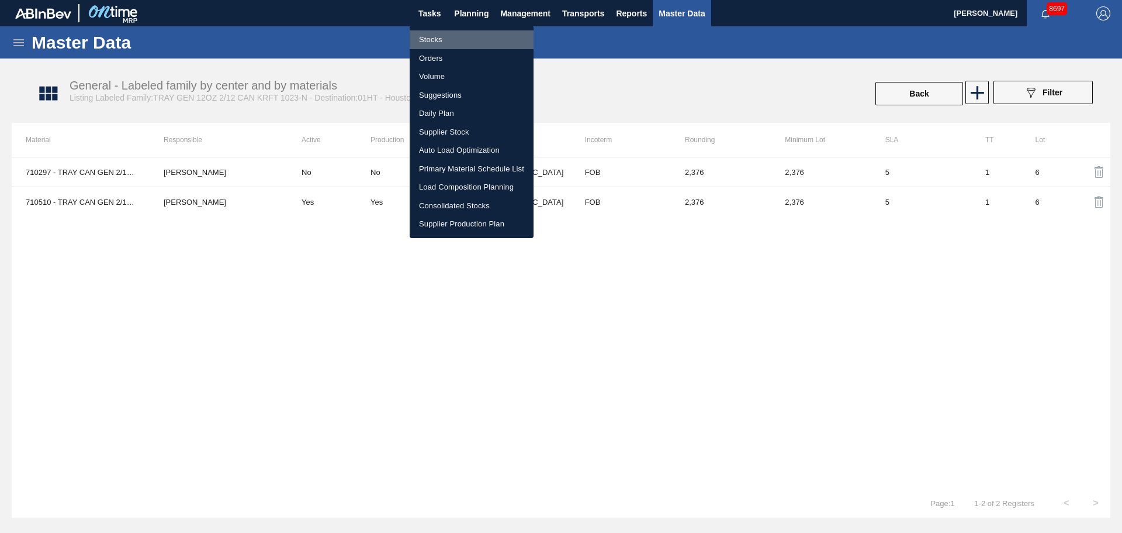
click at [450, 37] on li "Stocks" at bounding box center [472, 39] width 124 height 19
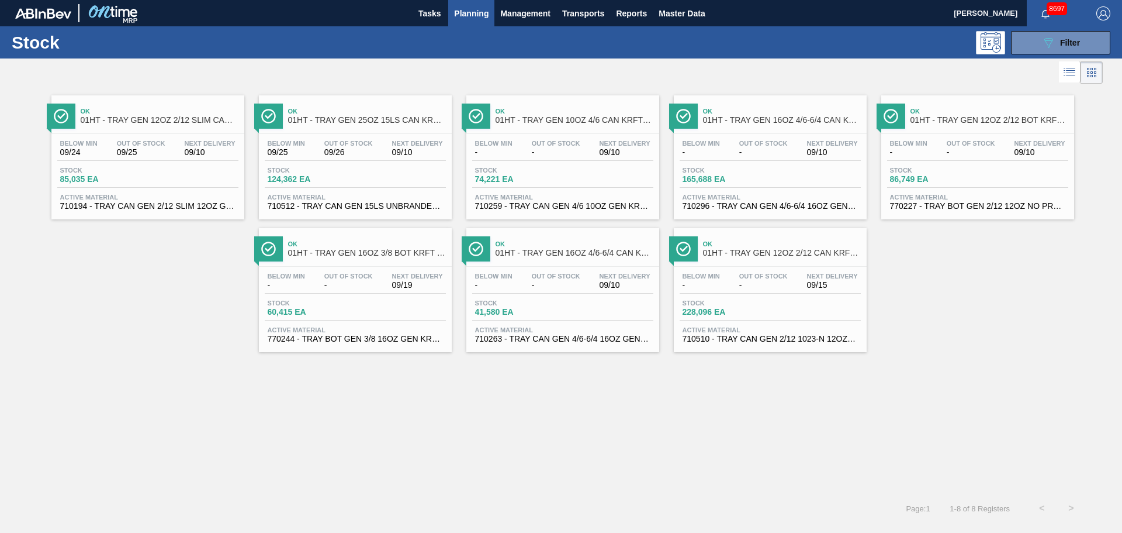
click at [136, 126] on div "Ok 01HT - TRAY GEN 12OZ 2/12 SLIM CAN KRFT 1724-C" at bounding box center [160, 116] width 158 height 26
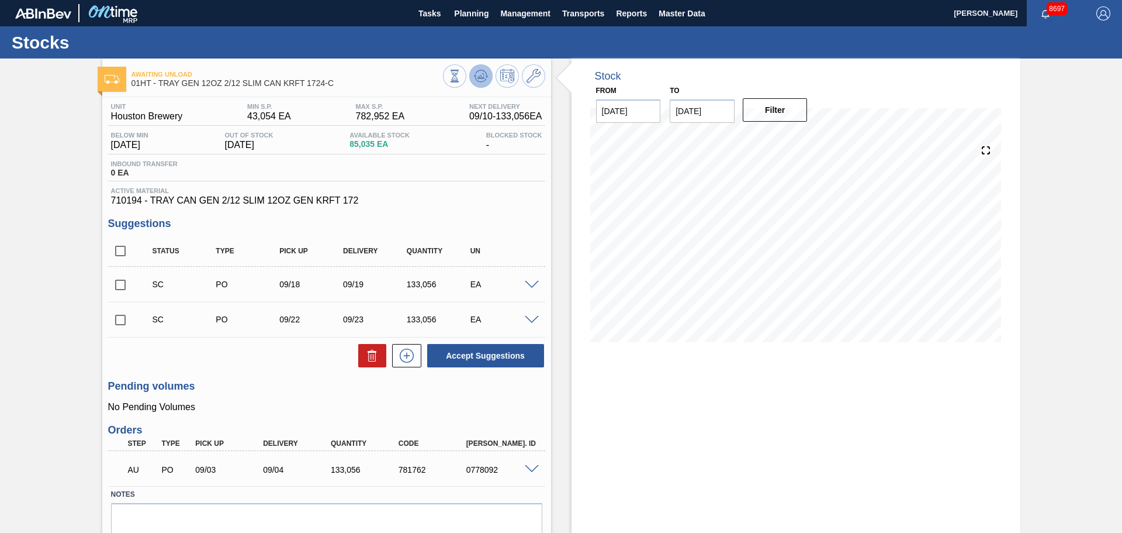
click at [482, 82] on icon at bounding box center [481, 76] width 14 height 14
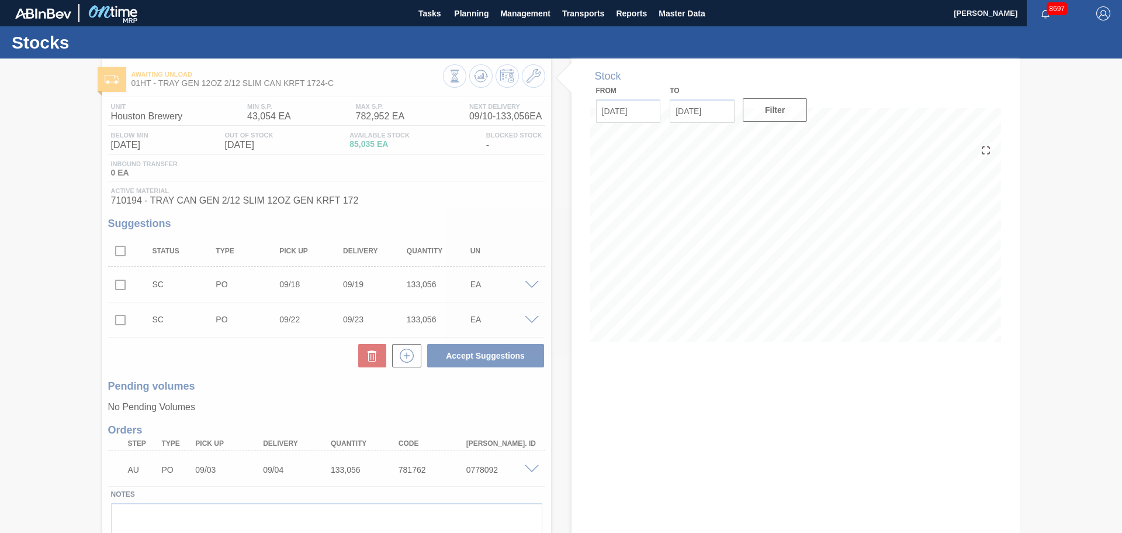
click at [550, 388] on div at bounding box center [561, 295] width 1122 height 474
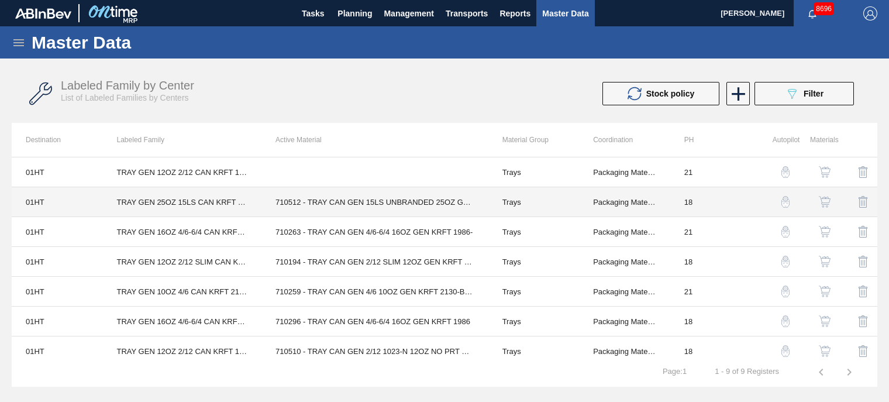
click at [374, 202] on td "710512 - TRAY CAN GEN 15LS UNBRANDED 25OZ GEN COR" at bounding box center [374, 202] width 227 height 30
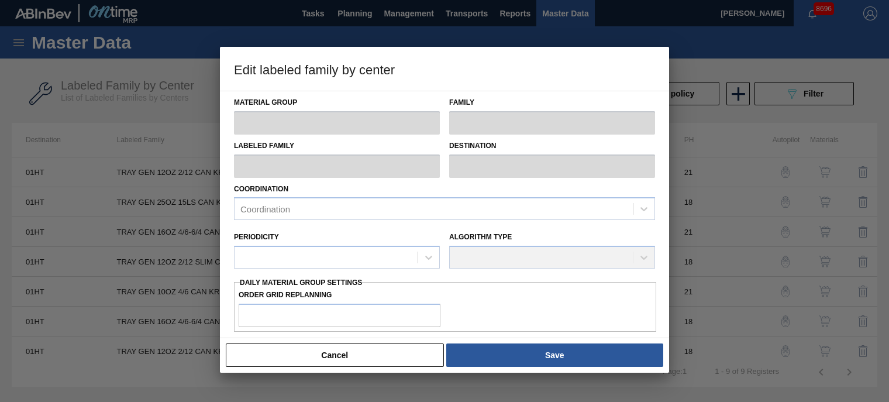
click at [363, 342] on div "Cancel Save" at bounding box center [444, 355] width 440 height 26
click at [371, 357] on button "Cancel" at bounding box center [335, 354] width 218 height 23
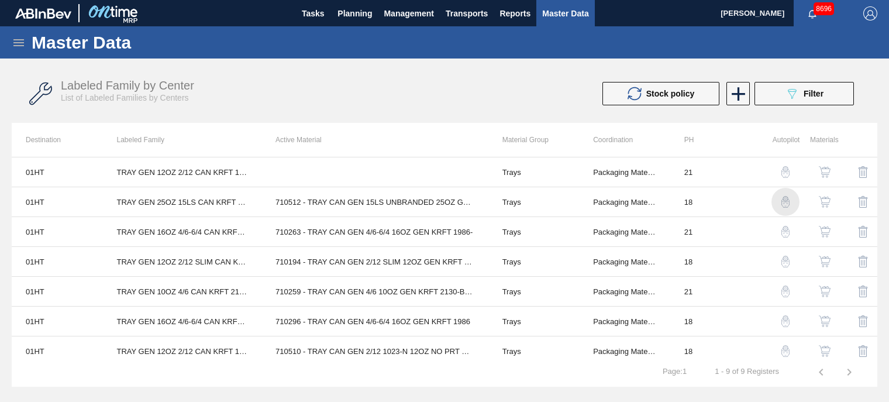
click at [786, 198] on img "button" at bounding box center [785, 202] width 12 height 12
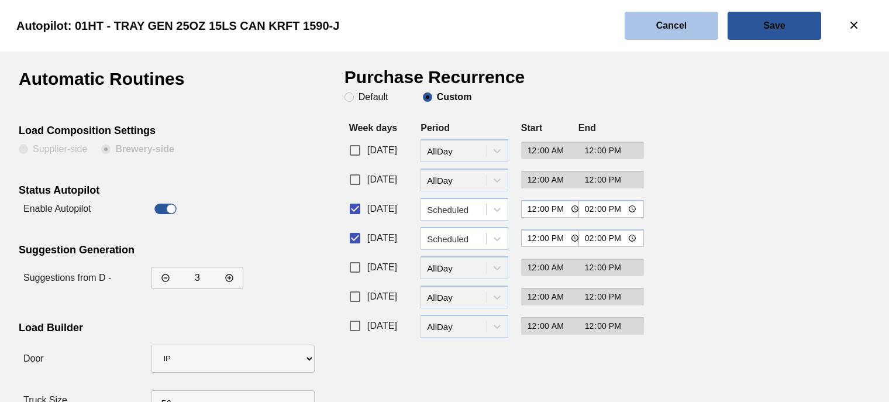
click at [0, 0] on slot "Cancel" at bounding box center [0, 0] width 0 height 0
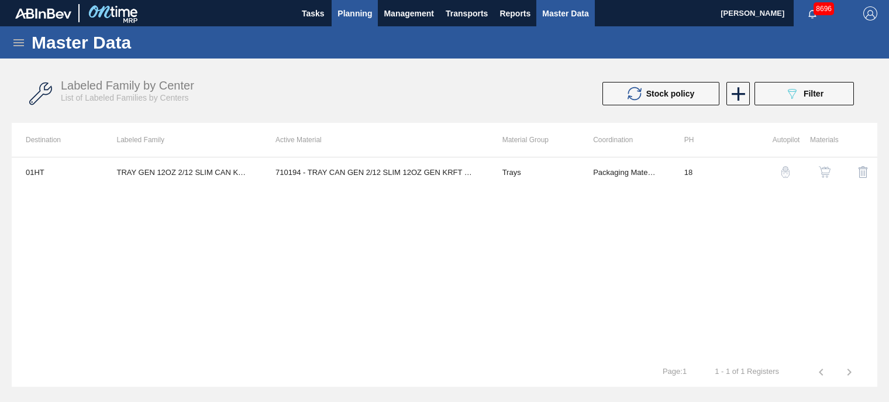
click at [358, 17] on span "Planning" at bounding box center [354, 13] width 34 height 14
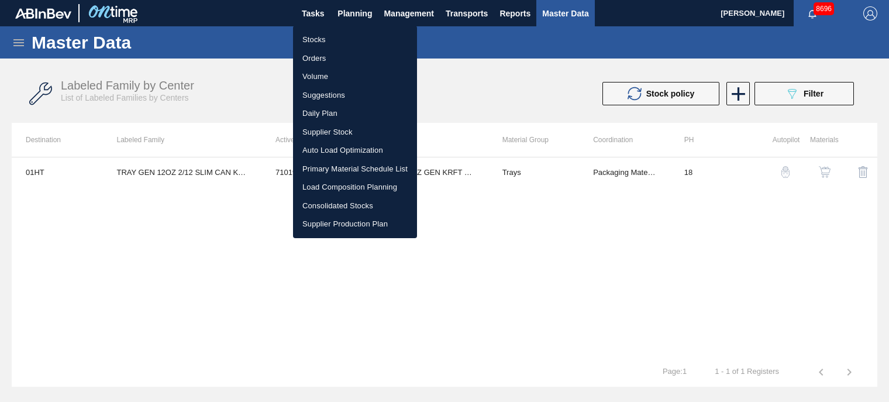
click at [330, 39] on li "Stocks" at bounding box center [355, 39] width 124 height 19
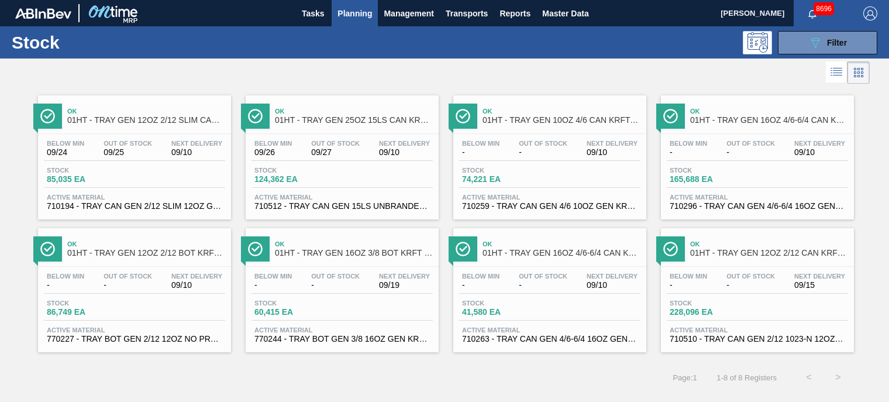
click at [313, 143] on span "Out Of Stock" at bounding box center [335, 143] width 49 height 7
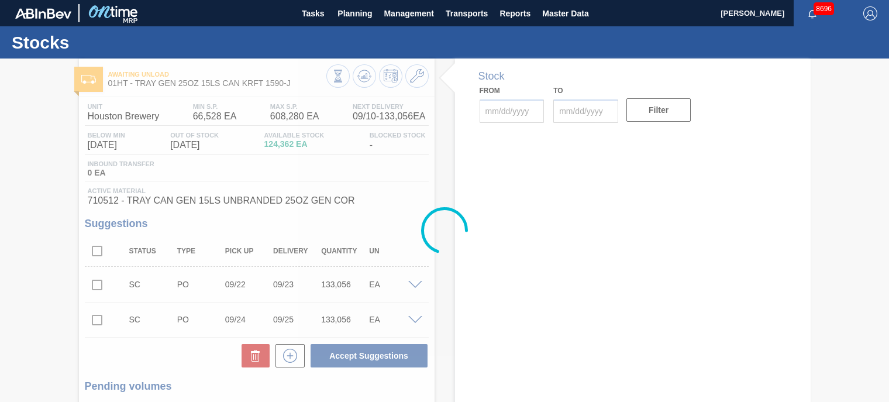
type input "[DATE]"
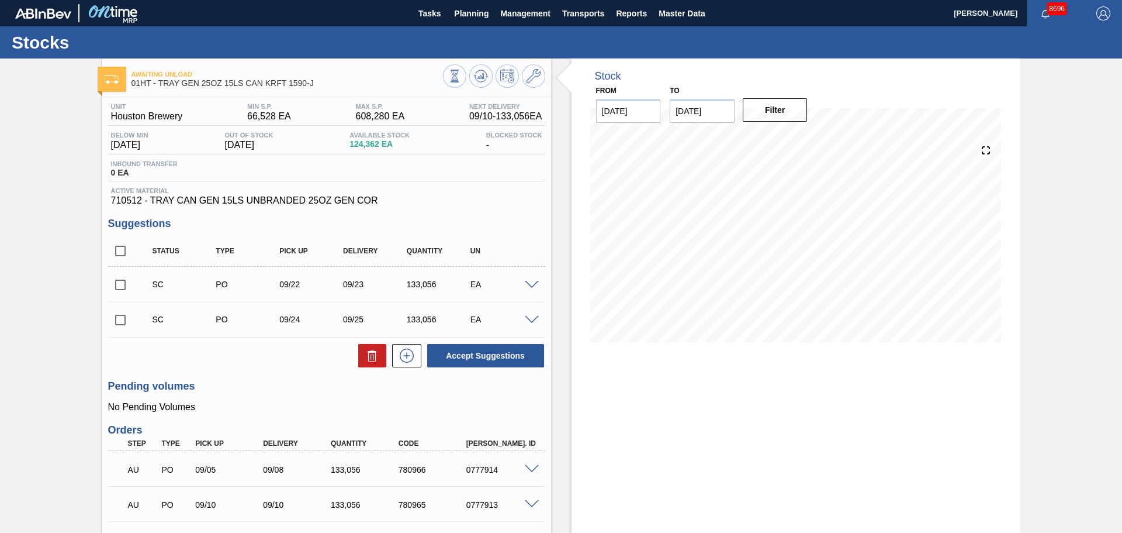
click at [572, 226] on div "Stock From 09/10/2025 to 09/24/2025 Filter 09/17 Stock Projection 391,931 SAP P…" at bounding box center [796, 208] width 449 height 301
click at [677, 20] on span "Master Data" at bounding box center [682, 13] width 46 height 14
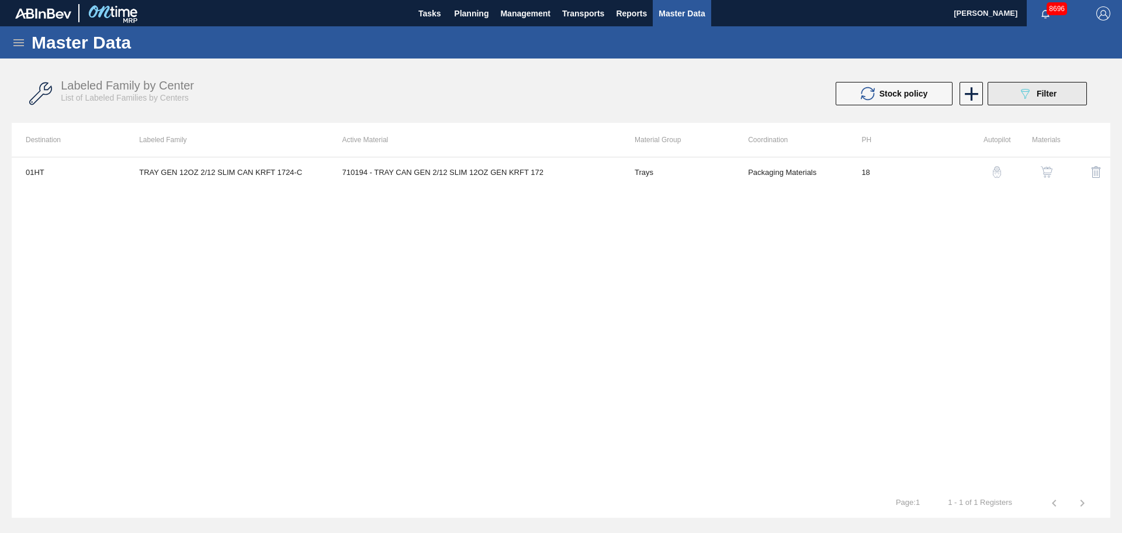
click at [1017, 98] on button "089F7B8B-B2A5-4AFE-B5C0-19BA573D28AC Filter" at bounding box center [1037, 93] width 99 height 23
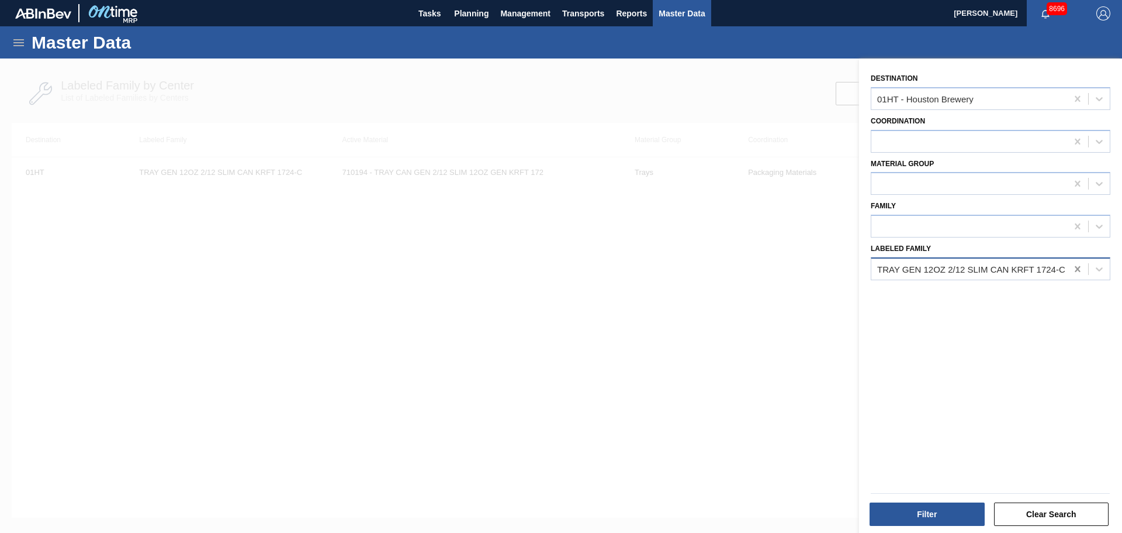
click at [1080, 265] on icon at bounding box center [1078, 269] width 12 height 12
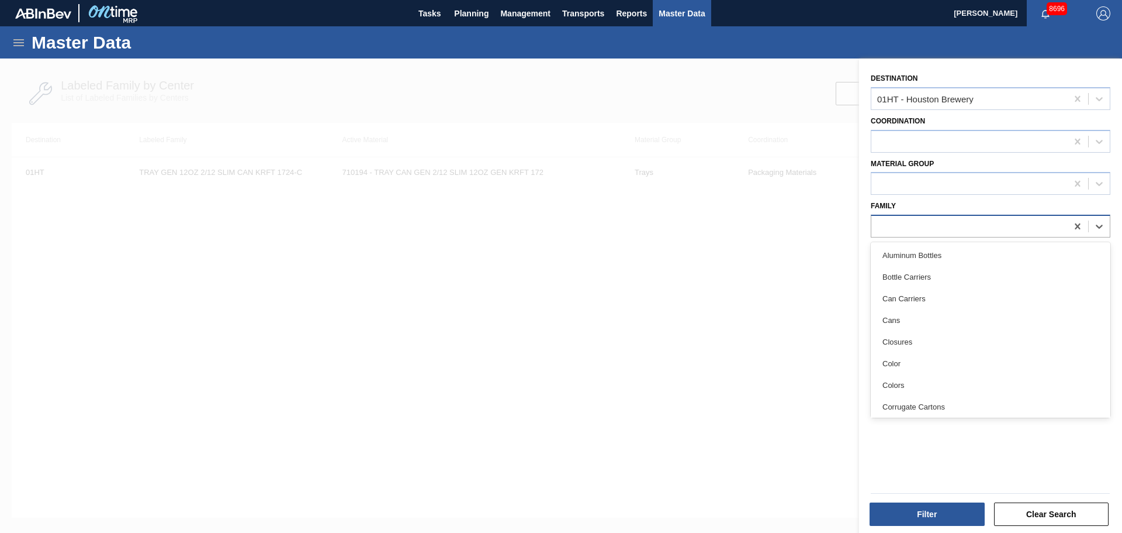
click at [908, 219] on div at bounding box center [970, 226] width 196 height 17
type input "tra"
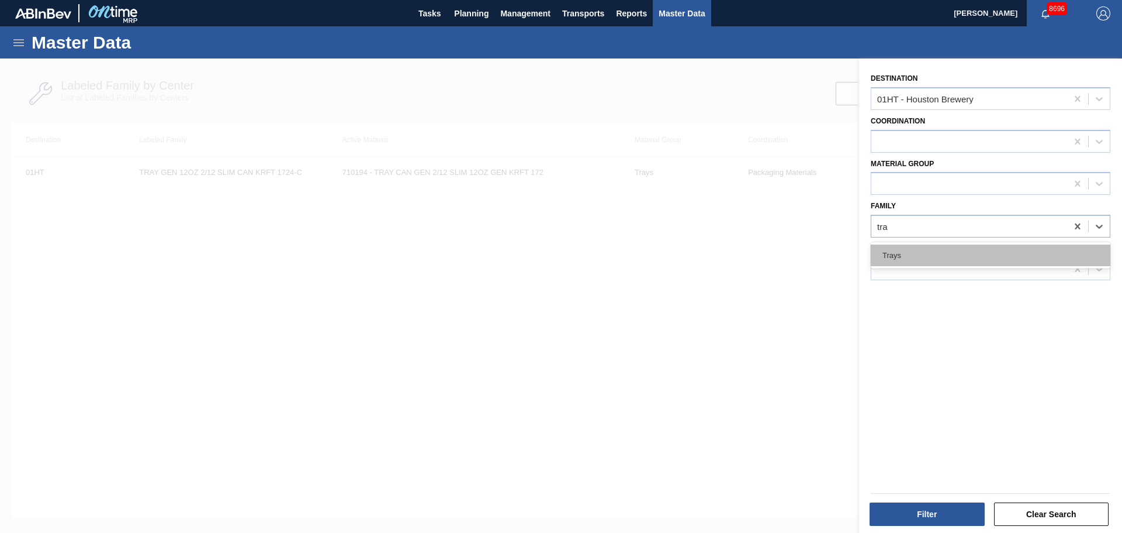
click at [899, 255] on div "Trays" at bounding box center [991, 255] width 240 height 22
click at [937, 529] on div "Filter Clear Search" at bounding box center [986, 505] width 263 height 59
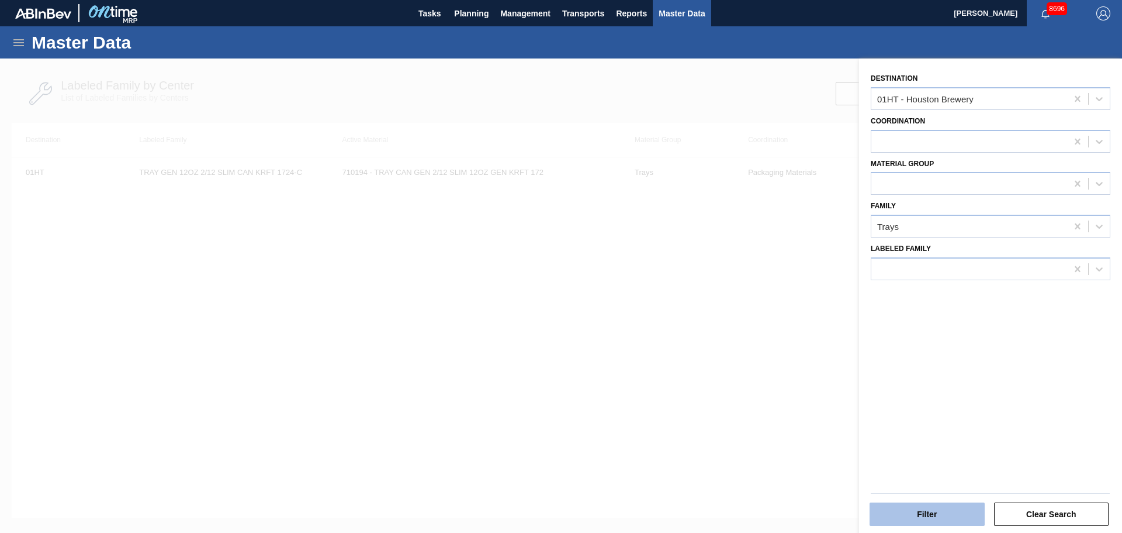
click at [931, 512] on button "Filter" at bounding box center [927, 513] width 115 height 23
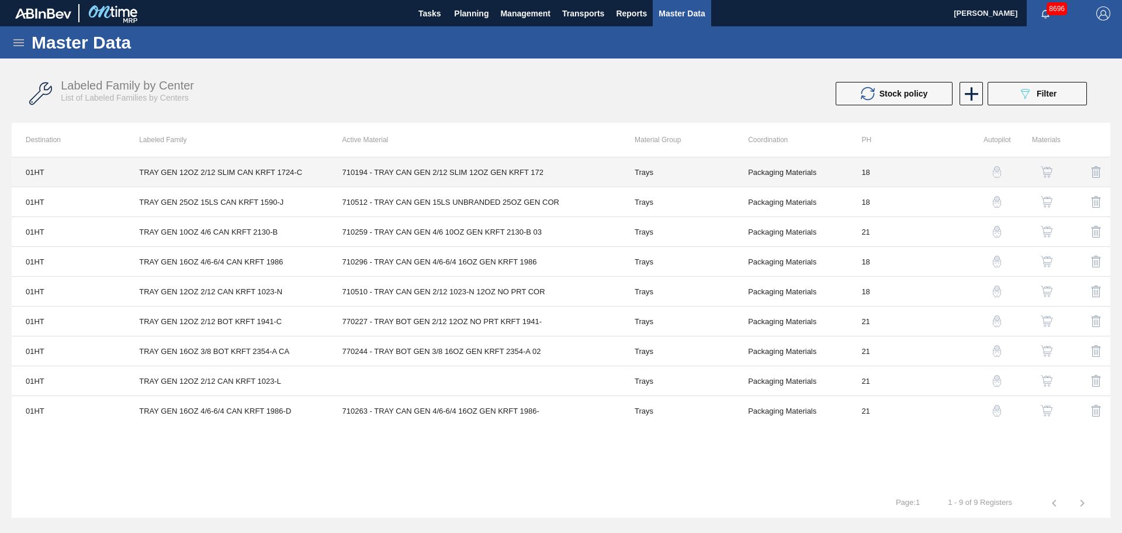
click at [510, 180] on td "710194 - TRAY CAN GEN 2/12 SLIM 12OZ GEN KRFT 172" at bounding box center [475, 172] width 292 height 30
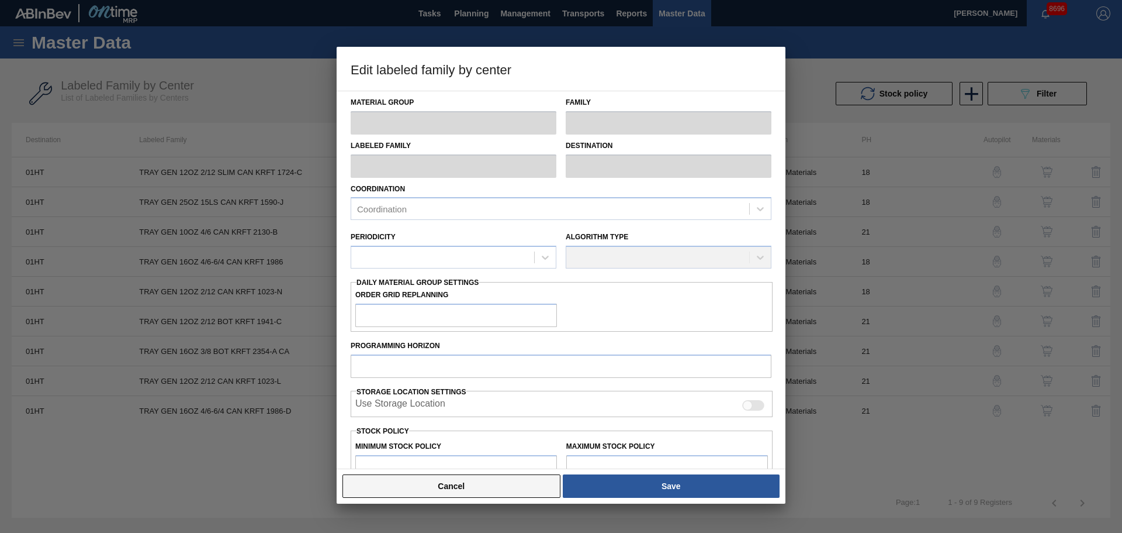
type input "Trays"
type input "TRAY GEN 12OZ 2/12 SLIM CAN KRFT 1724-C"
type input "01HT - Houston Brewery"
type input "18"
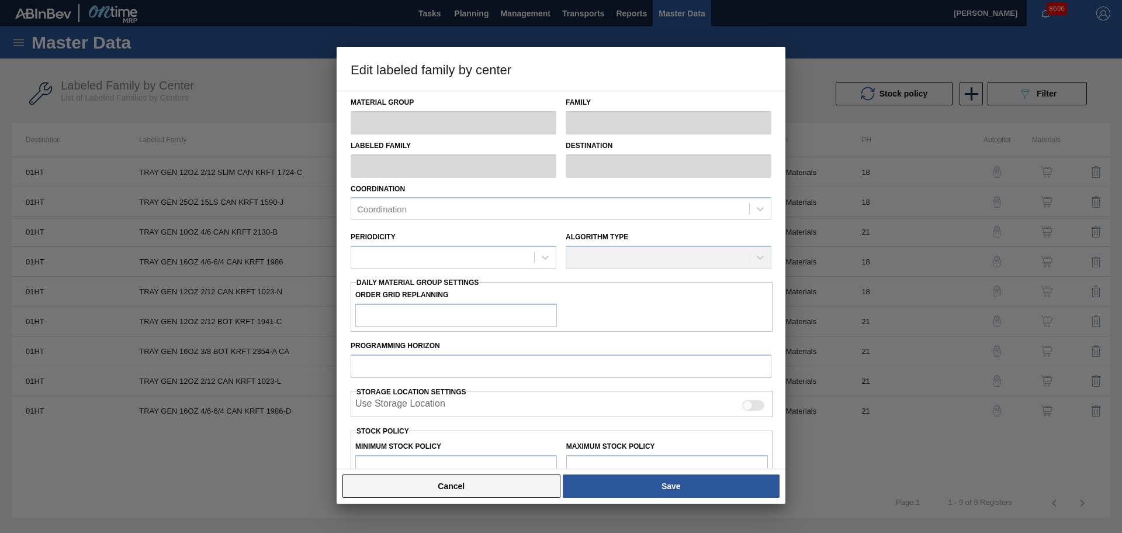
type input "43,054"
type input "782,952"
type input "25"
type input "228,029"
checkbox input "true"
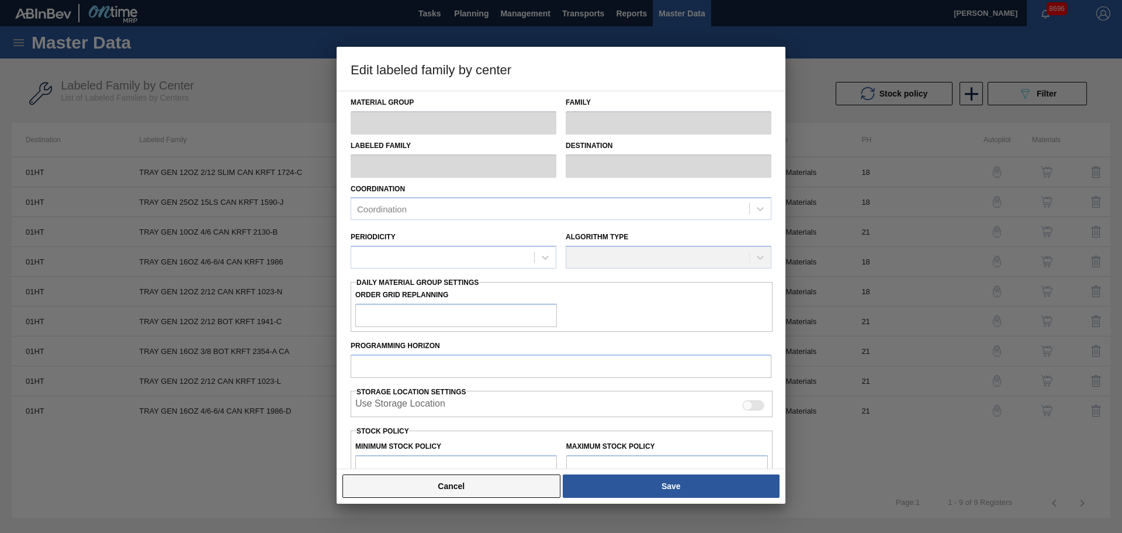
checkbox input "true"
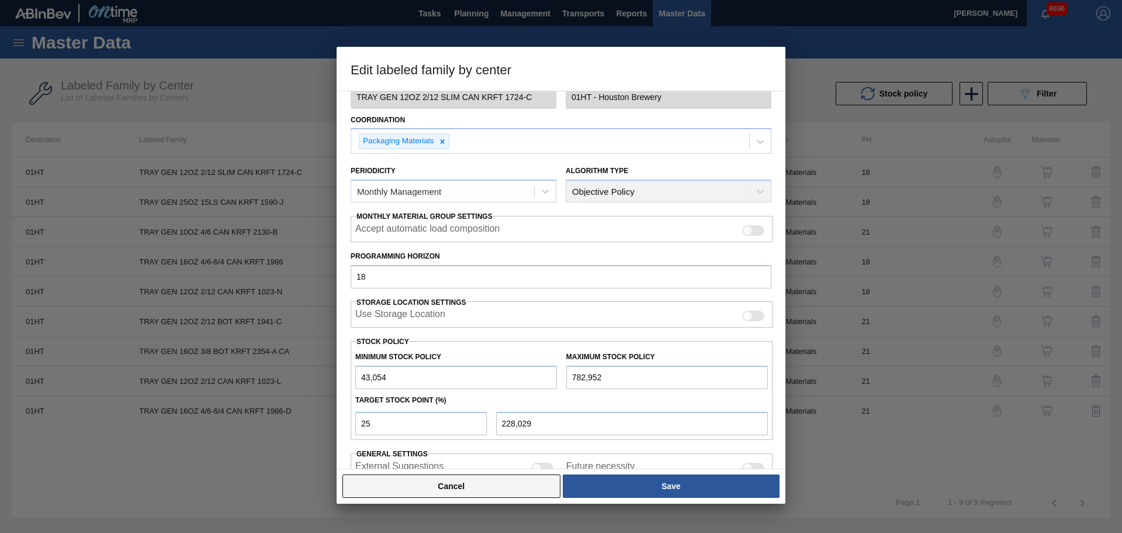
scroll to position [142, 0]
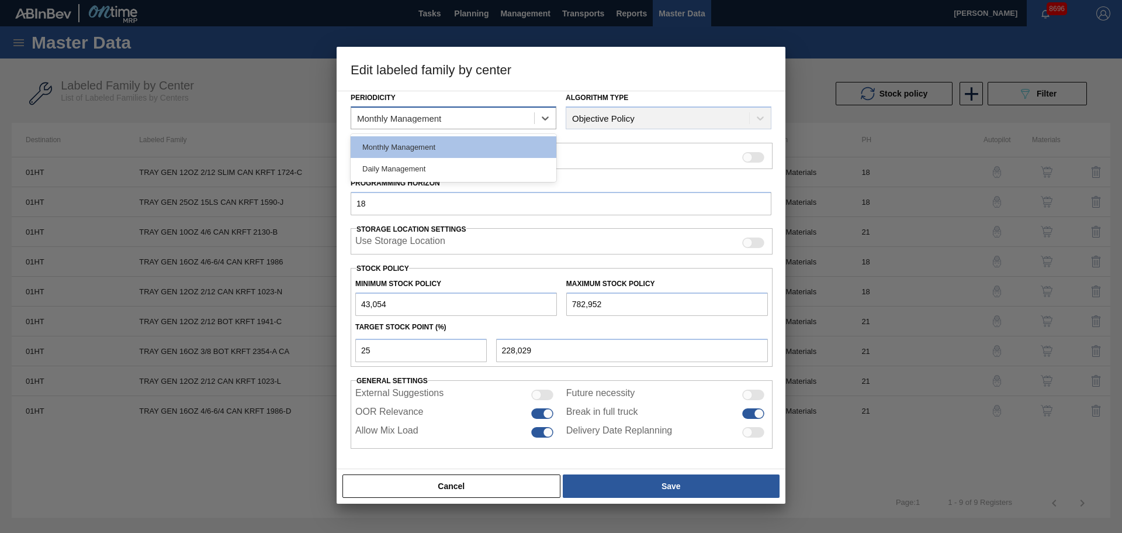
click at [533, 122] on div "Monthly Management" at bounding box center [442, 118] width 183 height 17
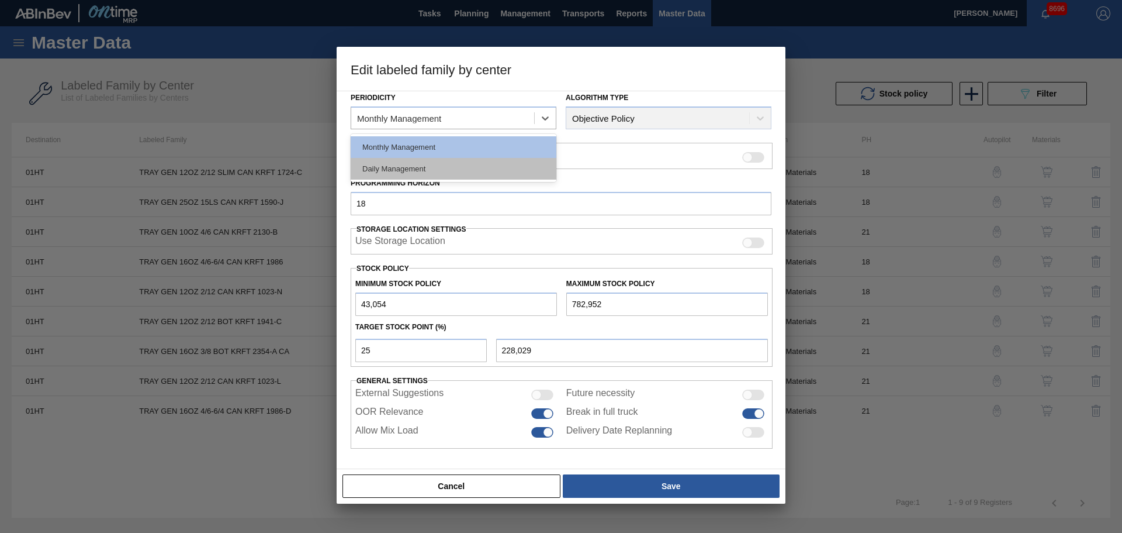
click at [482, 163] on div "Daily Management" at bounding box center [454, 169] width 206 height 22
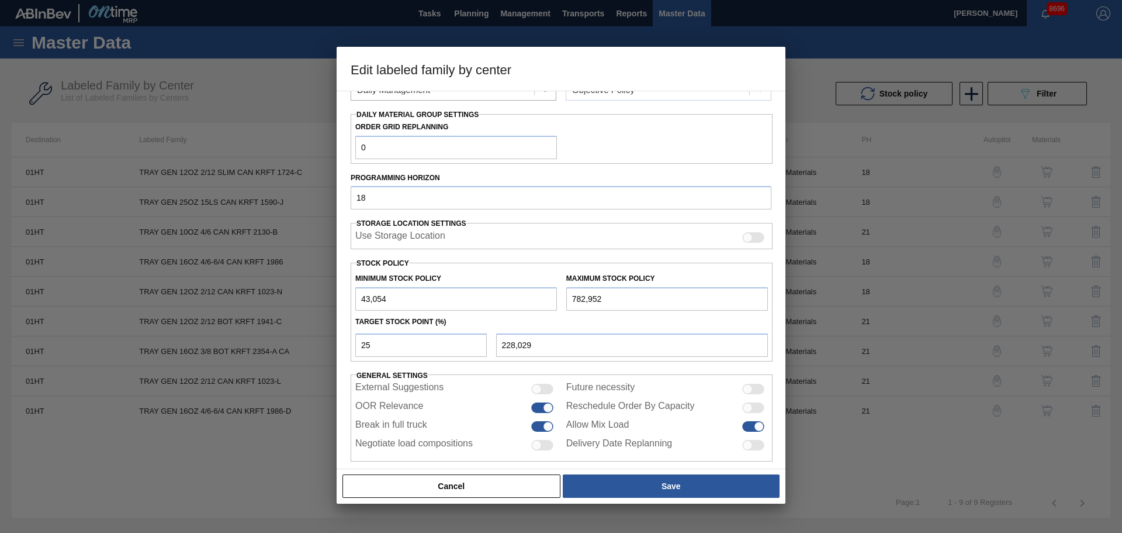
scroll to position [184, 0]
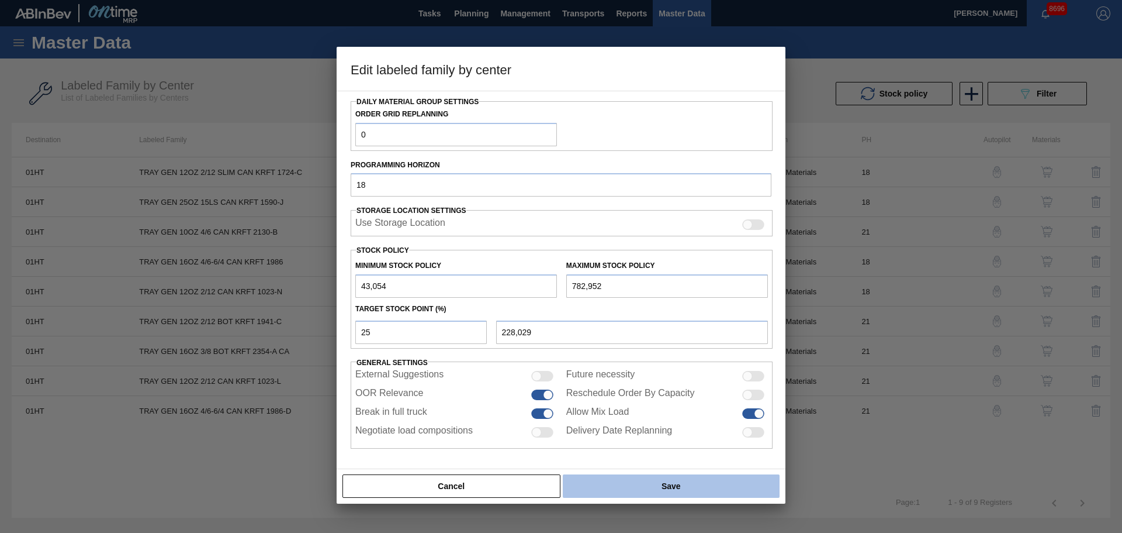
click at [647, 493] on button "Save" at bounding box center [671, 485] width 217 height 23
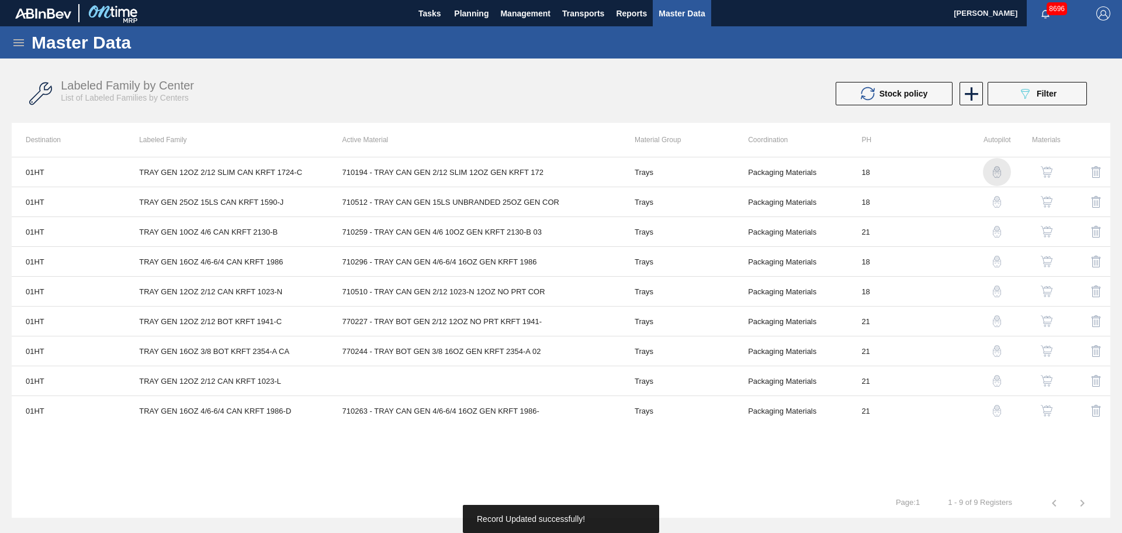
click at [995, 171] on img "button" at bounding box center [997, 172] width 12 height 12
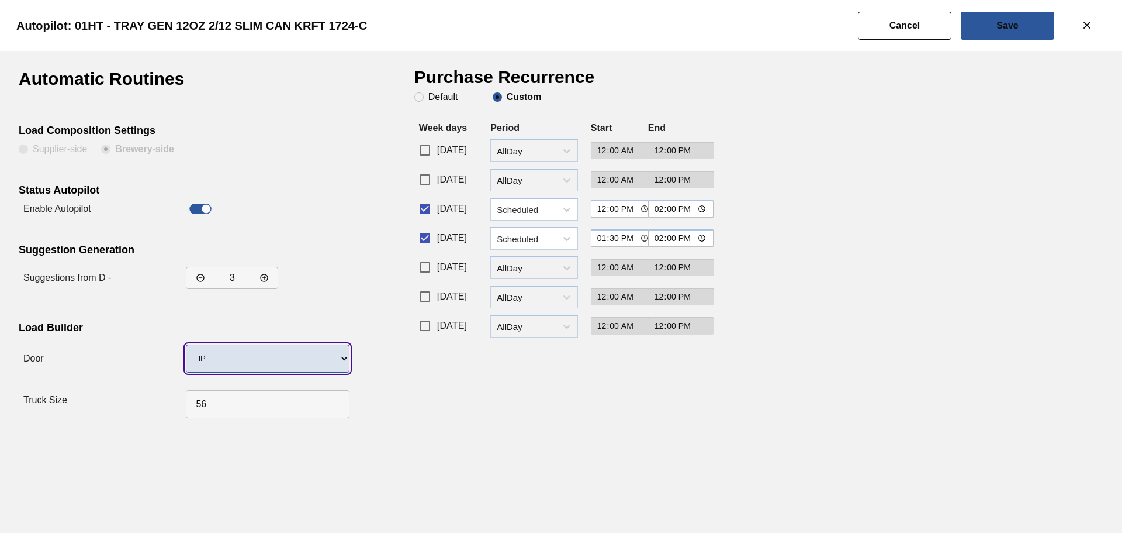
click at [308, 368] on select "Undefined IP" at bounding box center [268, 358] width 164 height 28
click at [186, 344] on select "Undefined IP" at bounding box center [268, 358] width 164 height 28
click at [703, 441] on div "Automatic Routines Load Composition Settings Supplier-side Brewery-side Status …" at bounding box center [561, 291] width 1122 height 481
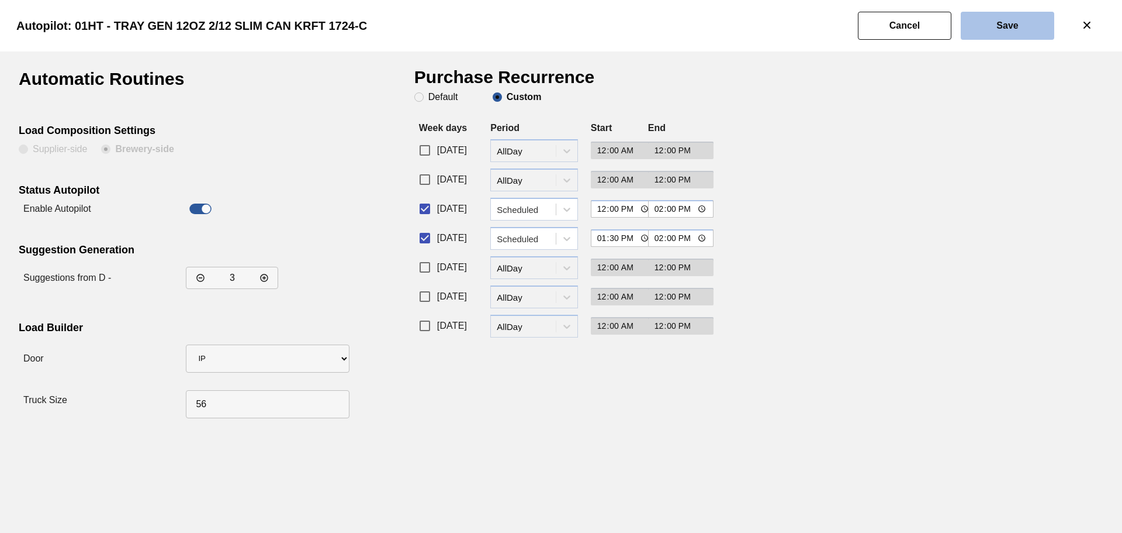
click at [984, 23] on button "Save" at bounding box center [1008, 26] width 94 height 28
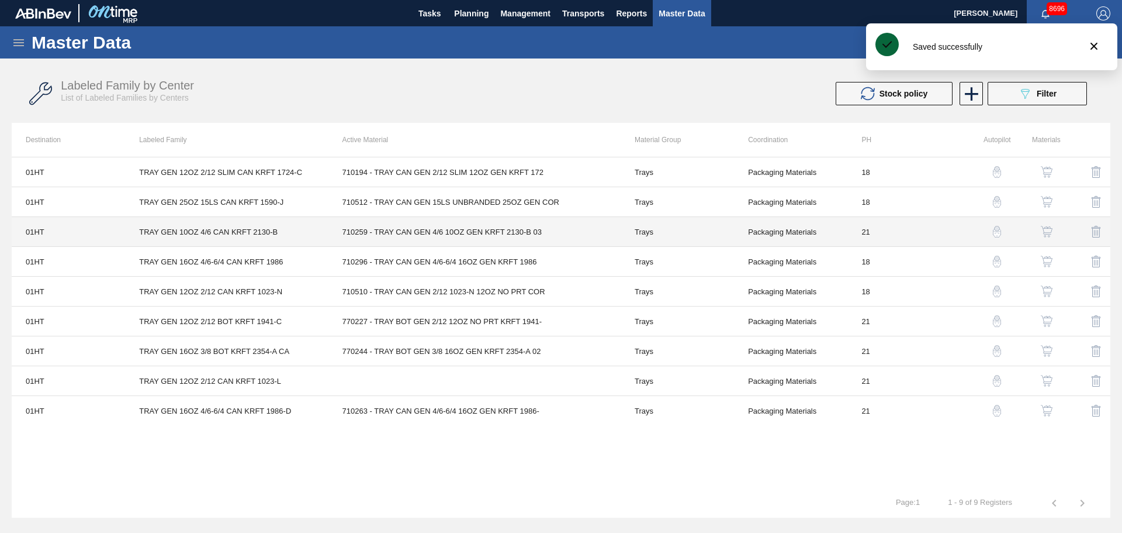
click at [464, 205] on td "710512 - TRAY CAN GEN 15LS UNBRANDED 25OZ GEN COR" at bounding box center [475, 202] width 292 height 30
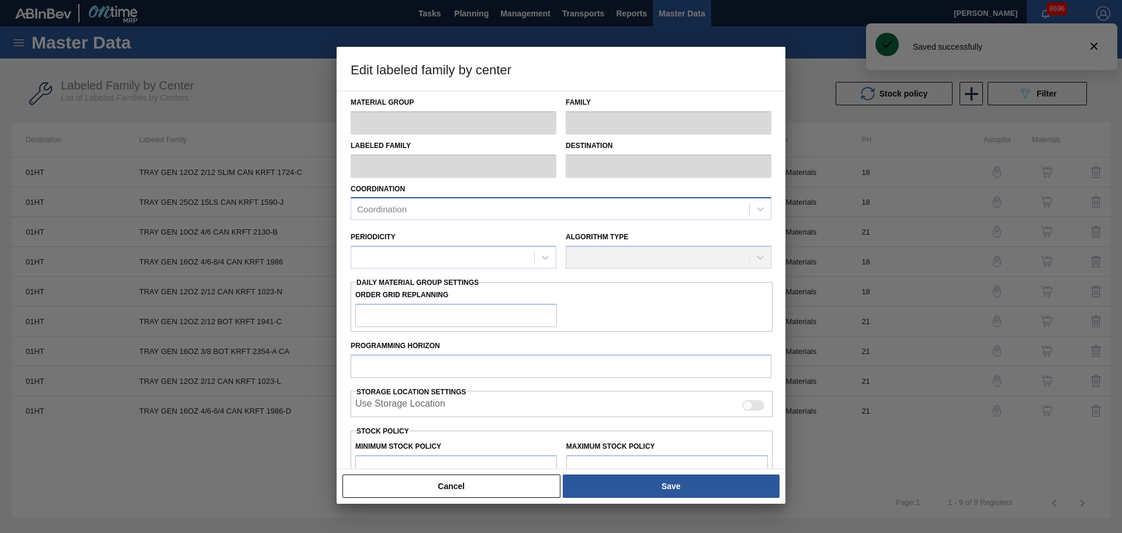
type input "Trays"
type input "TRAY GEN 25OZ 15LS CAN KRFT 1590-J"
type input "01HT - Houston Brewery"
type input "0"
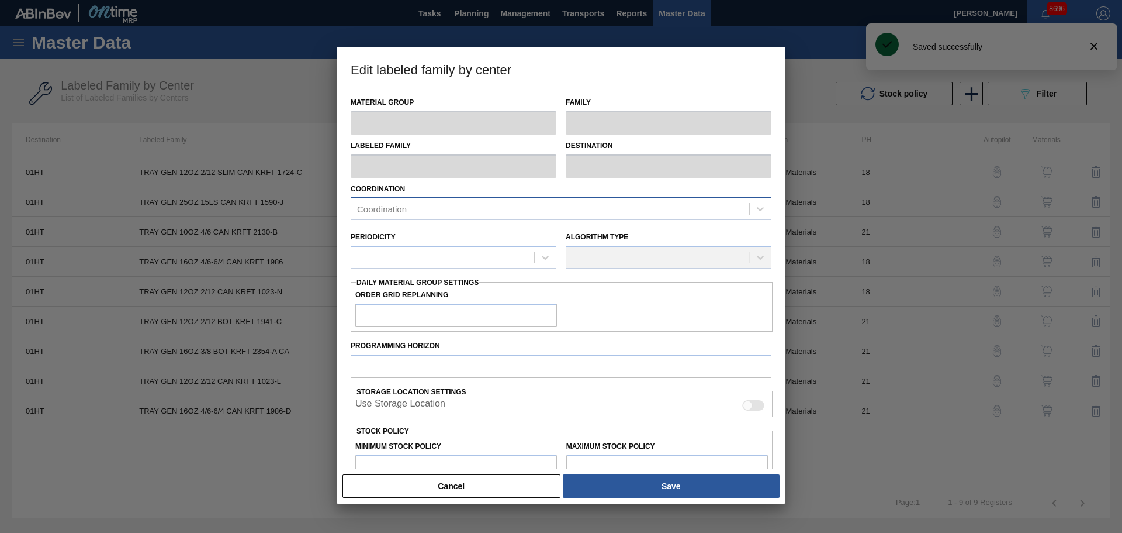
type input "18"
type input "66,528"
type input "608,280"
type input "20"
type input "174,878"
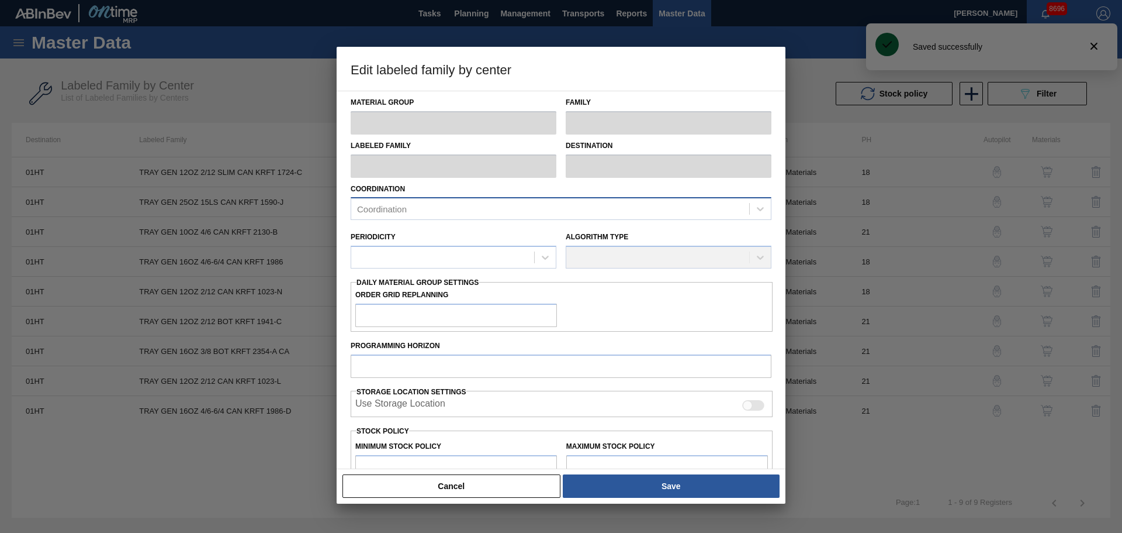
checkbox input "true"
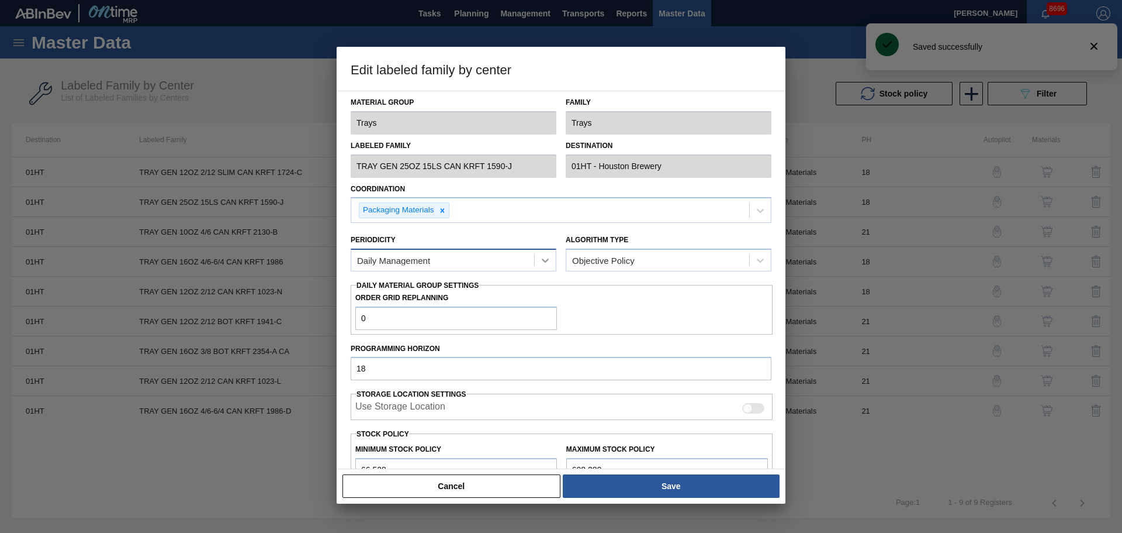
click at [543, 265] on icon at bounding box center [546, 260] width 12 height 12
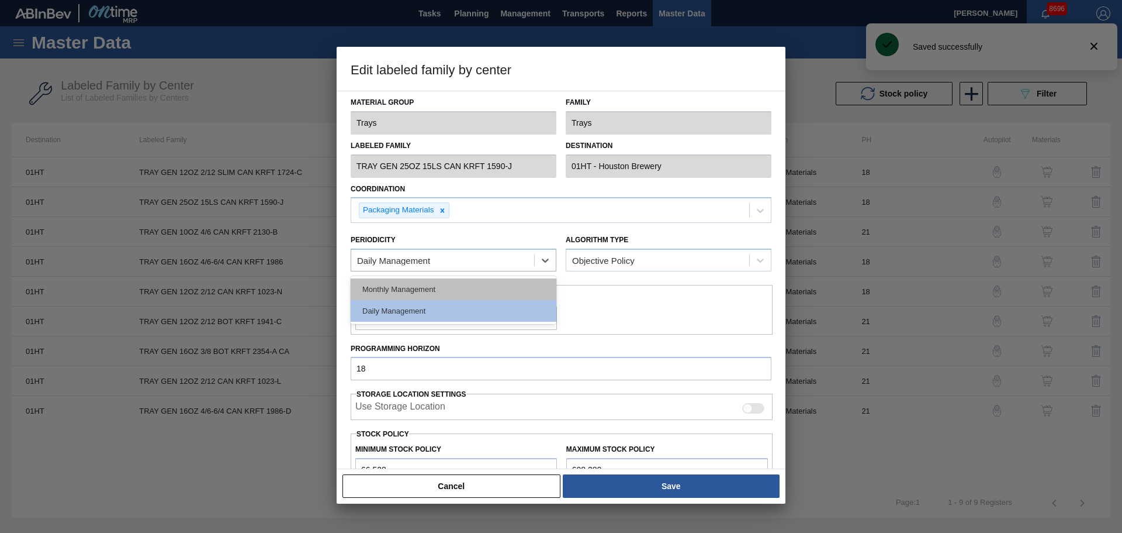
click at [461, 294] on div "Monthly Management" at bounding box center [454, 289] width 206 height 22
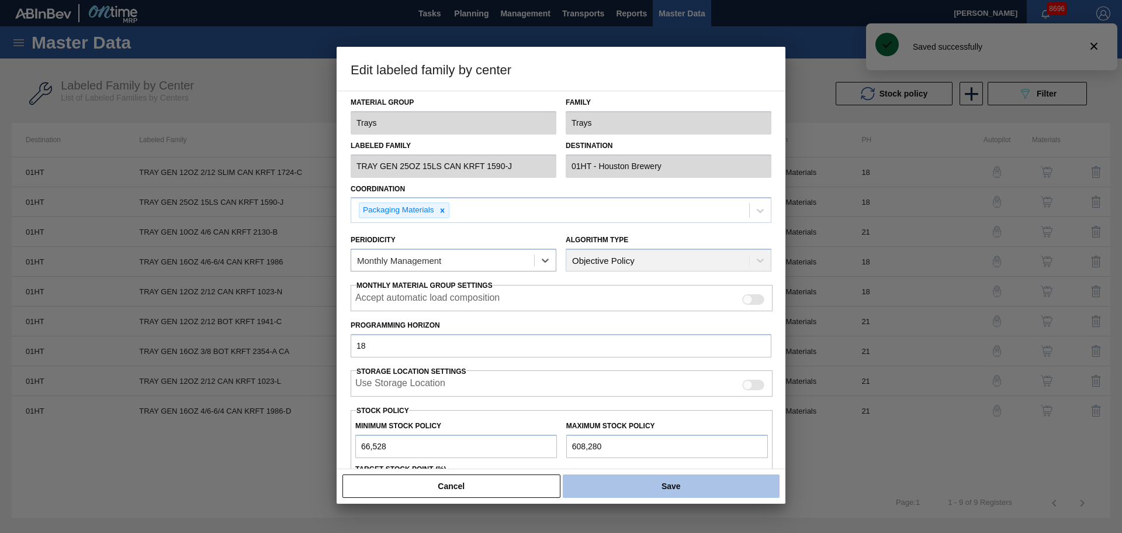
click at [659, 484] on button "Save" at bounding box center [671, 485] width 217 height 23
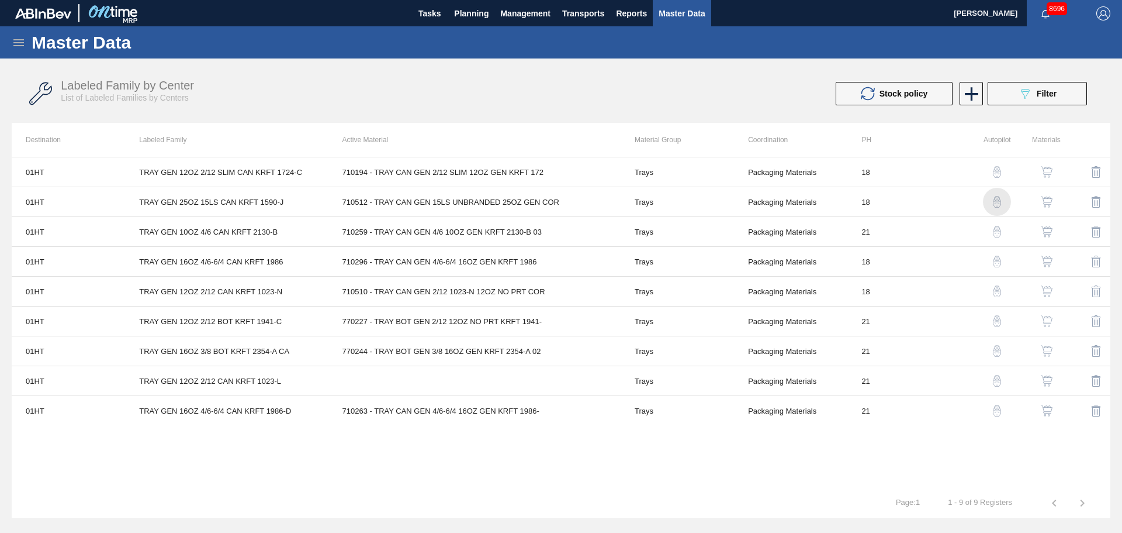
click at [996, 199] on img "button" at bounding box center [997, 202] width 12 height 12
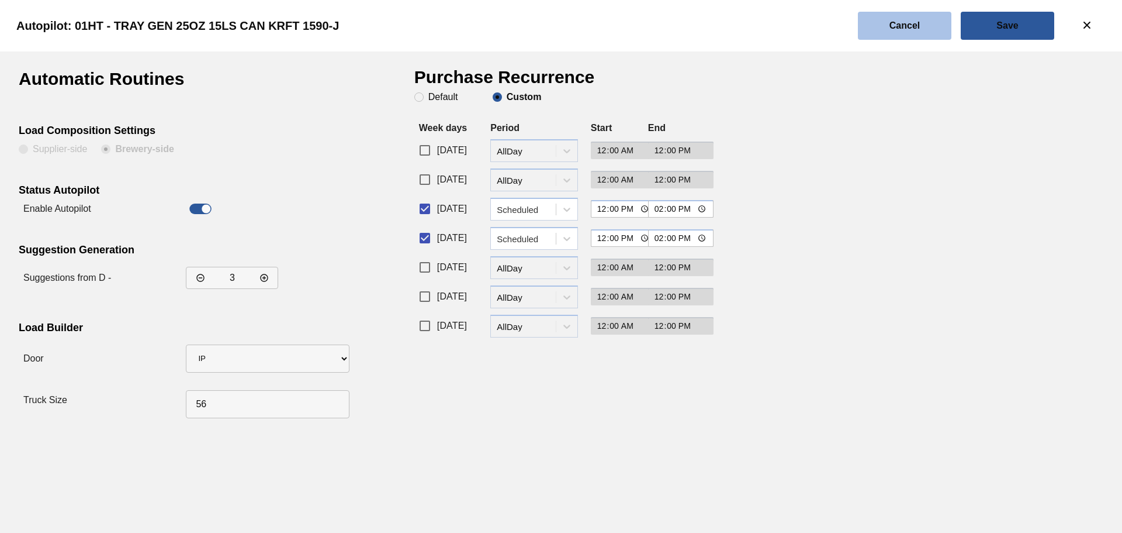
click at [0, 0] on slot "Cancel" at bounding box center [0, 0] width 0 height 0
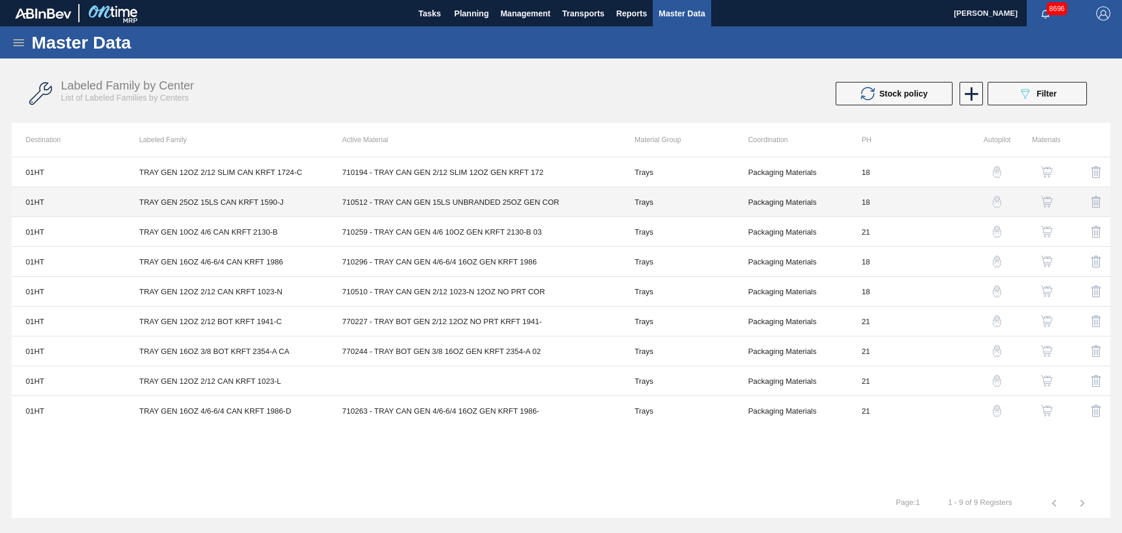
click at [512, 198] on td "710512 - TRAY CAN GEN 15LS UNBRANDED 25OZ GEN COR" at bounding box center [475, 202] width 292 height 30
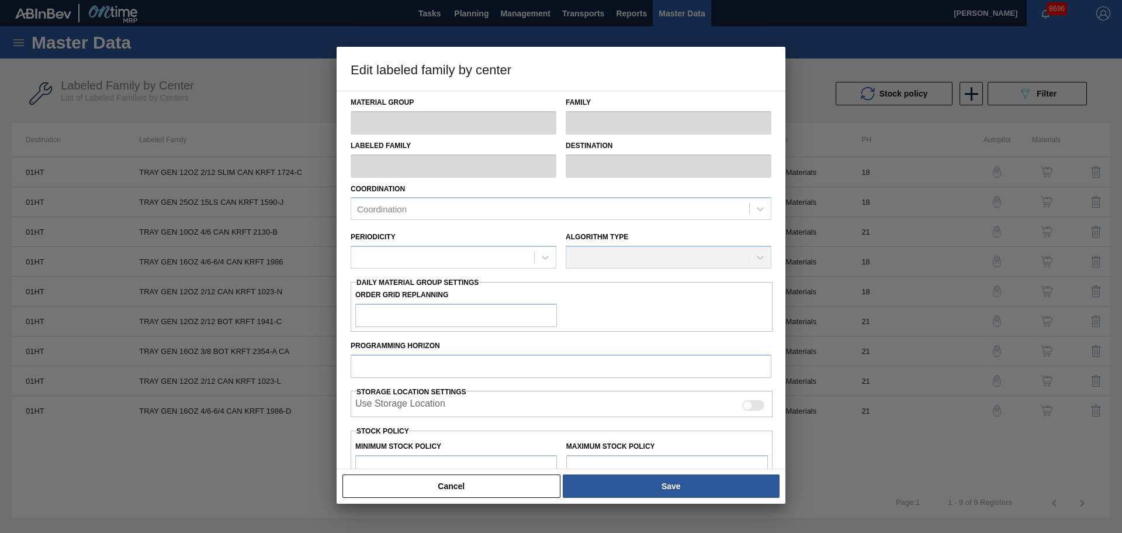
type input "Trays"
type input "TRAY GEN 25OZ 15LS CAN KRFT 1590-J"
type input "01HT - Houston Brewery"
type input "18"
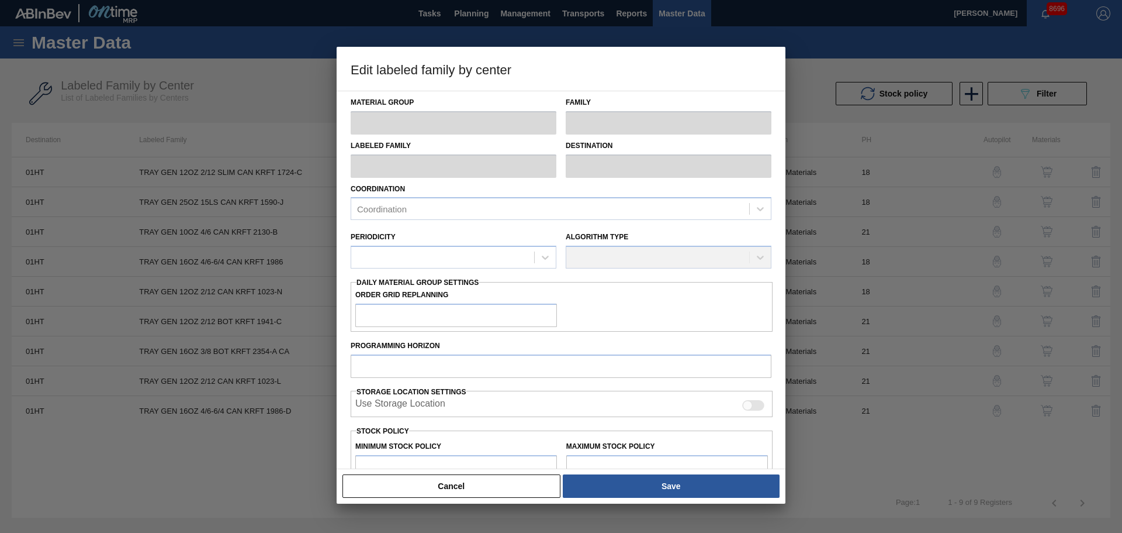
type input "66,528"
type input "608,280"
type input "20"
type input "174,878"
checkbox input "true"
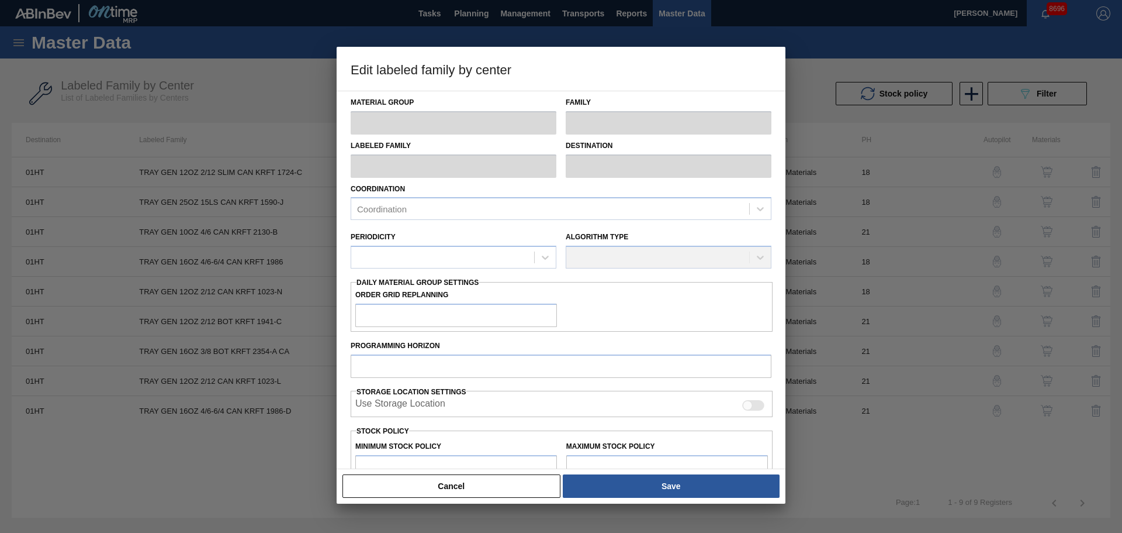
checkbox input "true"
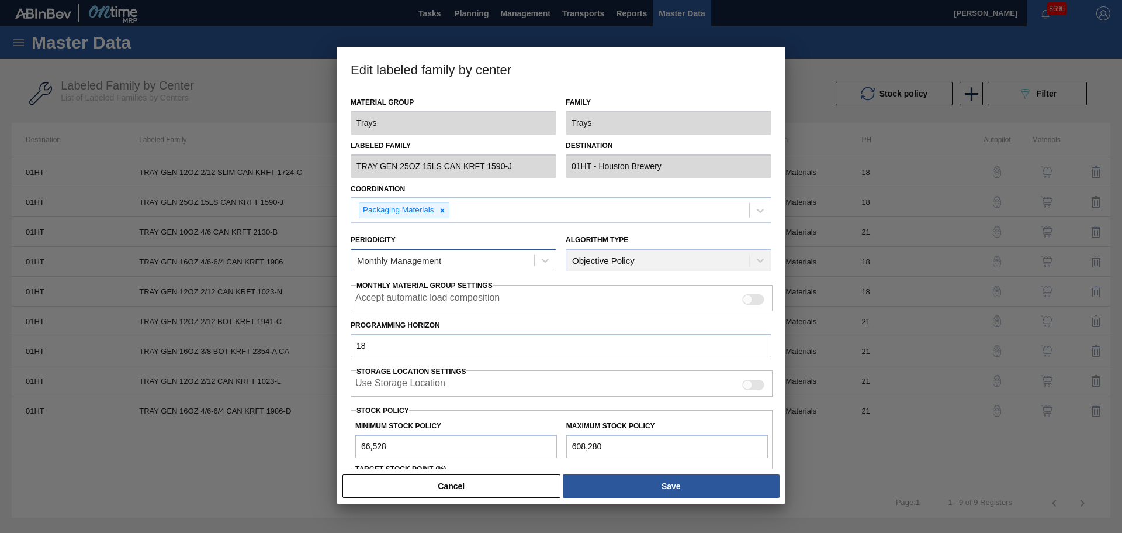
click at [529, 260] on div "Monthly Management" at bounding box center [442, 260] width 183 height 17
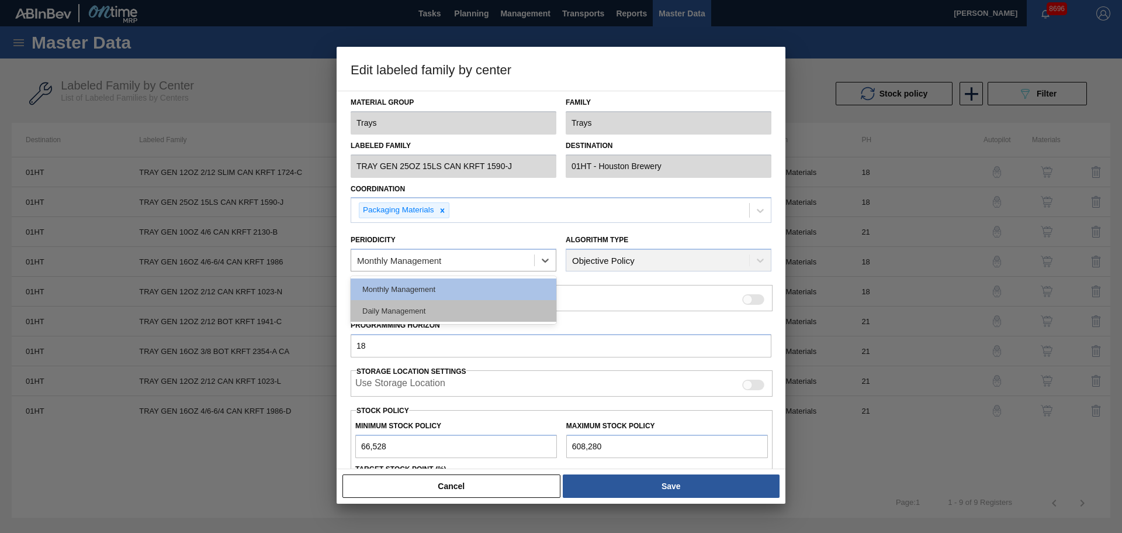
click at [489, 302] on div "Daily Management" at bounding box center [454, 311] width 206 height 22
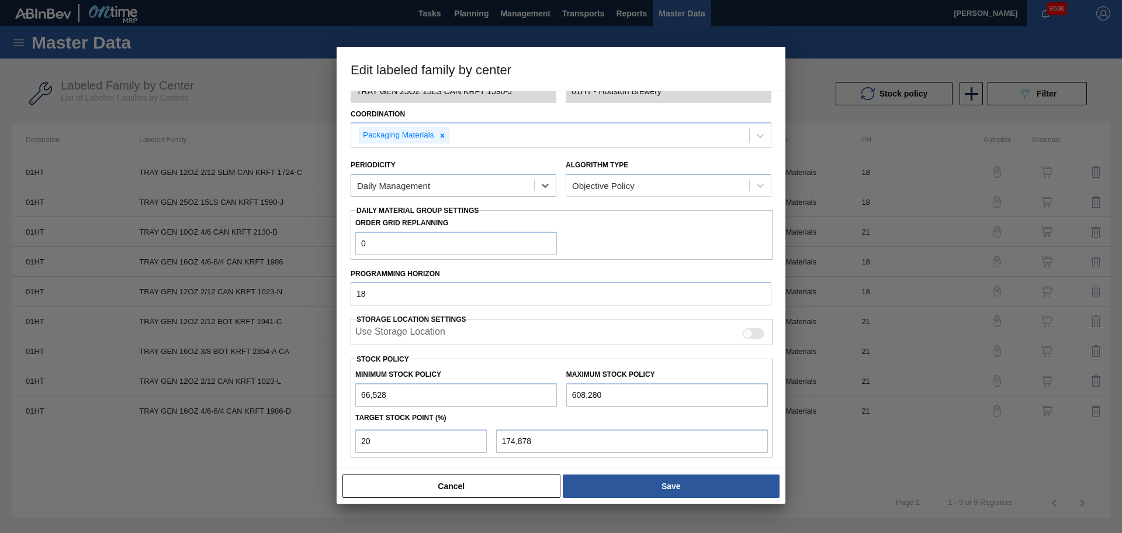
scroll to position [184, 0]
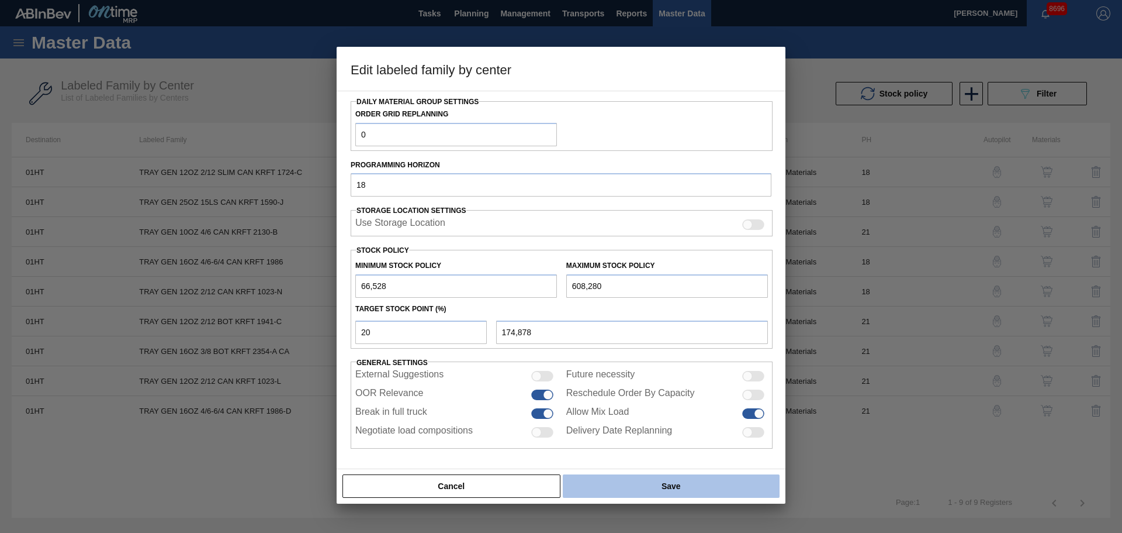
click at [703, 487] on button "Save" at bounding box center [671, 485] width 217 height 23
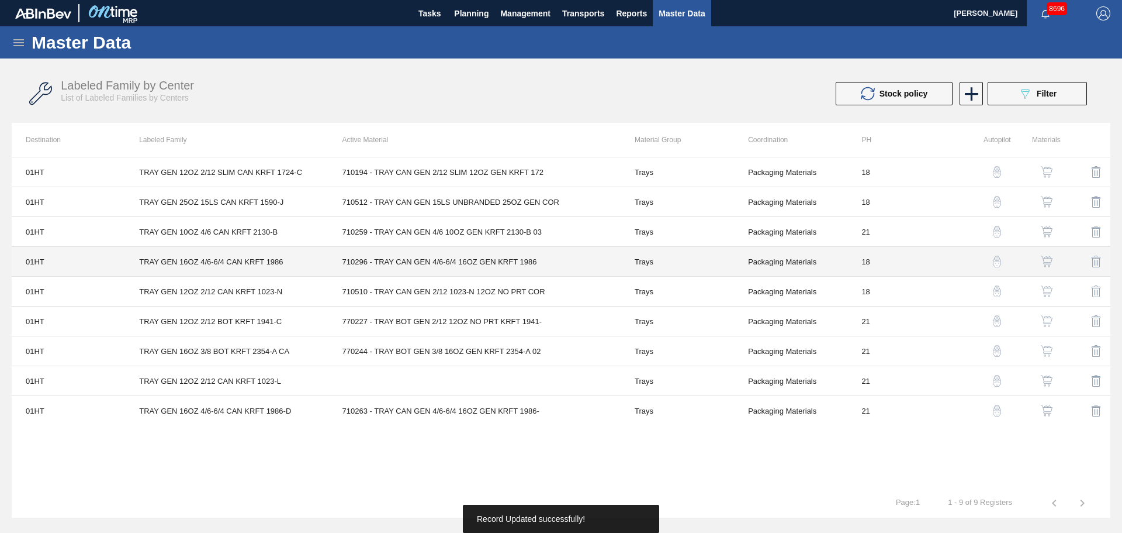
click at [501, 258] on td "710296 - TRAY CAN GEN 4/6-6/4 16OZ GEN KRFT 1986" at bounding box center [475, 262] width 292 height 30
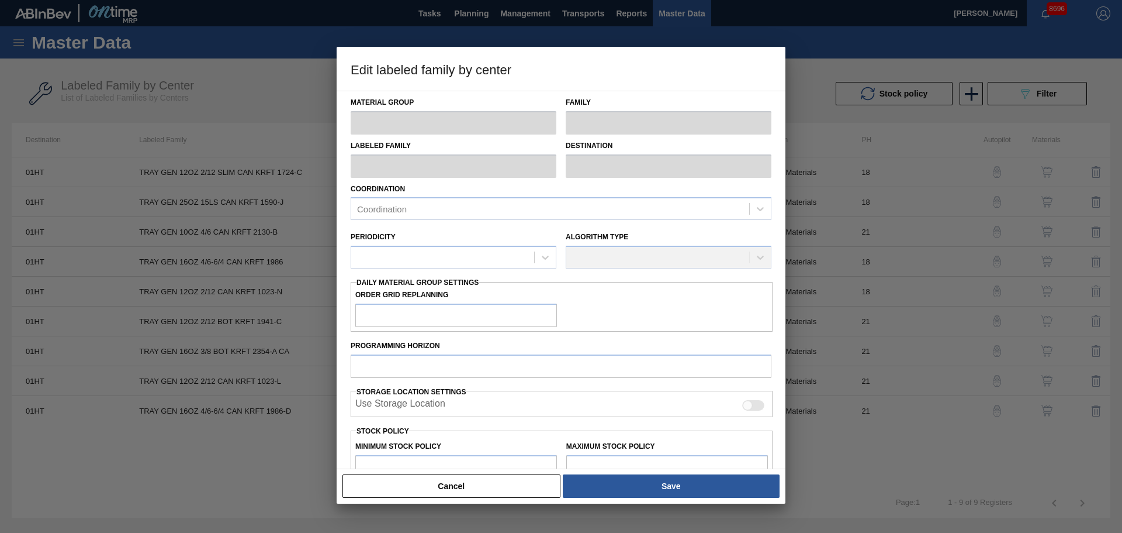
type input "Trays"
type input "TRAY GEN 16OZ 4/6-6/4 CAN KRFT 1986"
type input "01HT - Houston Brewery"
type input "0"
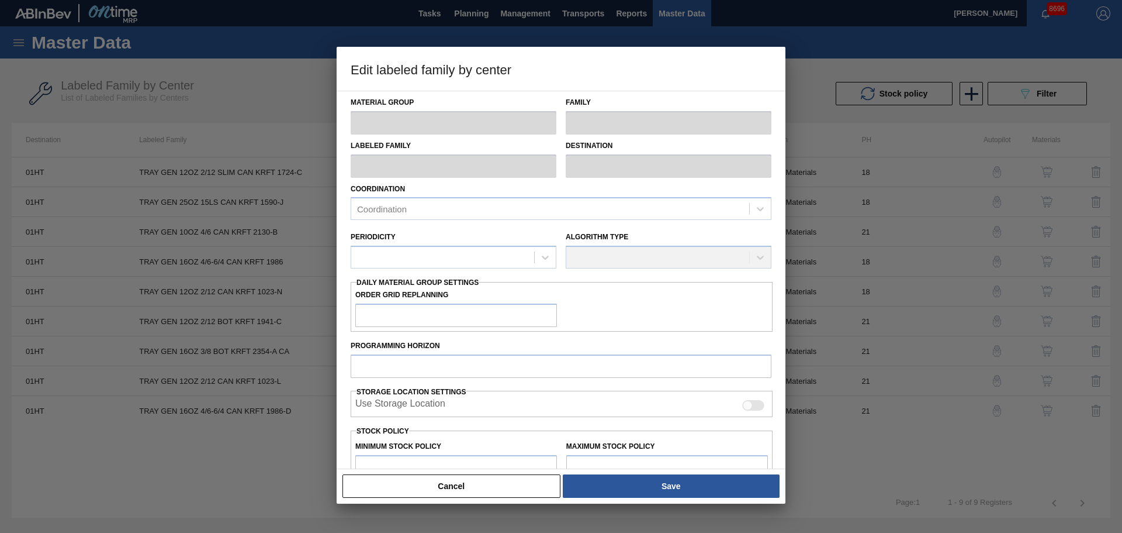
type input "18"
type input "104,544"
type input "560,289"
type input "11"
type input "154,676"
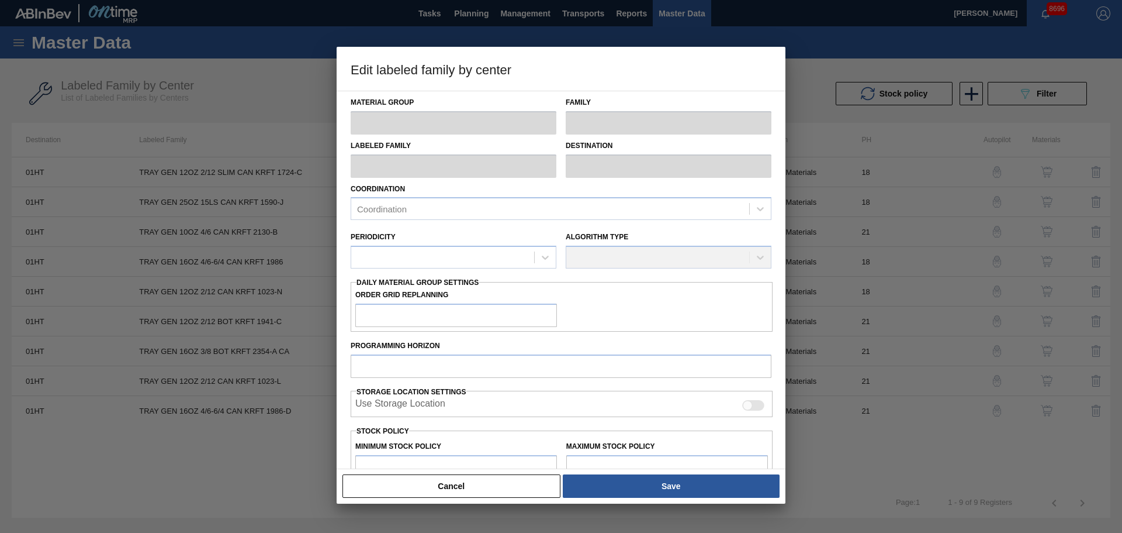
checkbox input "true"
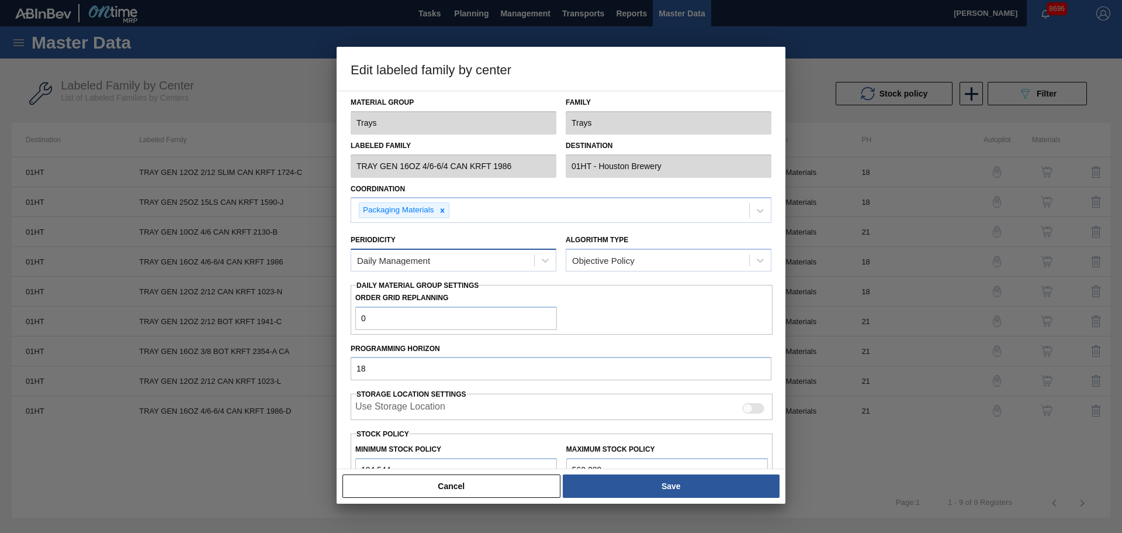
click at [530, 258] on div "Daily Management" at bounding box center [442, 260] width 183 height 17
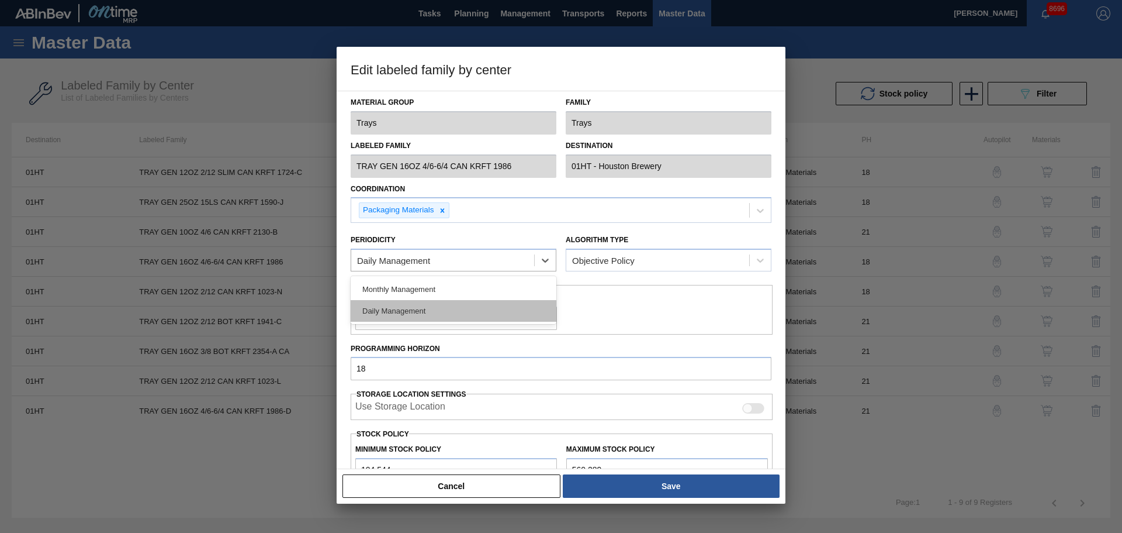
click at [484, 303] on div "Daily Management" at bounding box center [454, 311] width 206 height 22
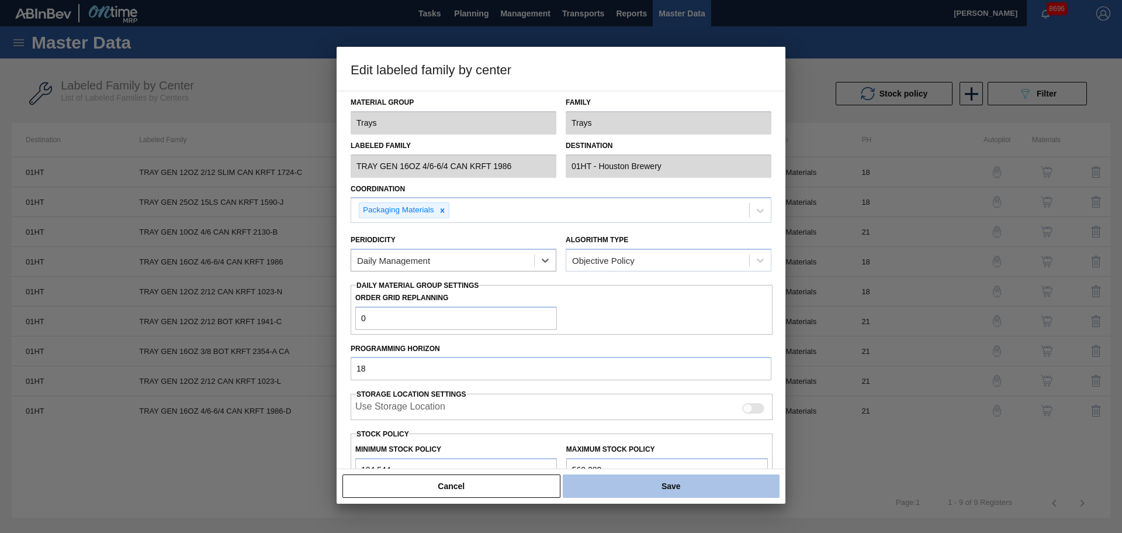
click at [657, 490] on button "Save" at bounding box center [671, 485] width 217 height 23
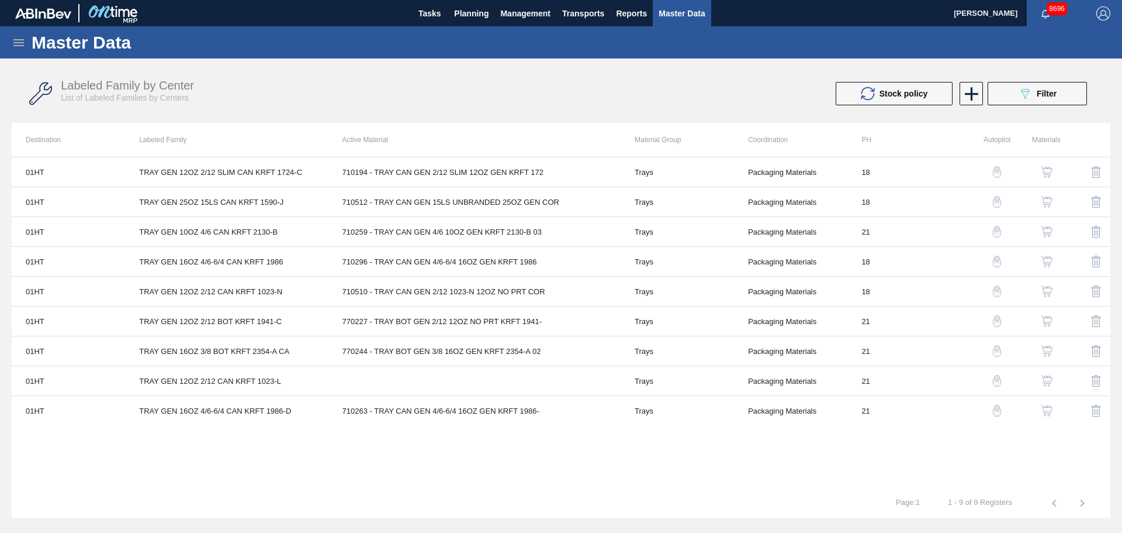
drag, startPoint x: 471, startPoint y: 20, endPoint x: 470, endPoint y: 30, distance: 10.6
click at [471, 20] on span "Planning" at bounding box center [471, 13] width 34 height 14
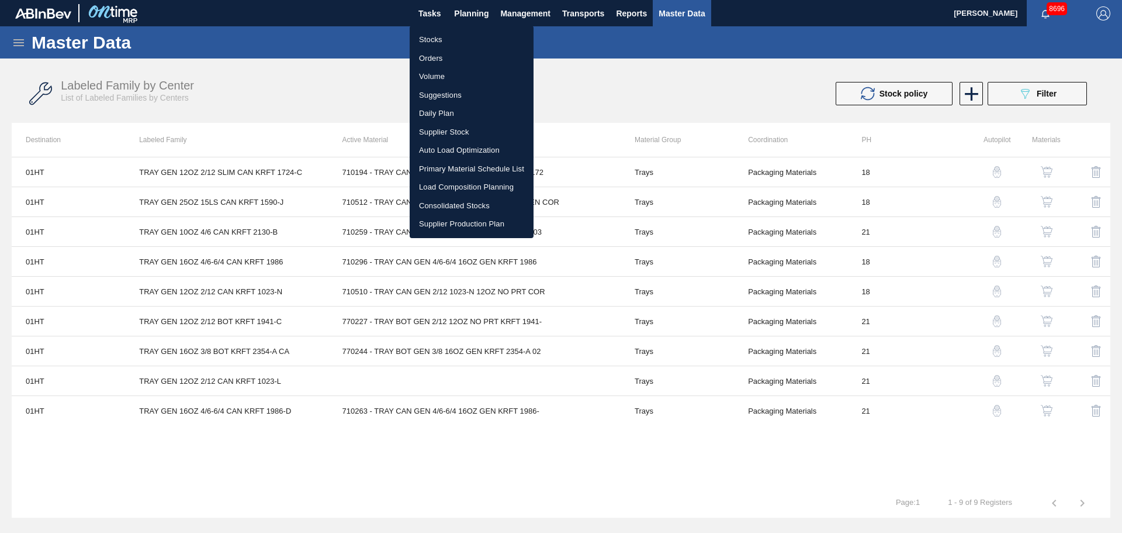
click at [461, 34] on li "Stocks" at bounding box center [472, 39] width 124 height 19
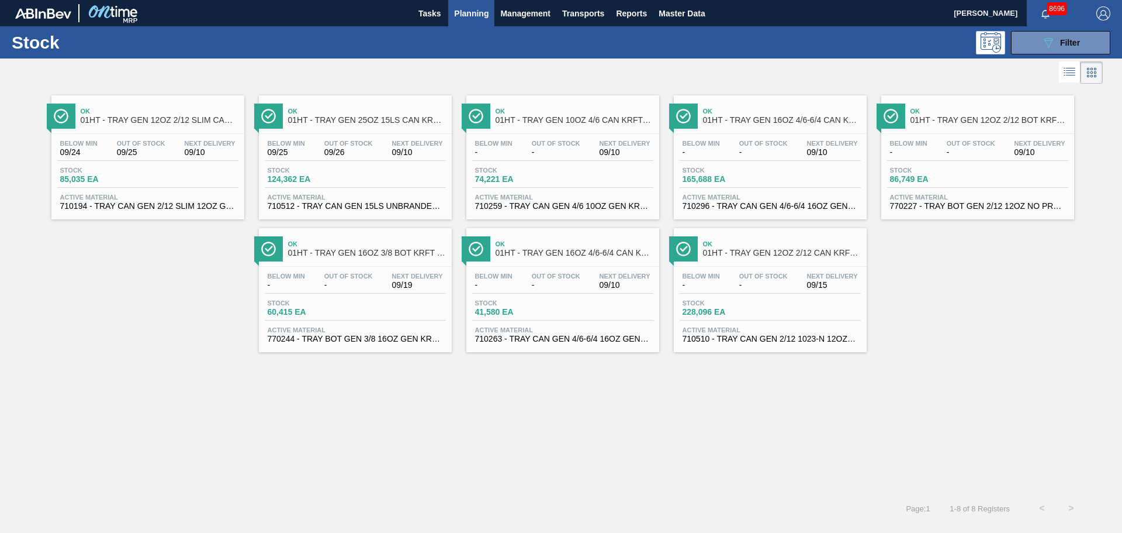
click at [334, 128] on div "Ok 01HT - TRAY GEN 25OZ 15LS CAN KRFT 1590-J" at bounding box center [367, 116] width 158 height 26
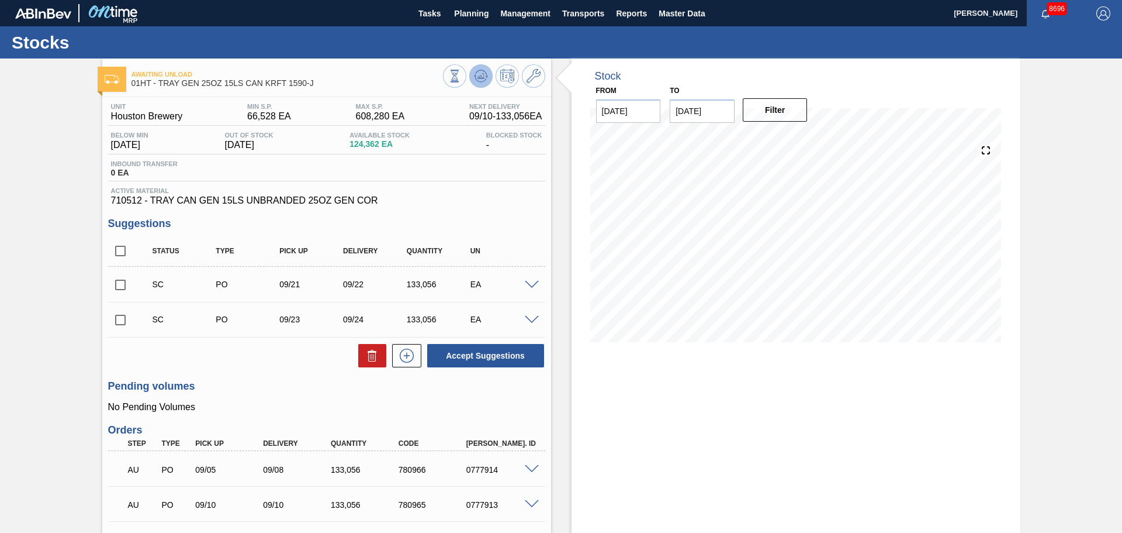
click at [483, 79] on icon at bounding box center [481, 76] width 14 height 14
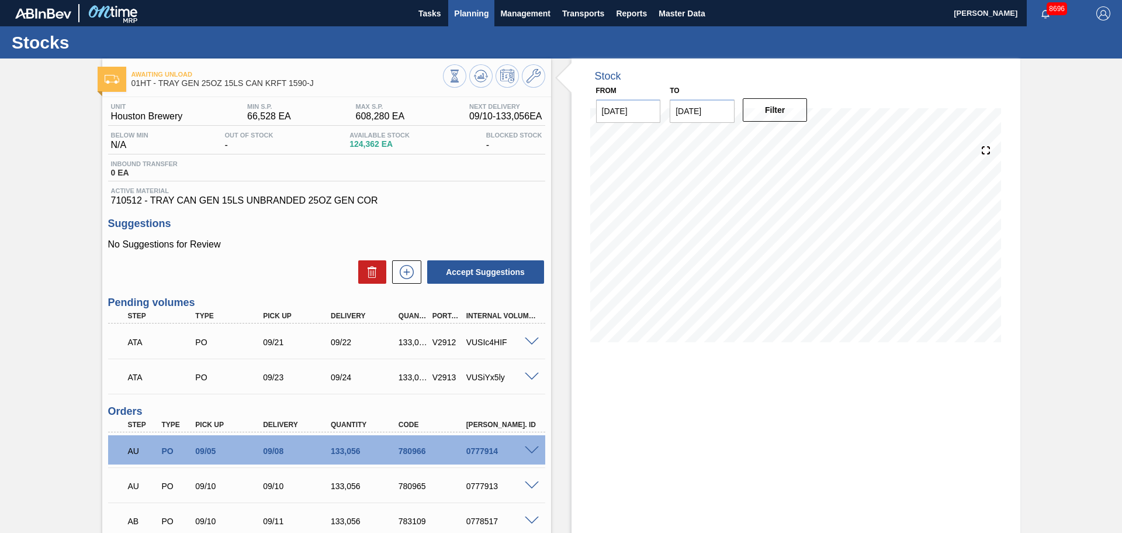
click at [478, 9] on span "Planning" at bounding box center [471, 13] width 34 height 14
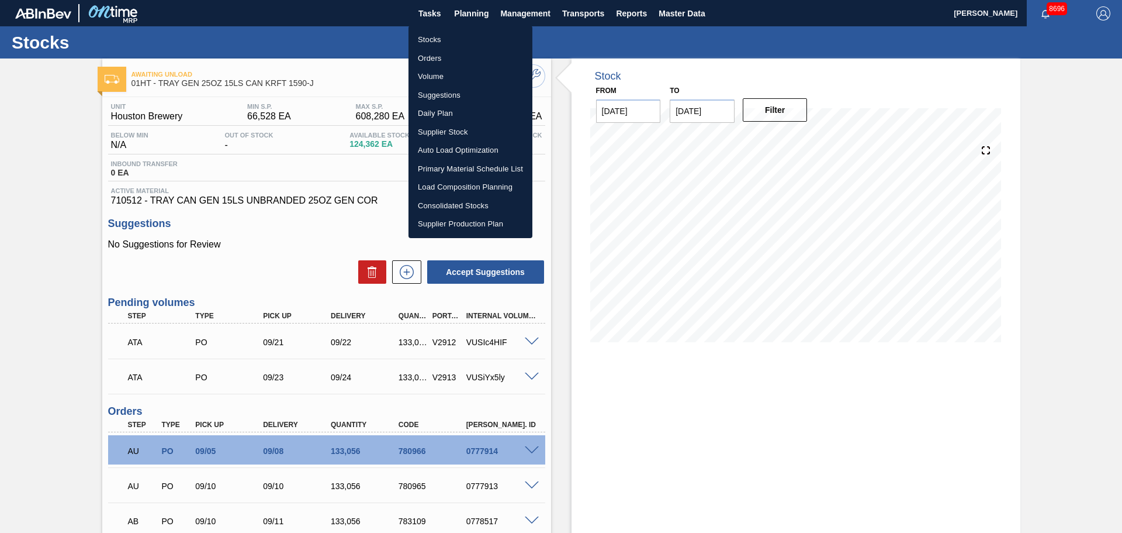
click at [439, 42] on li "Stocks" at bounding box center [471, 39] width 124 height 19
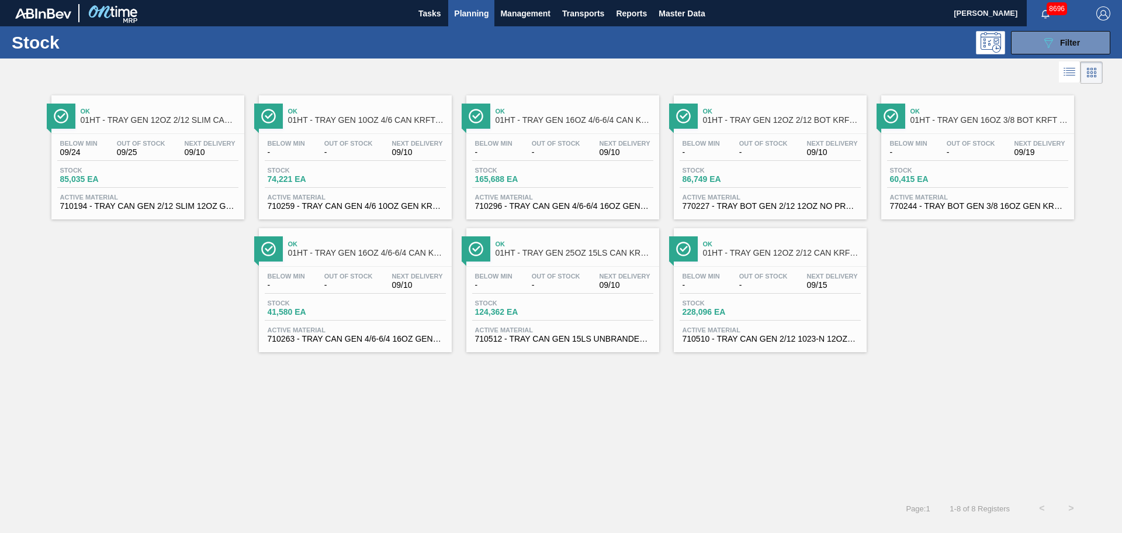
click at [530, 119] on span "01HT - TRAY GEN 16OZ 4/6-6/4 CAN KRFT 1986" at bounding box center [575, 120] width 158 height 9
click at [755, 254] on span "01HT - TRAY GEN 12OZ 2/12 CAN KRFT 1023-N" at bounding box center [782, 252] width 158 height 9
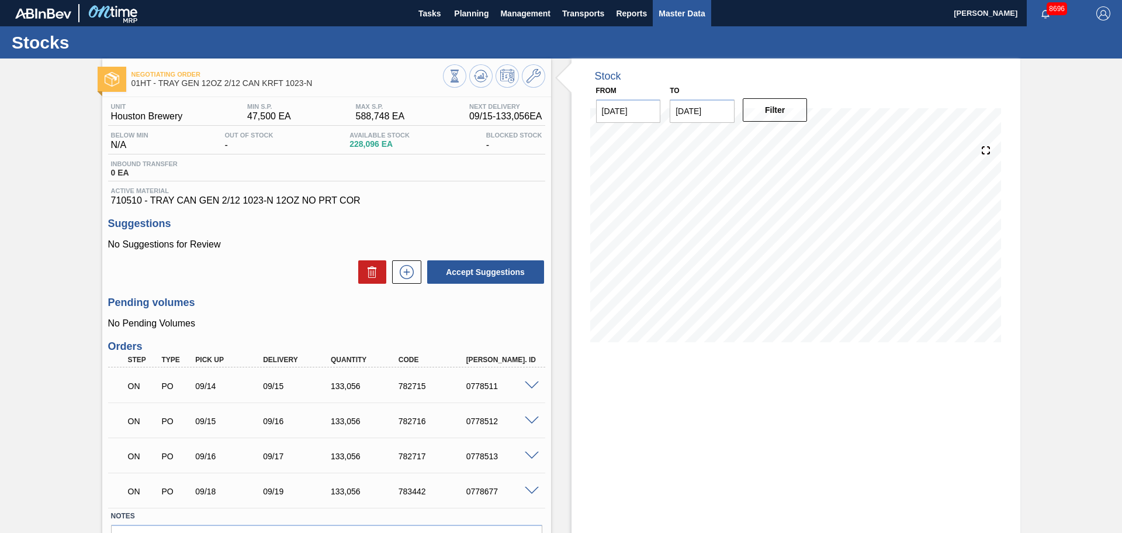
click at [681, 12] on span "Master Data" at bounding box center [682, 13] width 46 height 14
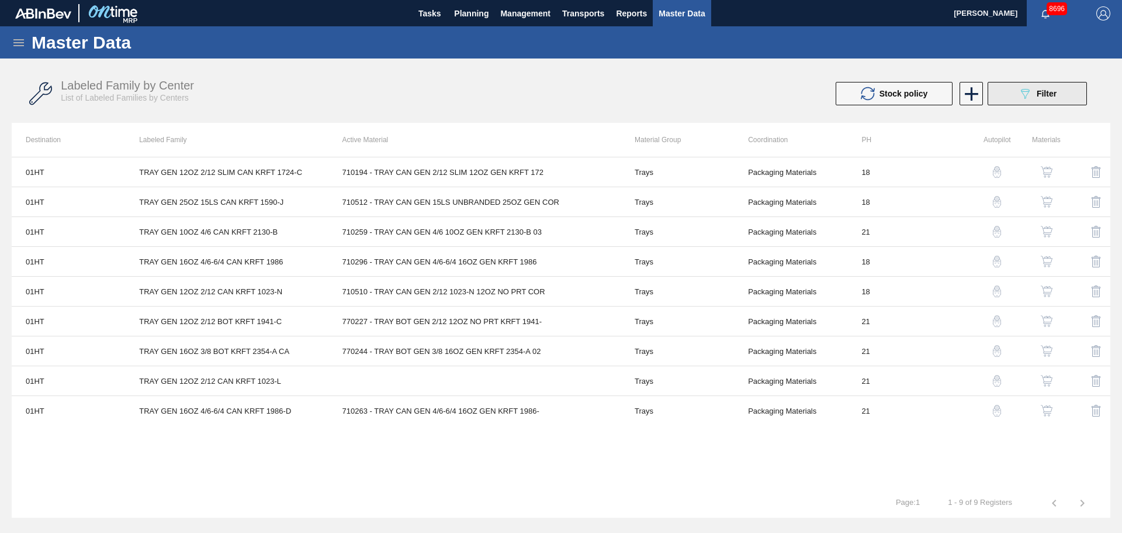
click at [996, 95] on button "089F7B8B-B2A5-4AFE-B5C0-19BA573D28AC Filter" at bounding box center [1037, 93] width 99 height 23
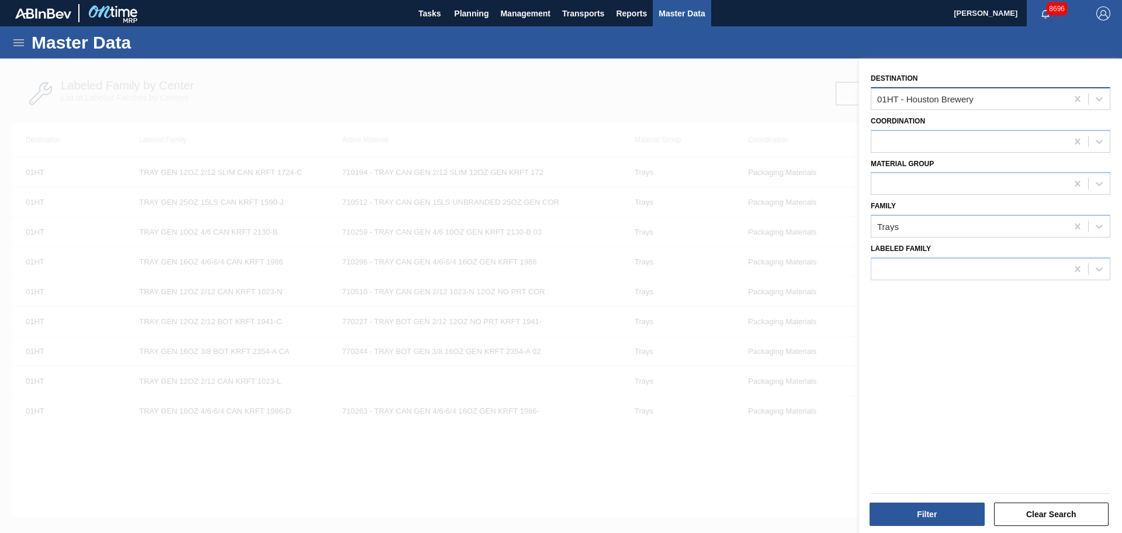
click at [994, 101] on div "01HT - Houston Brewery" at bounding box center [970, 98] width 196 height 17
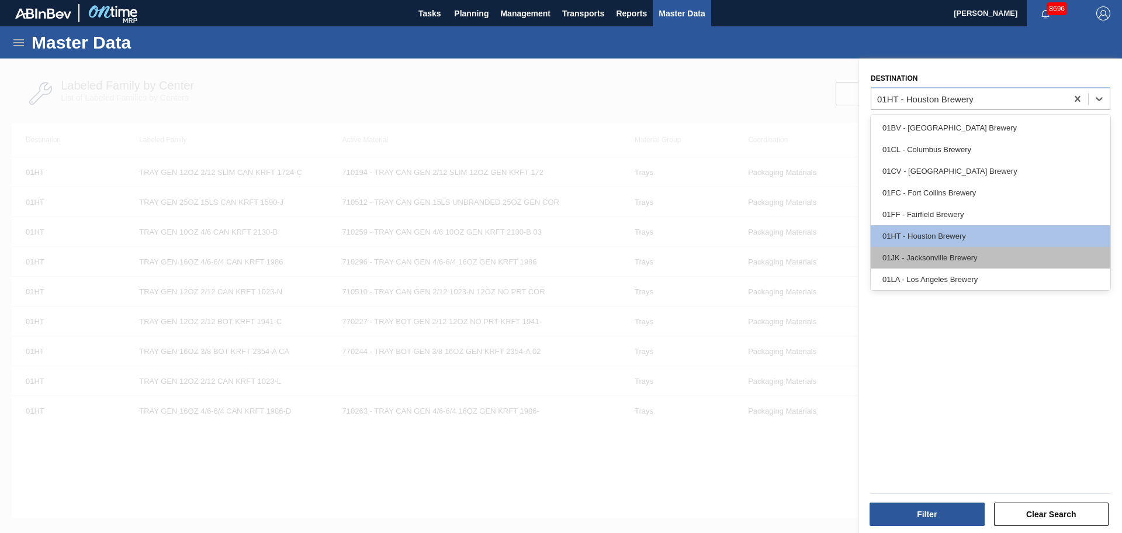
click at [949, 259] on div "01JK - Jacksonville Brewery" at bounding box center [991, 258] width 240 height 22
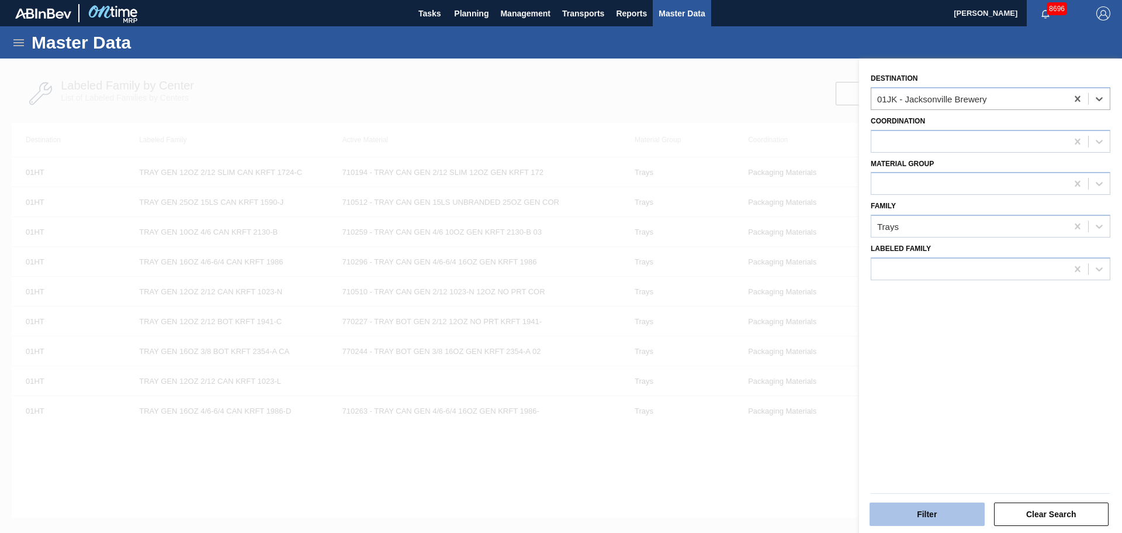
click at [923, 505] on button "Filter" at bounding box center [927, 513] width 115 height 23
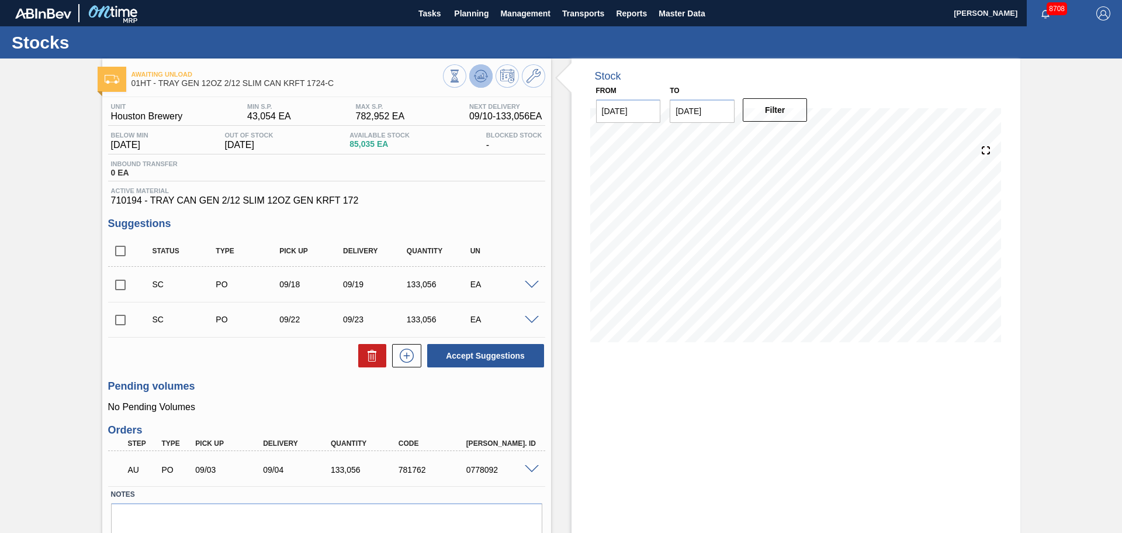
click at [478, 83] on span at bounding box center [481, 76] width 14 height 14
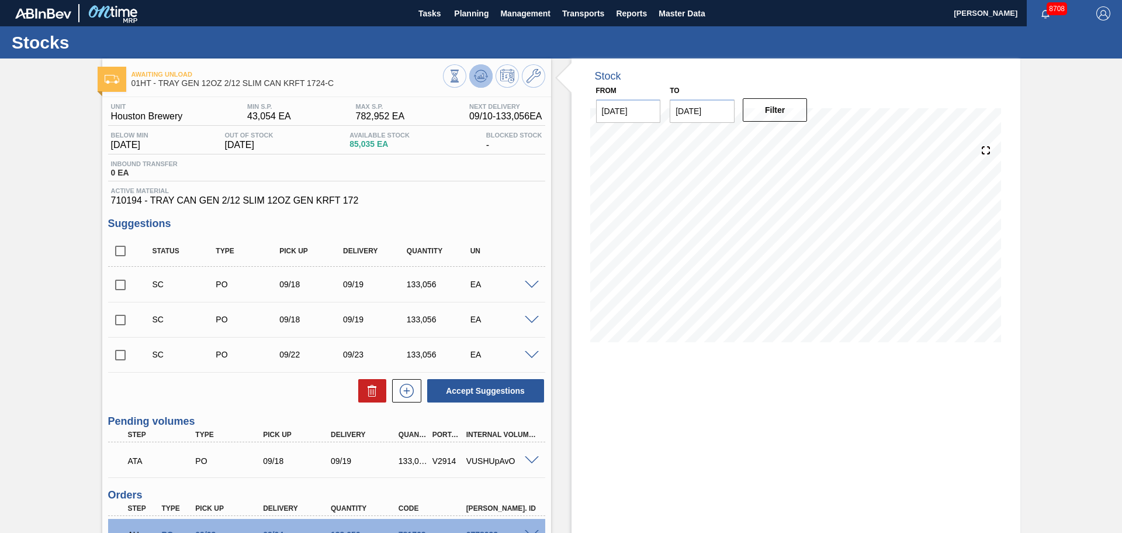
click at [484, 80] on icon at bounding box center [481, 79] width 12 height 6
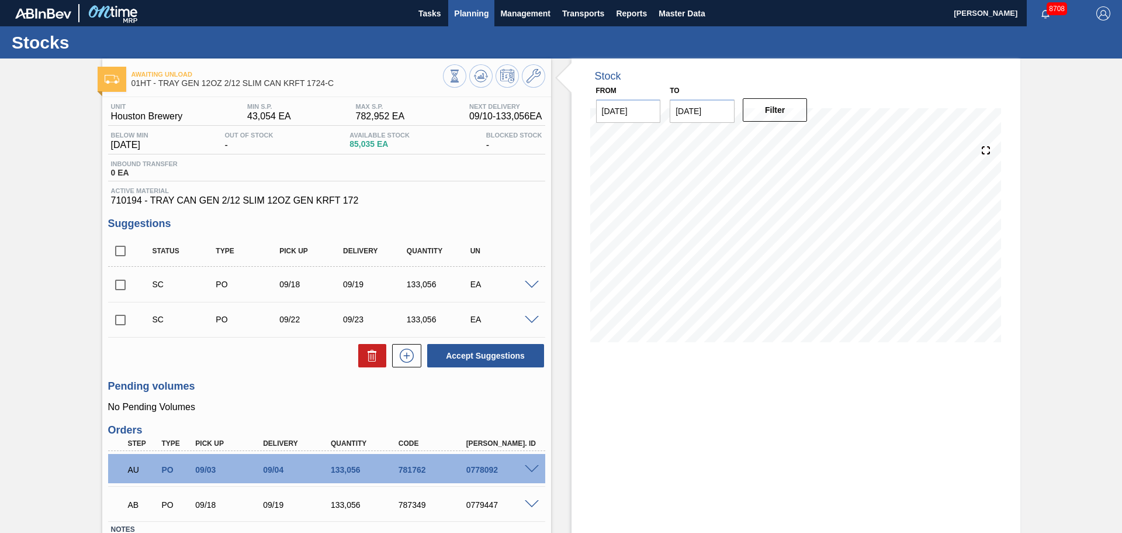
click at [478, 21] on button "Planning" at bounding box center [471, 13] width 46 height 26
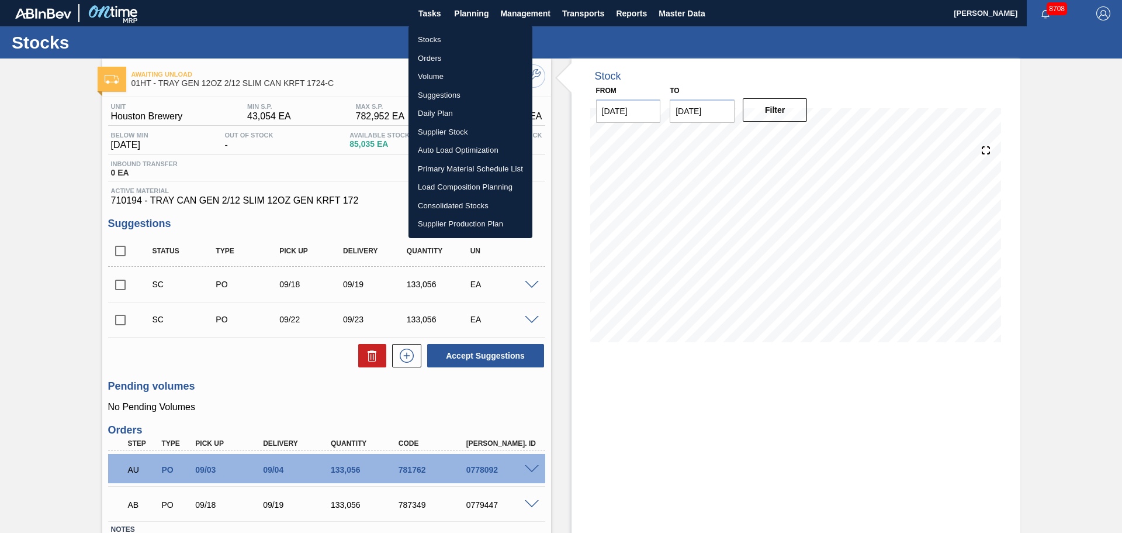
click at [419, 47] on li "Stocks" at bounding box center [471, 39] width 124 height 19
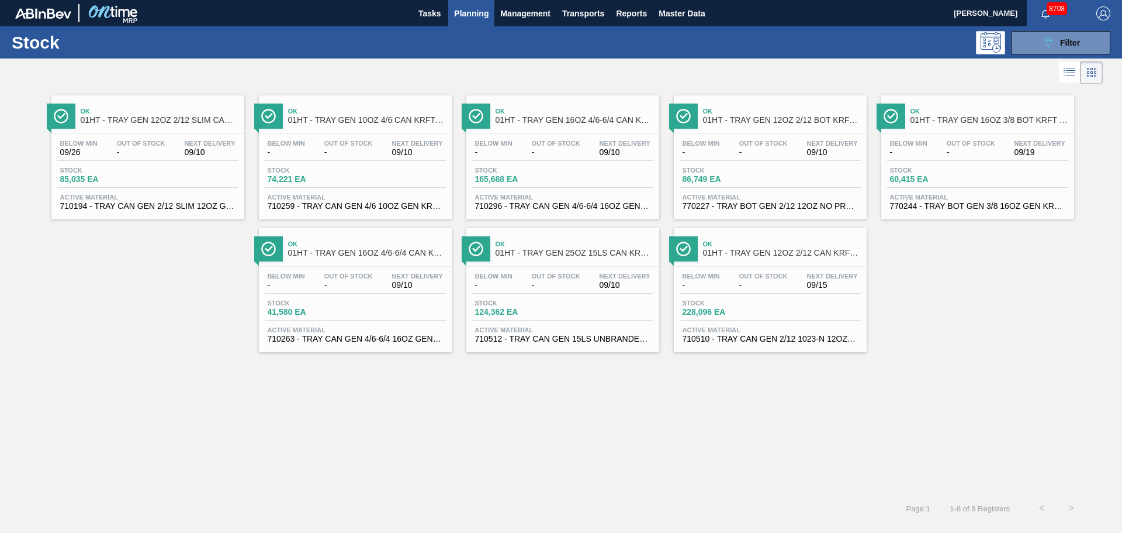
click at [562, 119] on span "01HT - TRAY GEN 16OZ 4/6-6/4 CAN KRFT 1986" at bounding box center [575, 120] width 158 height 9
click at [557, 269] on div "Below Min - Out Of Stock - Next Delivery 09/10 Stock 124,362 EA Active Material…" at bounding box center [563, 307] width 193 height 80
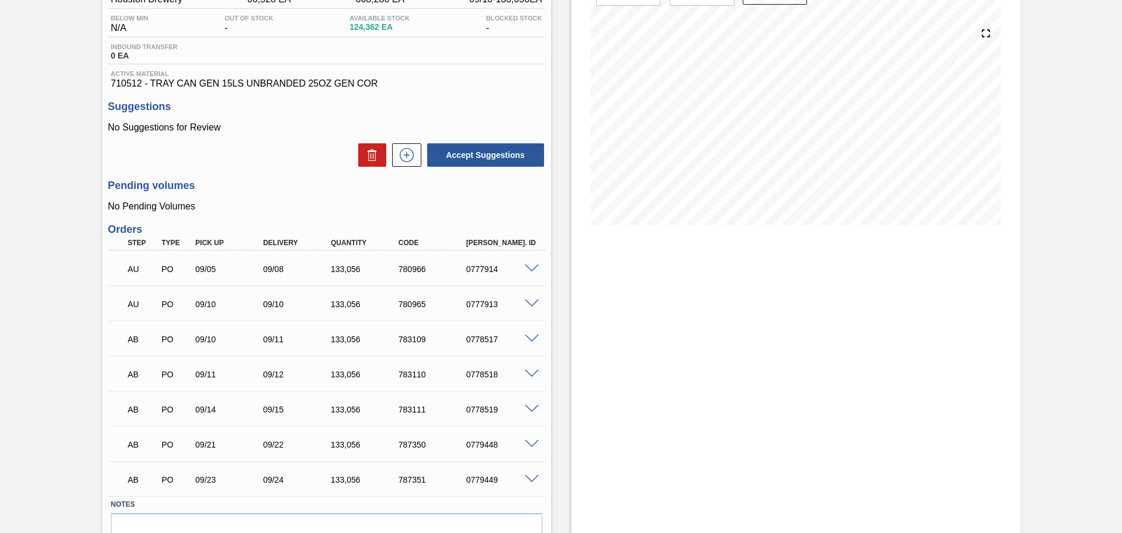
scroll to position [175, 0]
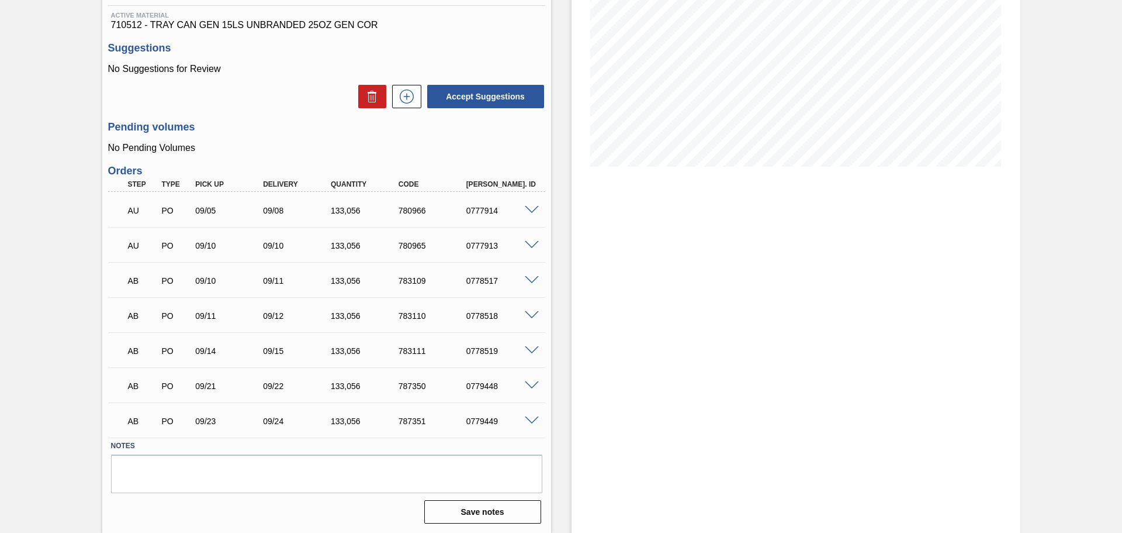
click at [528, 387] on span at bounding box center [532, 385] width 14 height 9
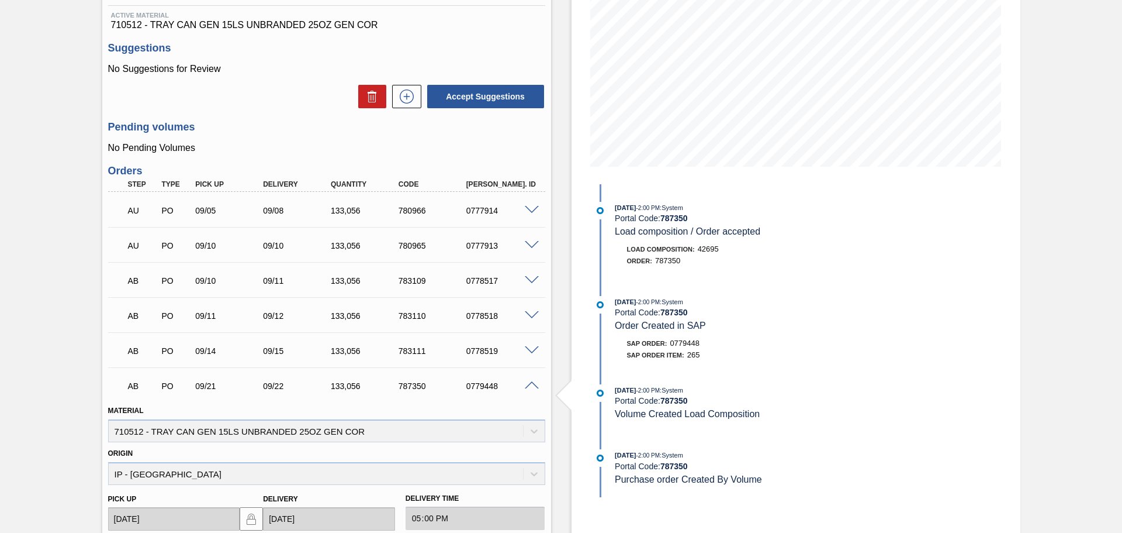
click at [519, 386] on div "0779448" at bounding box center [502, 385] width 76 height 9
click at [525, 385] on span at bounding box center [532, 385] width 14 height 9
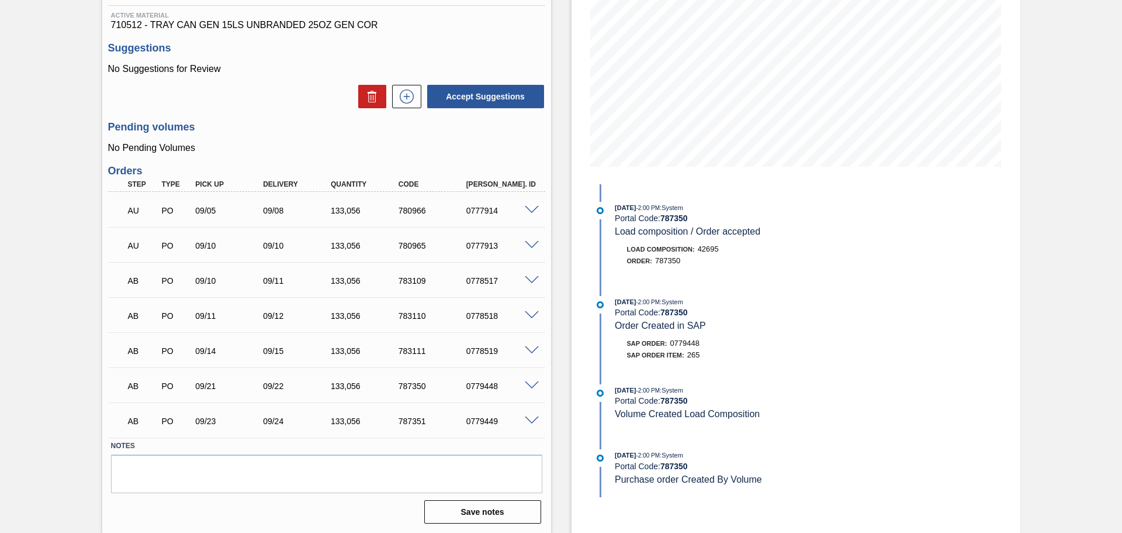
scroll to position [0, 0]
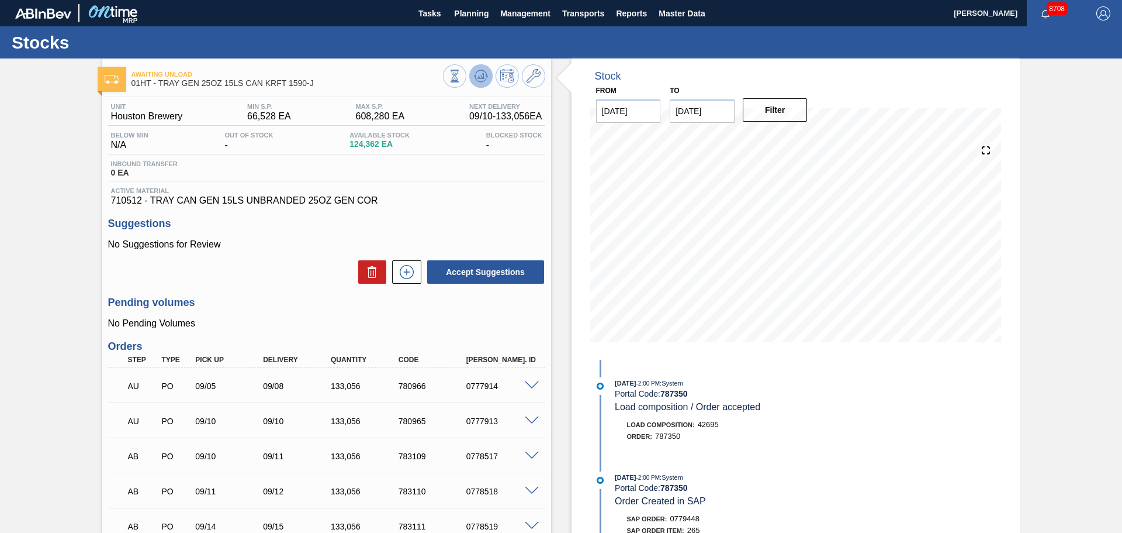
click at [472, 76] on button at bounding box center [480, 75] width 23 height 23
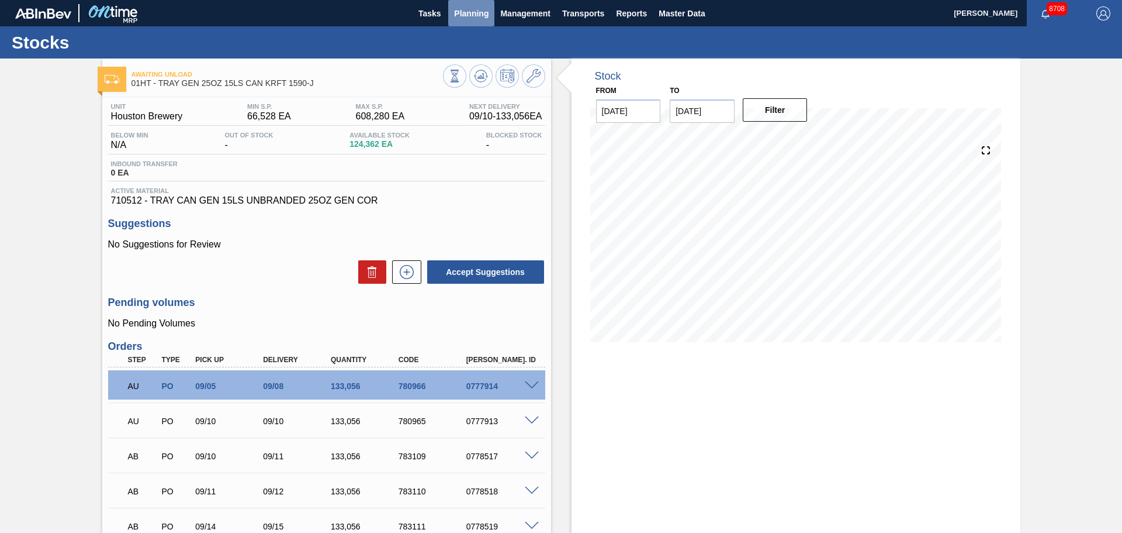
click at [456, 15] on span "Planning" at bounding box center [471, 13] width 34 height 14
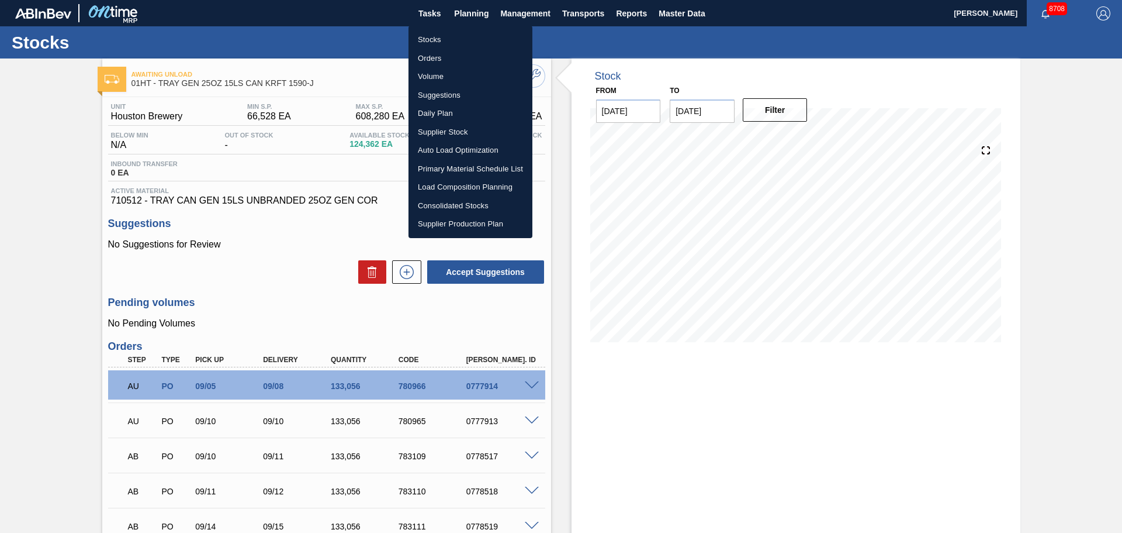
click at [436, 40] on li "Stocks" at bounding box center [471, 39] width 124 height 19
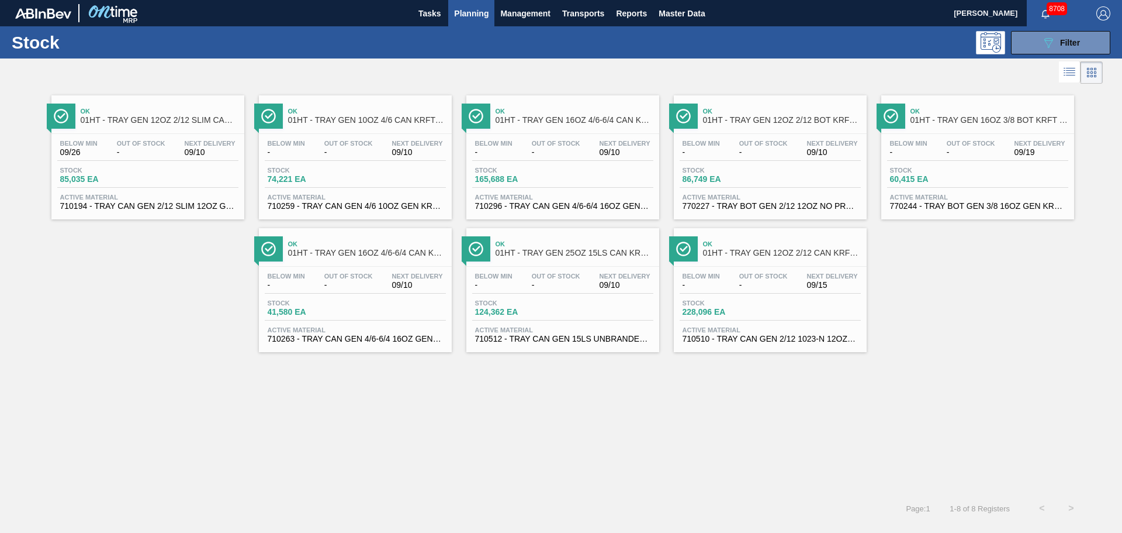
click at [740, 249] on span "01HT - TRAY GEN 12OZ 2/12 CAN KRFT 1023-N" at bounding box center [782, 252] width 158 height 9
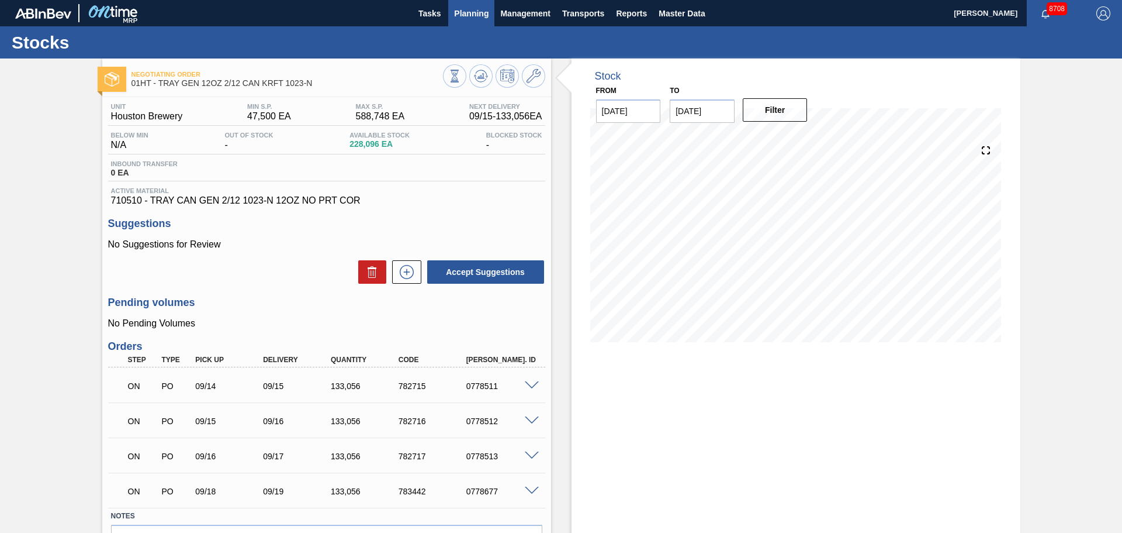
click at [462, 11] on span "Planning" at bounding box center [471, 13] width 34 height 14
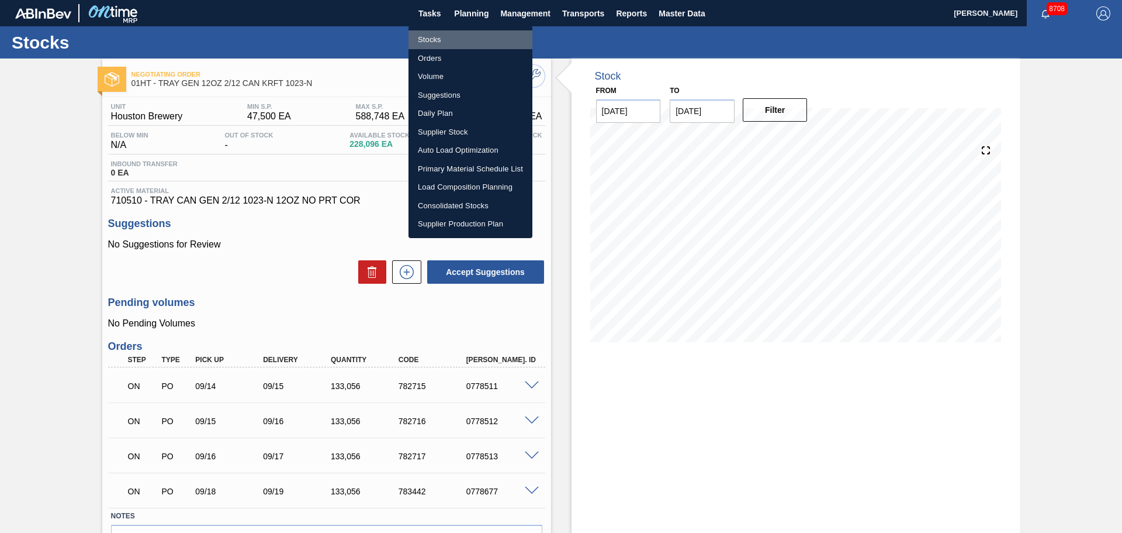
click at [427, 43] on li "Stocks" at bounding box center [471, 39] width 124 height 19
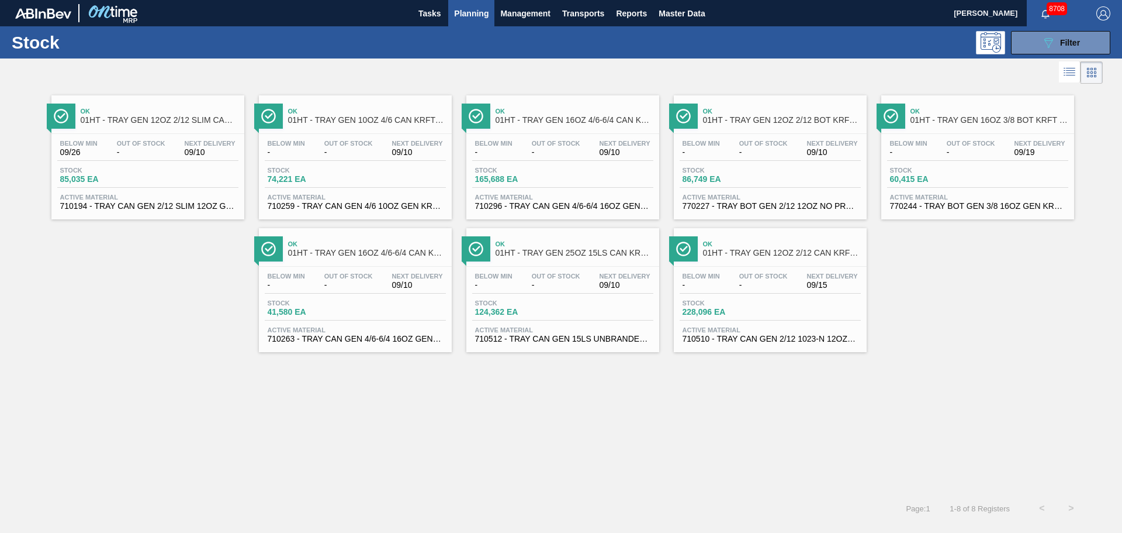
click at [517, 253] on span "01HT - TRAY GEN 25OZ 15LS CAN KRFT 1590-J" at bounding box center [575, 252] width 158 height 9
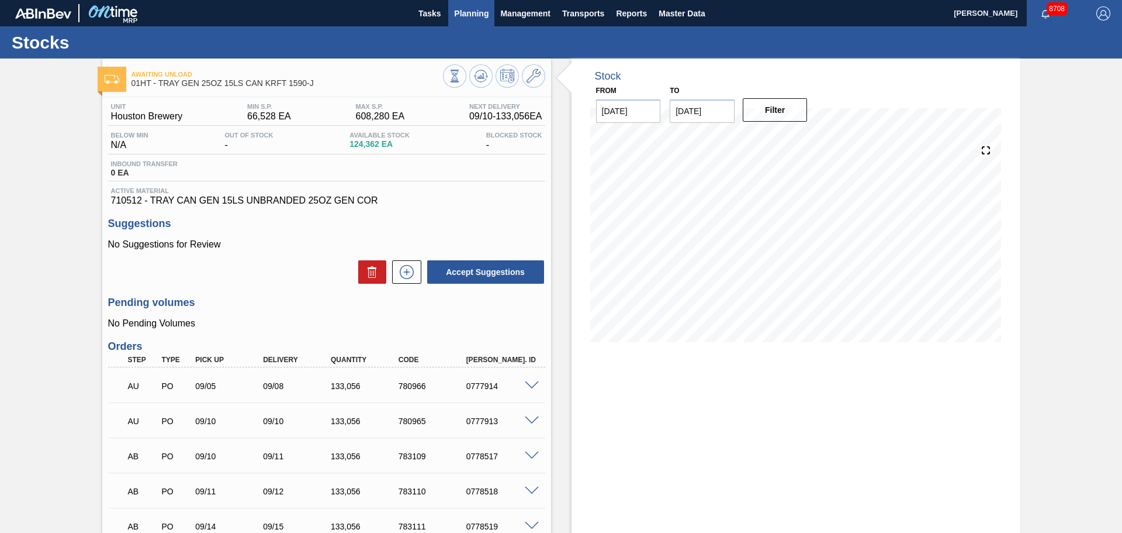
click at [477, 22] on button "Planning" at bounding box center [471, 13] width 46 height 26
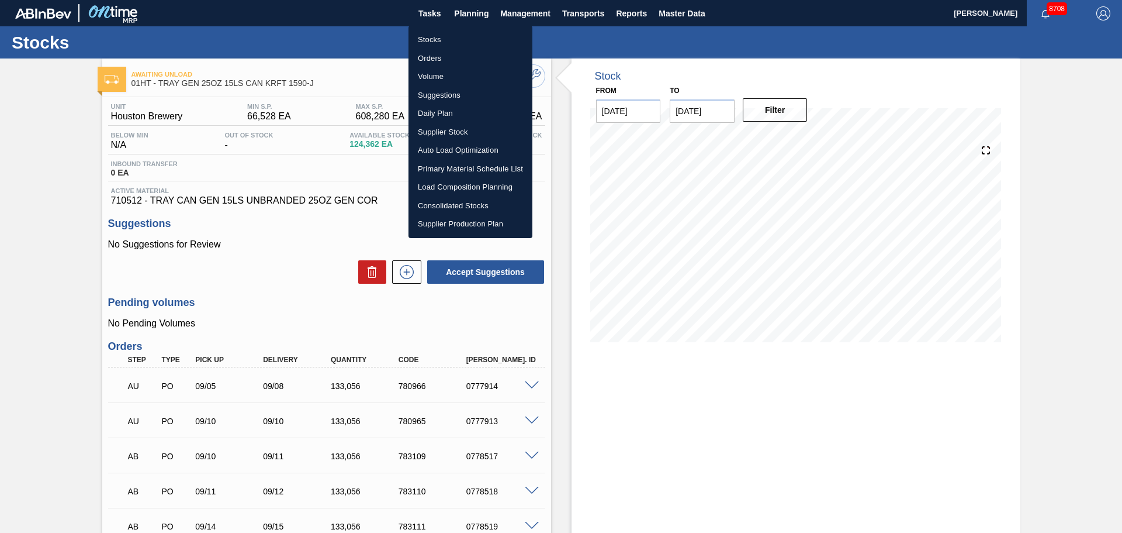
click at [440, 42] on li "Stocks" at bounding box center [471, 39] width 124 height 19
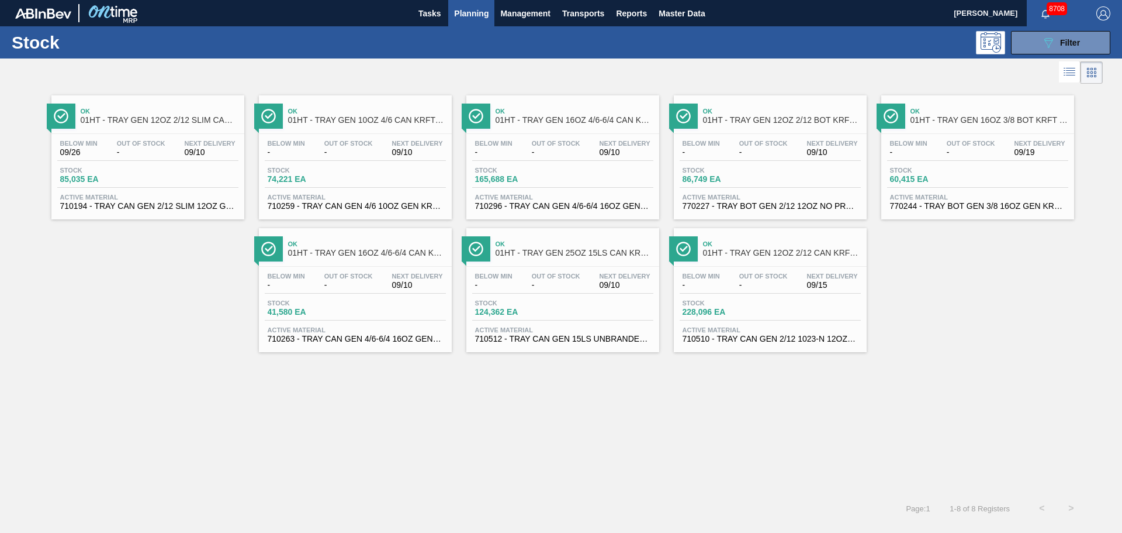
click at [171, 126] on div "Ok 01HT - TRAY GEN 12OZ 2/12 SLIM CAN KRFT 1724-C" at bounding box center [160, 116] width 158 height 26
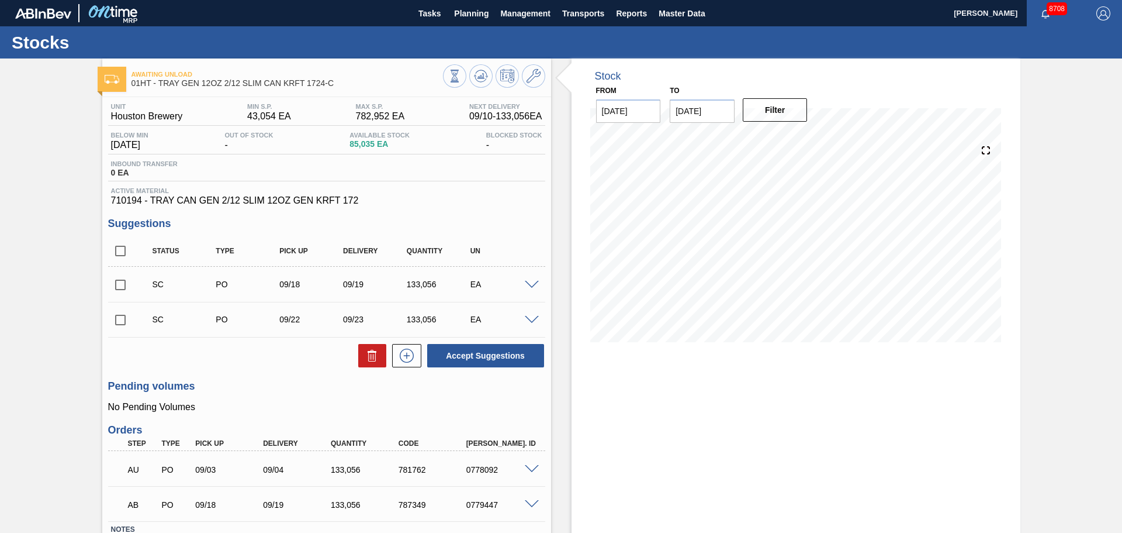
click at [648, 422] on div "Stock From 09/10/2025 to 10/01/2025 Filter" at bounding box center [796, 337] width 449 height 558
